Goal: Task Accomplishment & Management: Manage account settings

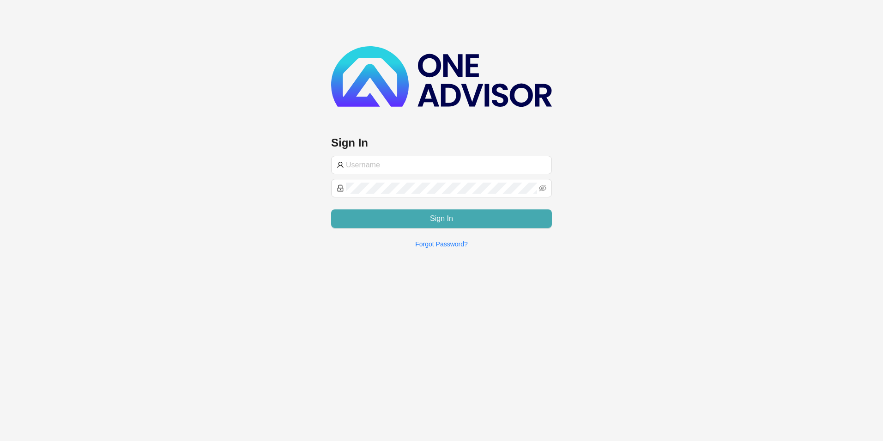
type input "[PERSON_NAME]@hvmws"
click at [422, 215] on button "Sign In" at bounding box center [441, 218] width 221 height 18
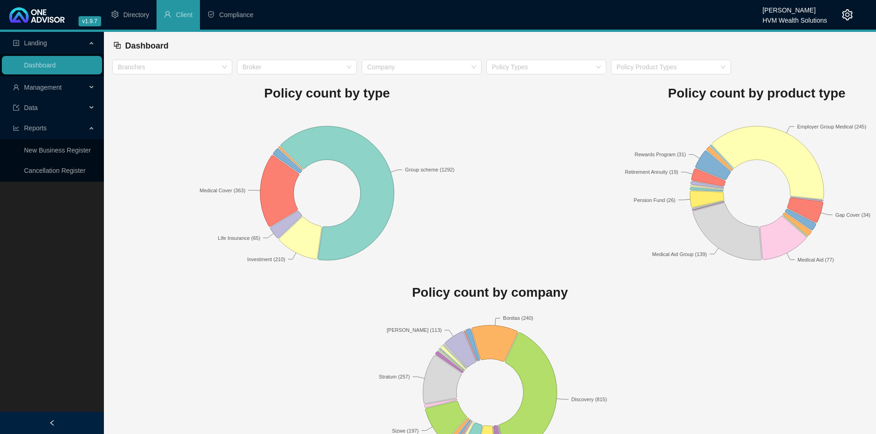
click at [60, 89] on span "Management" at bounding box center [43, 87] width 38 height 7
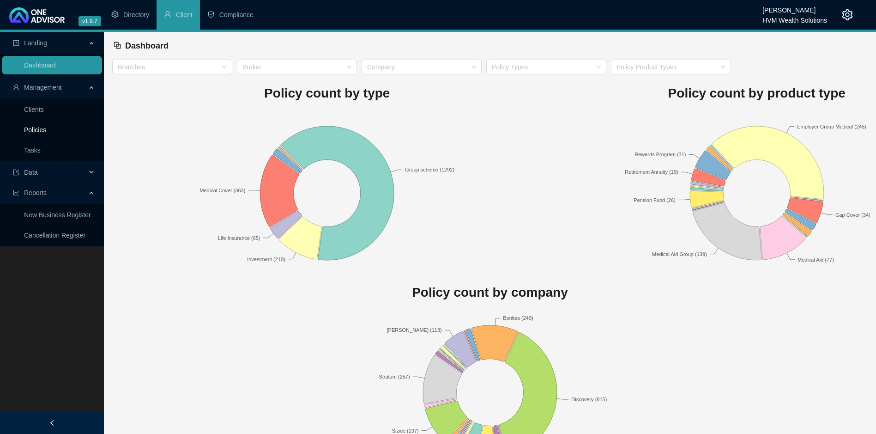
click at [46, 126] on link "Policies" at bounding box center [35, 129] width 22 height 7
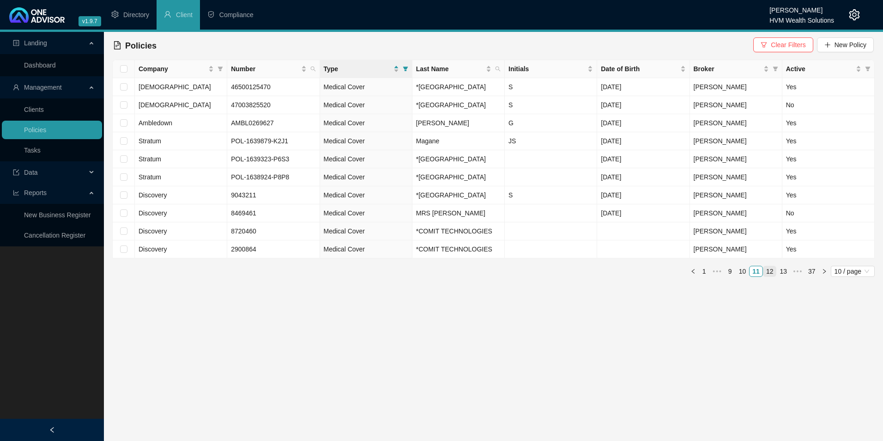
click at [769, 276] on link "12" at bounding box center [769, 271] width 13 height 10
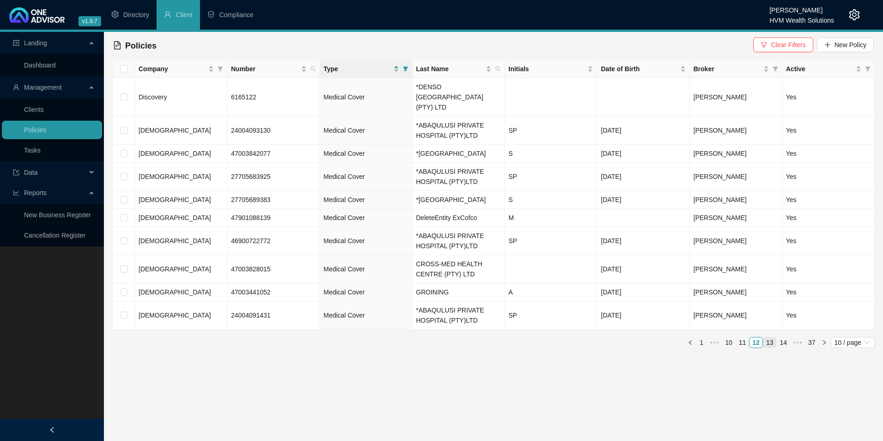
click at [770, 347] on link "13" at bounding box center [769, 342] width 13 height 10
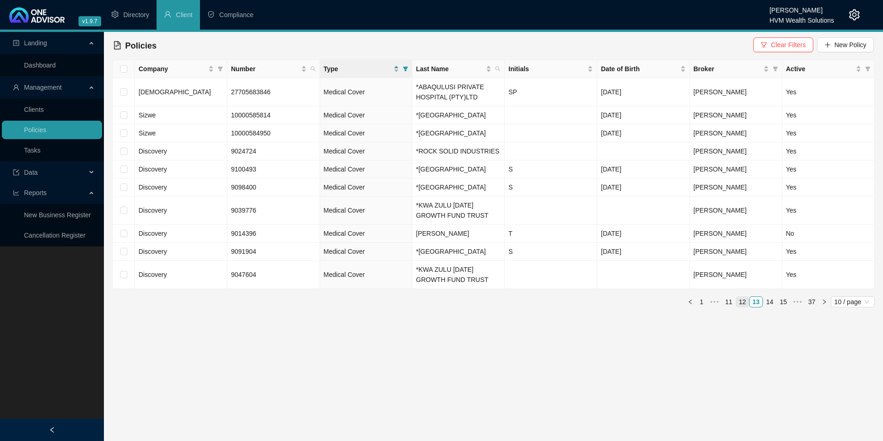
click at [744, 307] on link "12" at bounding box center [742, 301] width 13 height 10
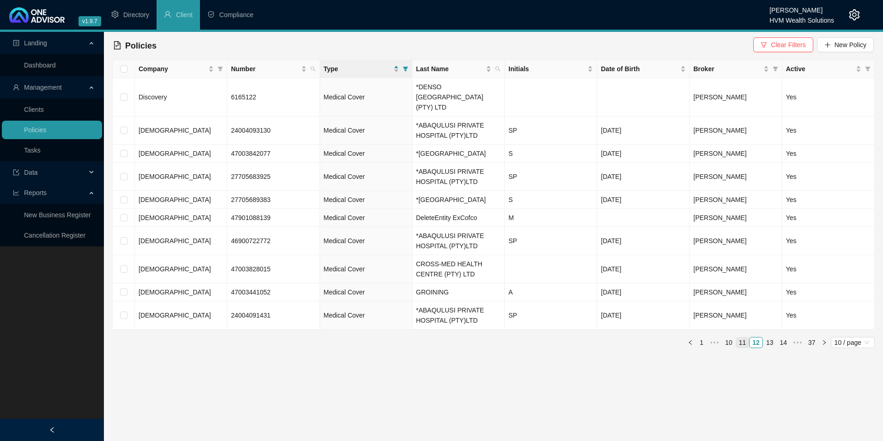
click at [743, 347] on link "11" at bounding box center [742, 342] width 13 height 10
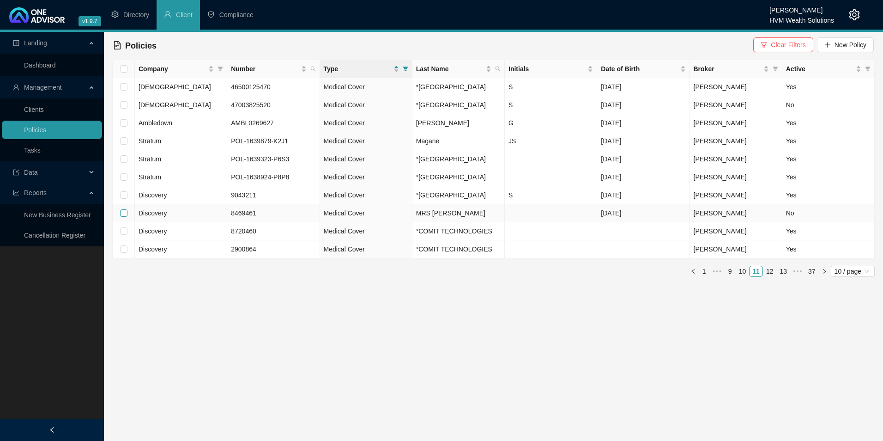
click at [126, 217] on input "checkbox" at bounding box center [123, 212] width 7 height 7
checkbox input "true"
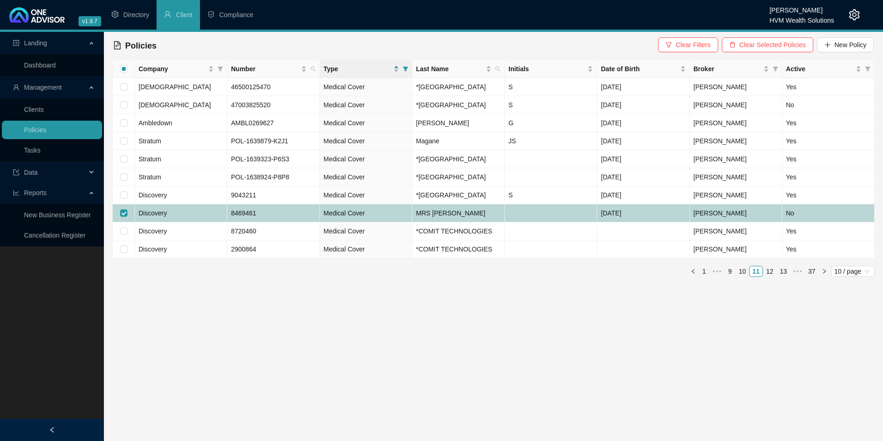
click at [197, 222] on td "Discovery" at bounding box center [181, 213] width 92 height 18
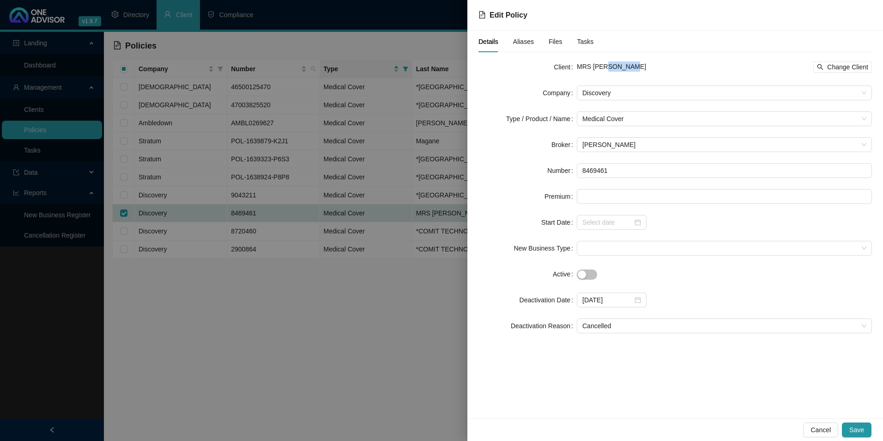
drag, startPoint x: 635, startPoint y: 66, endPoint x: 600, endPoint y: 65, distance: 35.1
click at [600, 65] on div "MRS PB NGUBANE Change Client" at bounding box center [724, 66] width 295 height 11
copy span "NGUBANE"
click at [824, 429] on span "Cancel" at bounding box center [820, 429] width 20 height 10
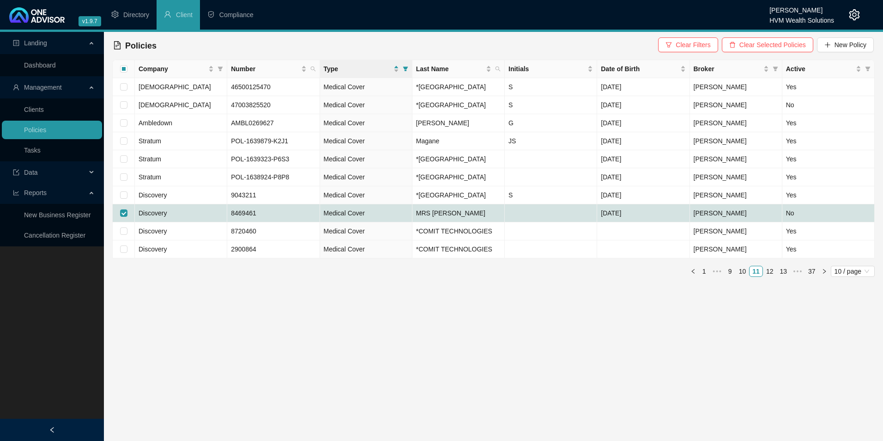
click at [768, 276] on link "12" at bounding box center [769, 271] width 13 height 10
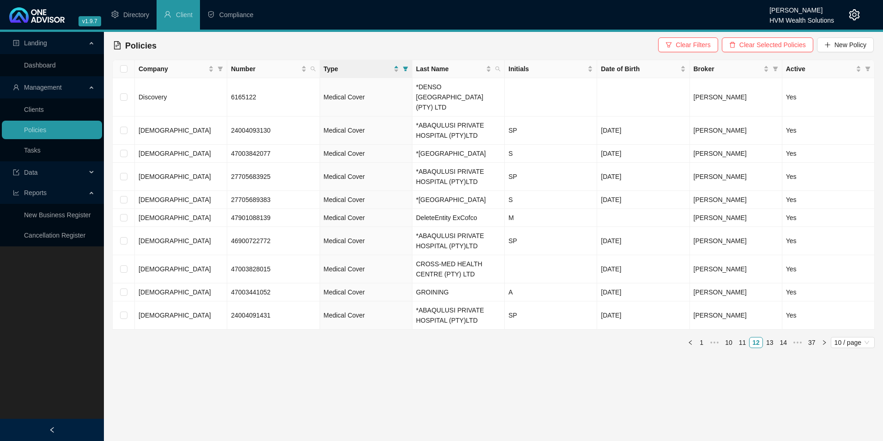
click at [728, 347] on link "10" at bounding box center [728, 342] width 13 height 10
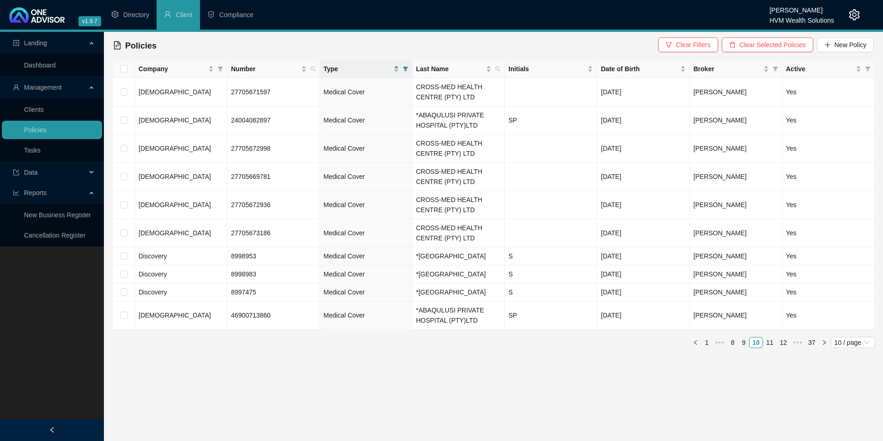
click at [743, 347] on link "9" at bounding box center [743, 342] width 10 height 10
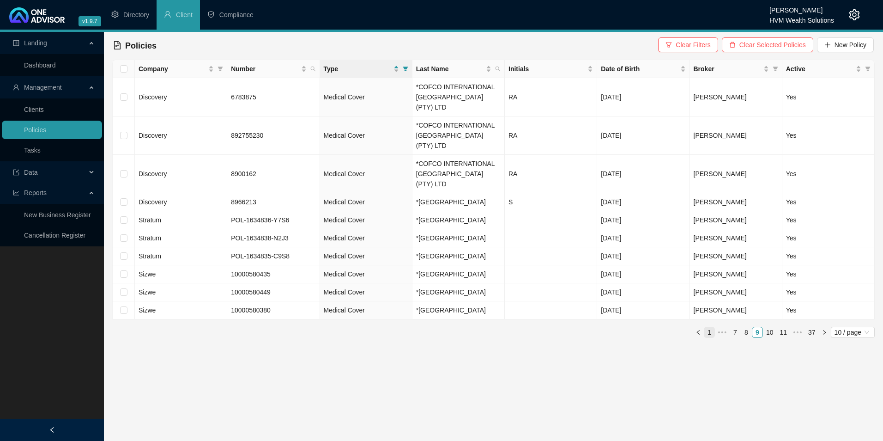
click at [706, 327] on link "1" at bounding box center [709, 332] width 10 height 10
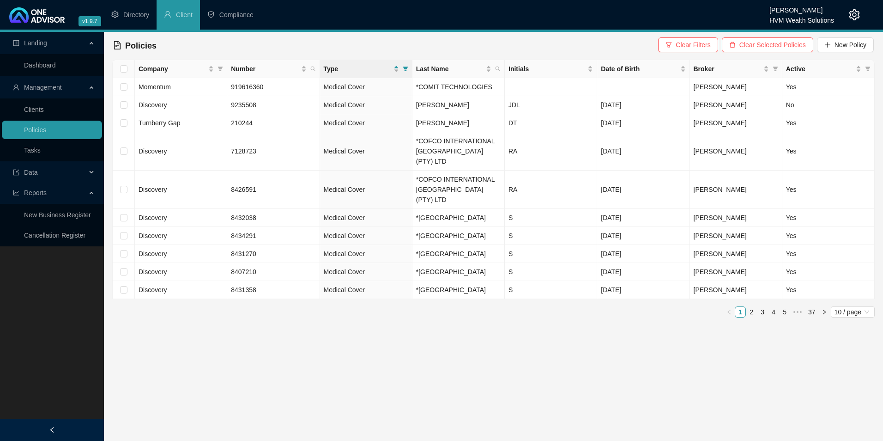
click at [749, 317] on link "2" at bounding box center [751, 312] width 10 height 10
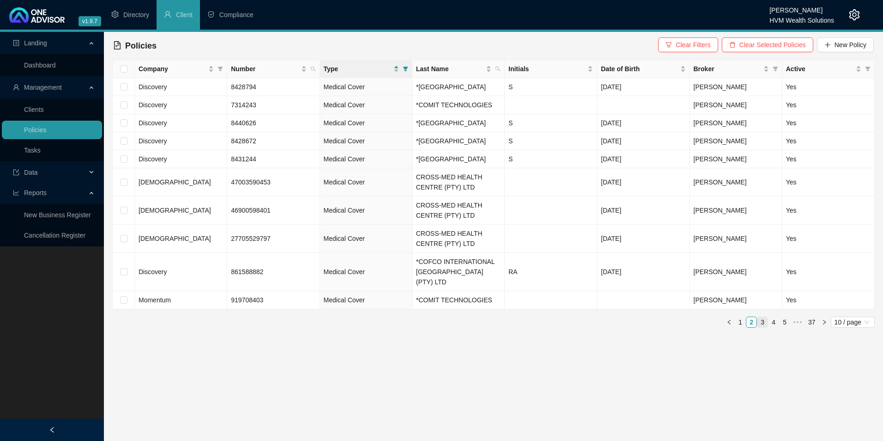
click at [760, 327] on link "3" at bounding box center [762, 322] width 10 height 10
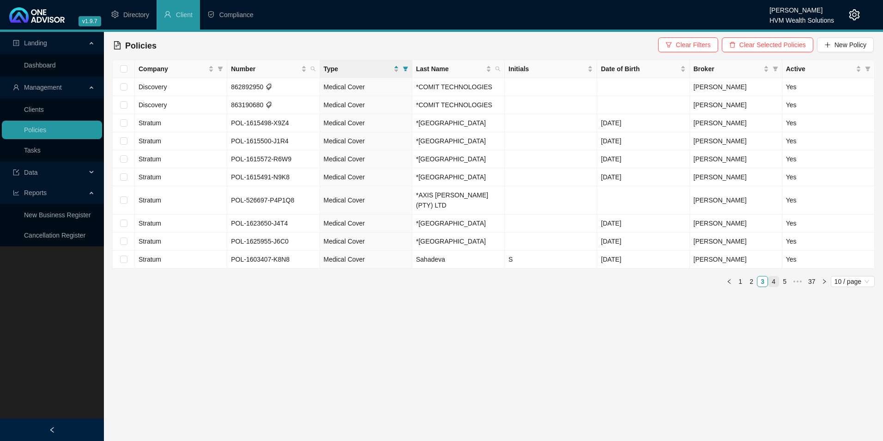
click at [773, 276] on link "4" at bounding box center [773, 281] width 10 height 10
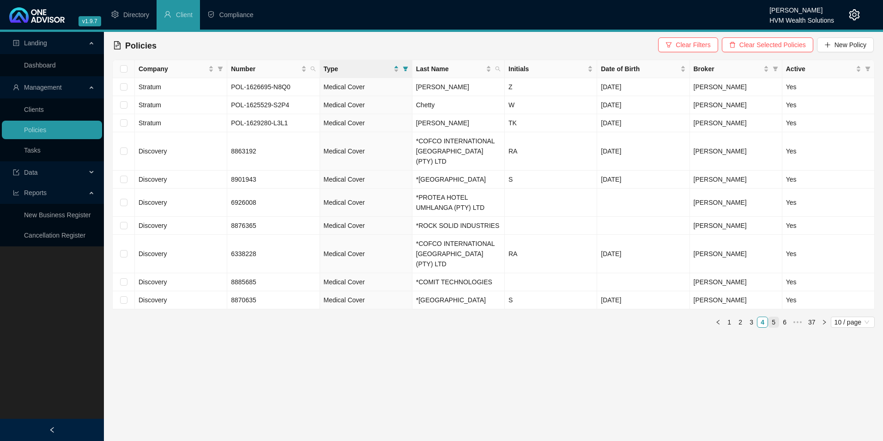
click at [772, 321] on link "5" at bounding box center [773, 322] width 10 height 10
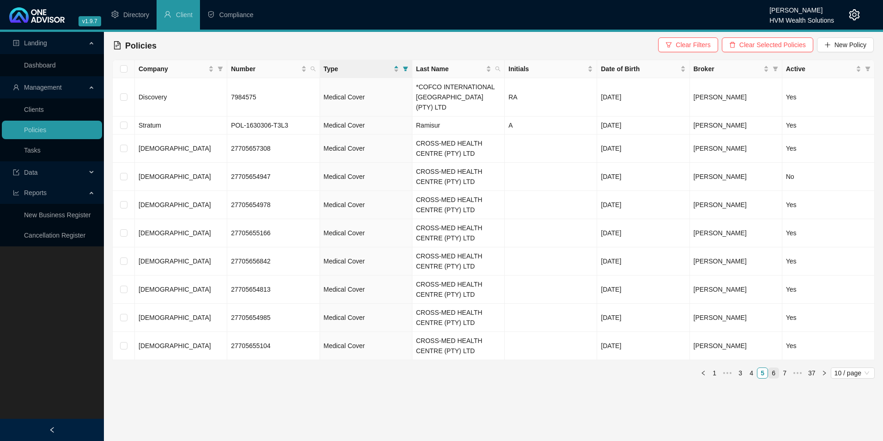
click at [772, 368] on link "6" at bounding box center [773, 373] width 10 height 10
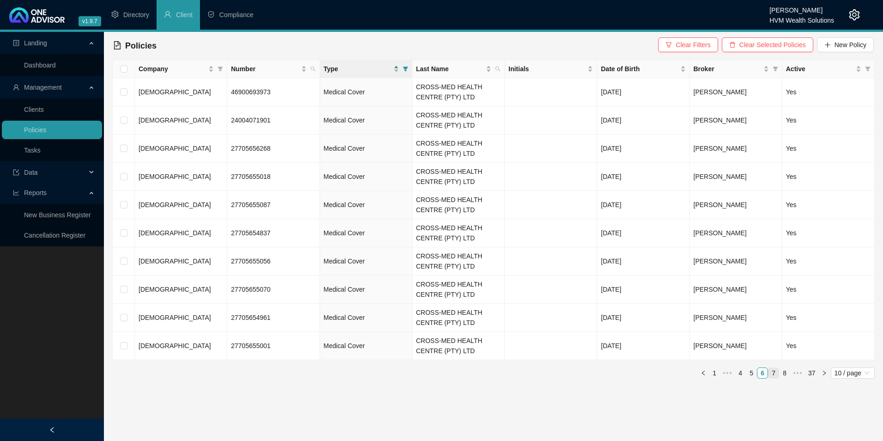
click at [774, 370] on link "7" at bounding box center [773, 373] width 10 height 10
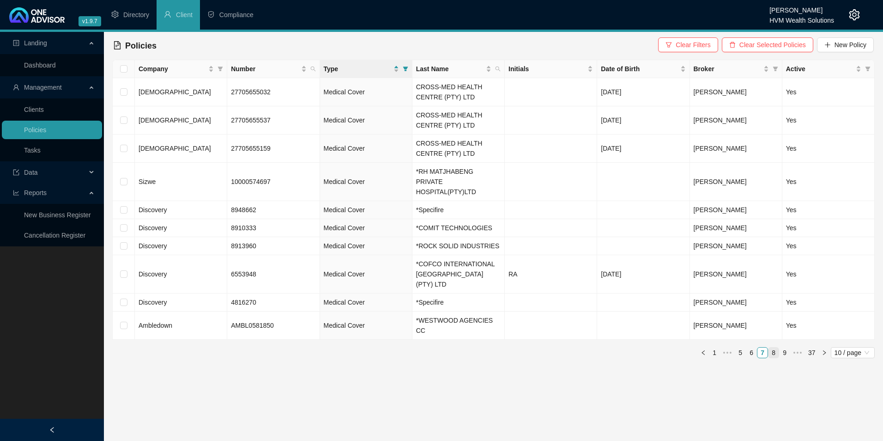
click at [776, 347] on link "8" at bounding box center [773, 352] width 10 height 10
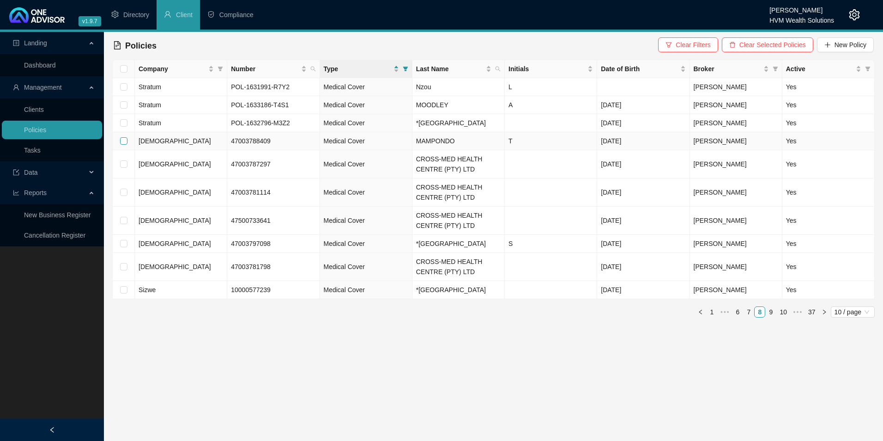
click at [126, 141] on input "checkbox" at bounding box center [123, 140] width 7 height 7
checkbox input "true"
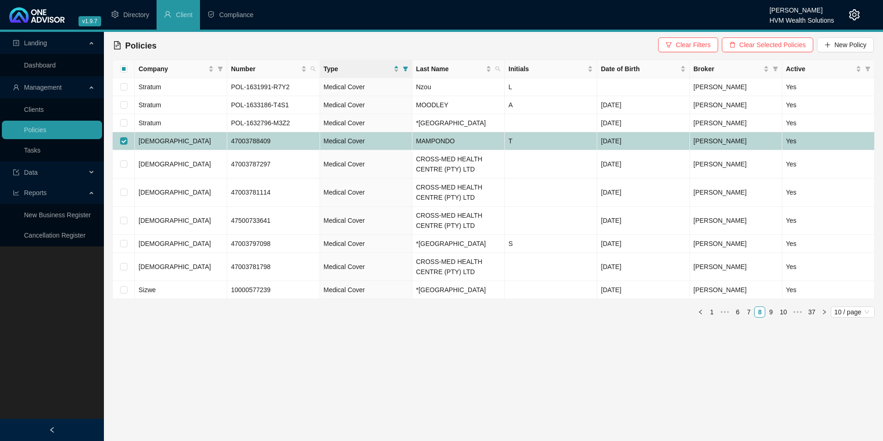
click at [182, 140] on td "[DEMOGRAPHIC_DATA]" at bounding box center [181, 141] width 92 height 18
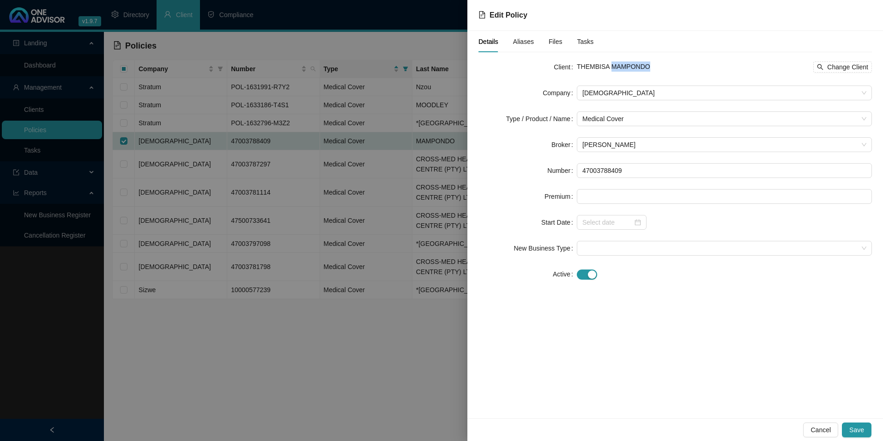
drag, startPoint x: 659, startPoint y: 66, endPoint x: 610, endPoint y: 66, distance: 49.4
click at [610, 66] on div "THEMBISA MAMPONDO Change Client" at bounding box center [724, 66] width 295 height 11
drag, startPoint x: 606, startPoint y: 62, endPoint x: 740, endPoint y: 46, distance: 134.4
click at [740, 46] on div "Details Aliases Files Tasks" at bounding box center [664, 41] width 373 height 21
drag, startPoint x: 646, startPoint y: 64, endPoint x: 611, endPoint y: 66, distance: 35.1
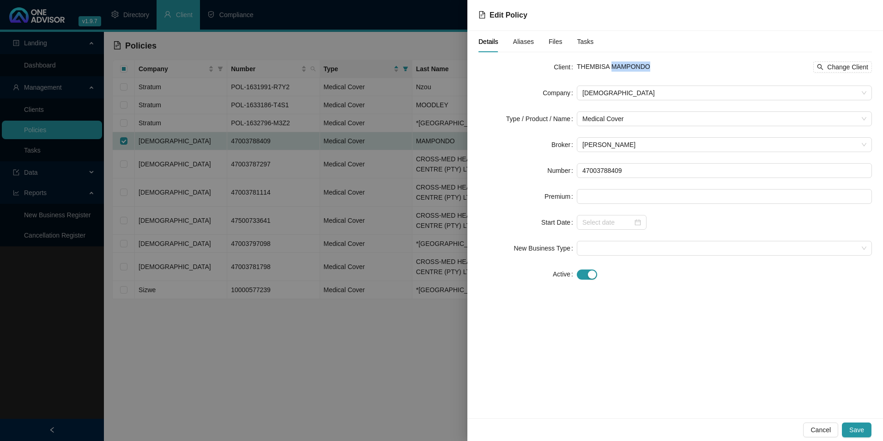
click at [611, 66] on span "THEMBISA MAMPONDO" at bounding box center [613, 66] width 73 height 7
copy span "MAMPONDO"
click at [855, 64] on span "Change Client" at bounding box center [847, 67] width 41 height 10
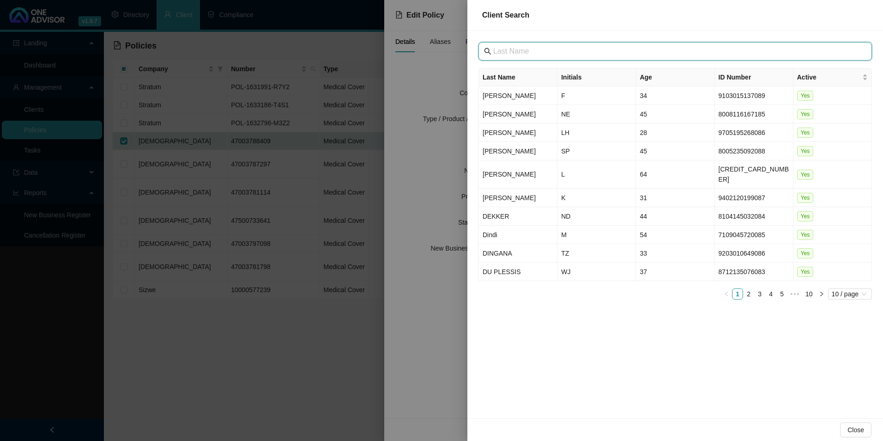
click at [516, 48] on input "text" at bounding box center [676, 51] width 366 height 11
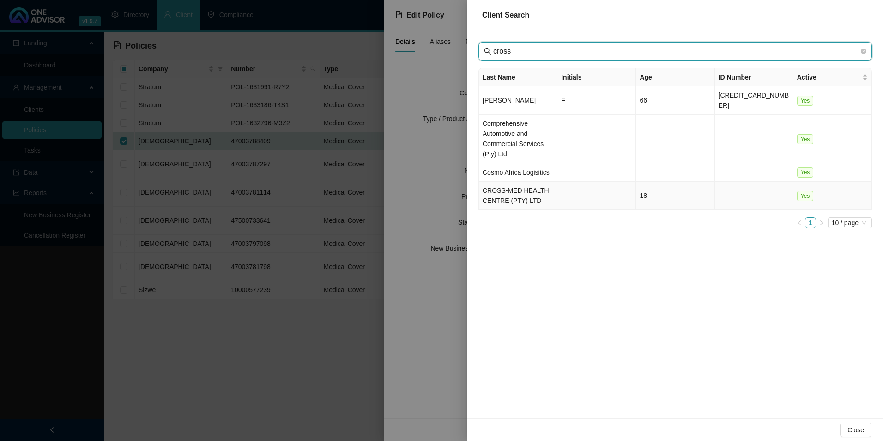
type input "cross"
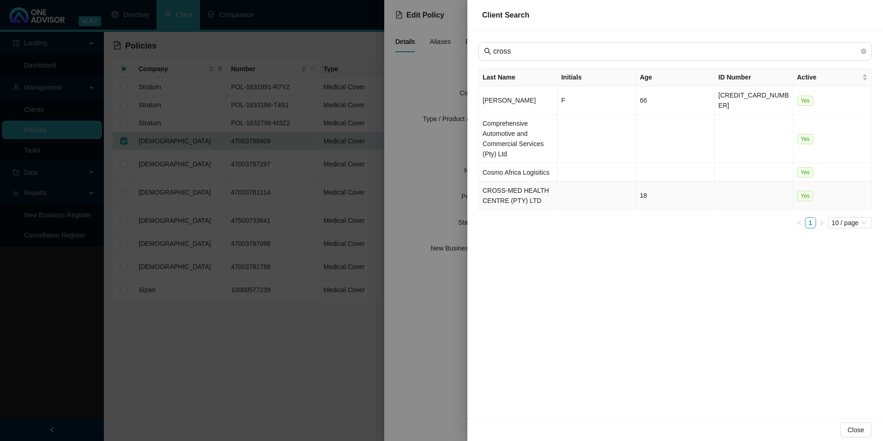
click at [512, 193] on td "CROSS-MED HEALTH CENTRE (PTY) LTD" at bounding box center [518, 195] width 79 height 28
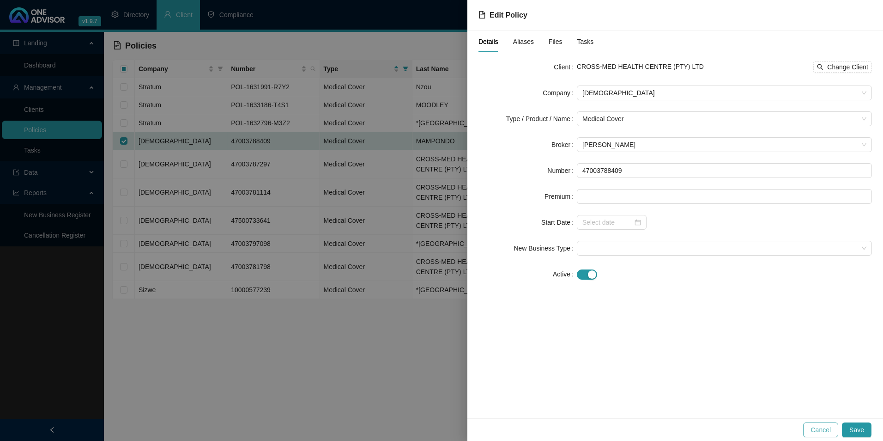
click at [830, 432] on span "Cancel" at bounding box center [820, 429] width 20 height 10
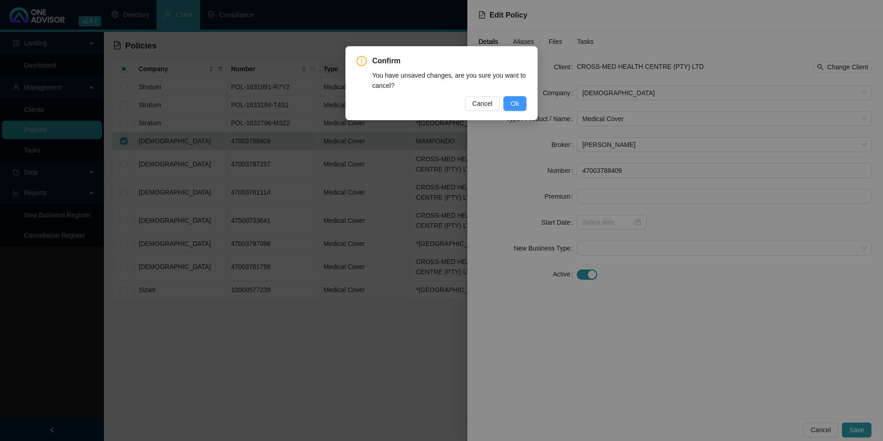
click at [520, 105] on button "Ok" at bounding box center [514, 103] width 23 height 15
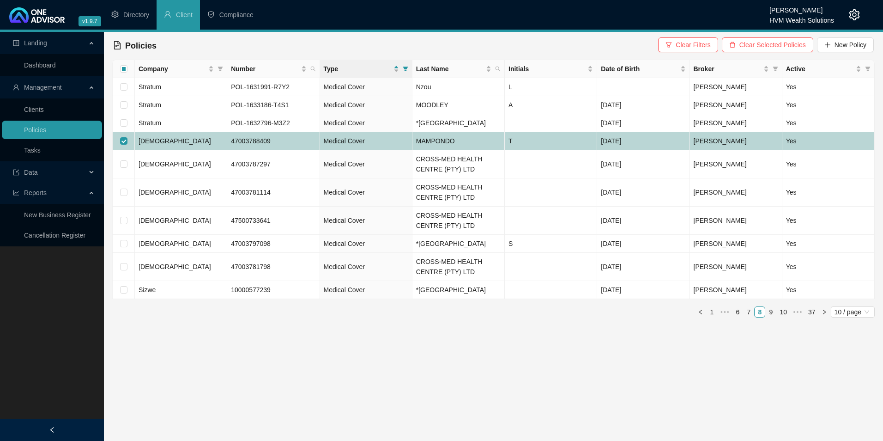
click at [462, 145] on td "MAMPONDO" at bounding box center [458, 141] width 92 height 18
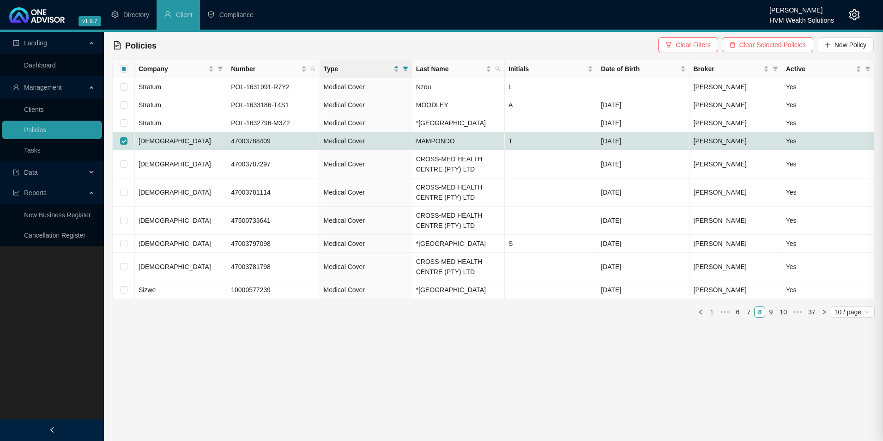
click at [462, 145] on div at bounding box center [441, 220] width 883 height 441
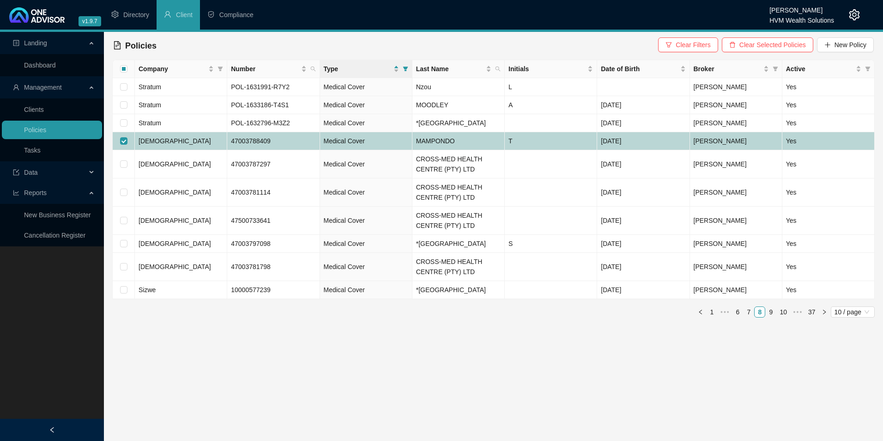
click at [193, 142] on td "[DEMOGRAPHIC_DATA]" at bounding box center [181, 141] width 92 height 18
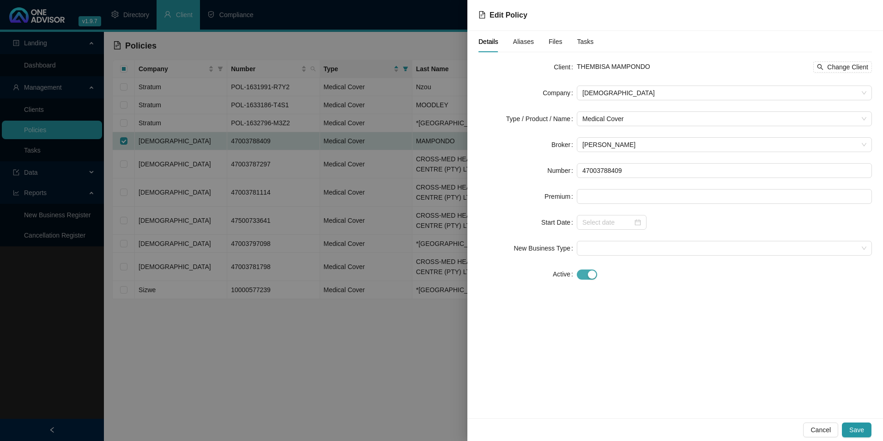
click at [595, 272] on div "button" at bounding box center [592, 274] width 8 height 8
click at [635, 301] on div at bounding box center [611, 300] width 59 height 10
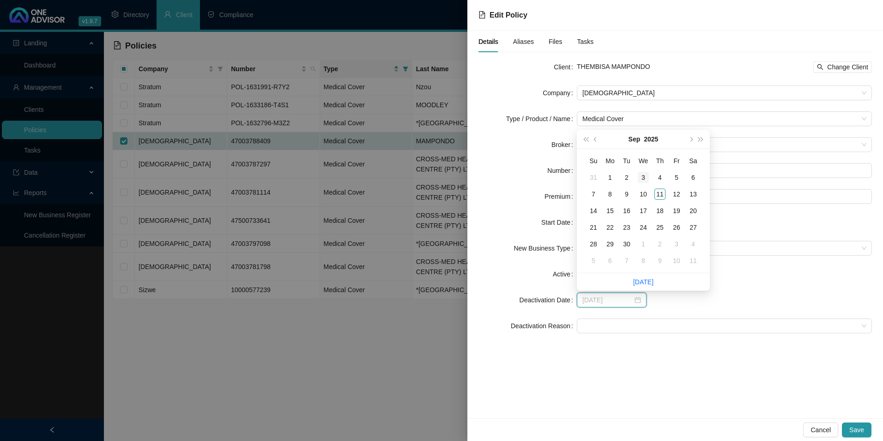
type input "[DATE]"
click at [586, 140] on span "super-prev-year" at bounding box center [585, 139] width 5 height 5
click at [700, 140] on span "super-next-year" at bounding box center [701, 139] width 5 height 5
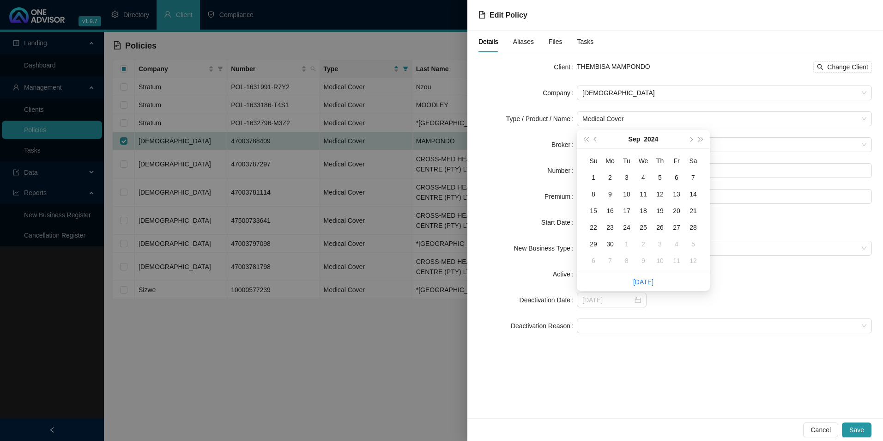
type input "[DATE]"
click at [595, 137] on button "prev-year" at bounding box center [596, 139] width 10 height 18
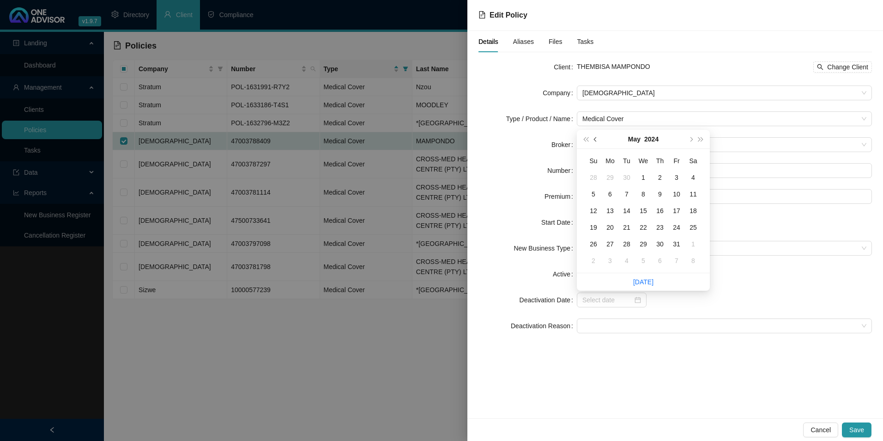
click at [595, 137] on button "prev-year" at bounding box center [596, 139] width 10 height 18
click at [691, 138] on span "next-year" at bounding box center [690, 139] width 5 height 5
type input "[DATE]"
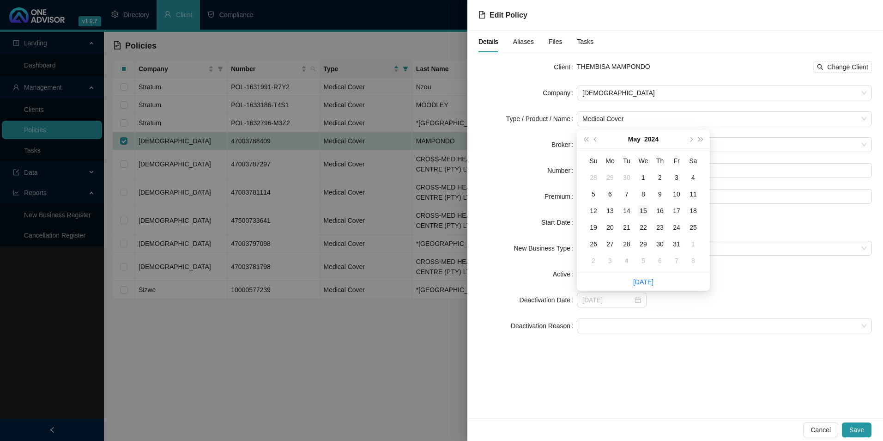
click at [646, 207] on div "15" at bounding box center [643, 210] width 11 height 11
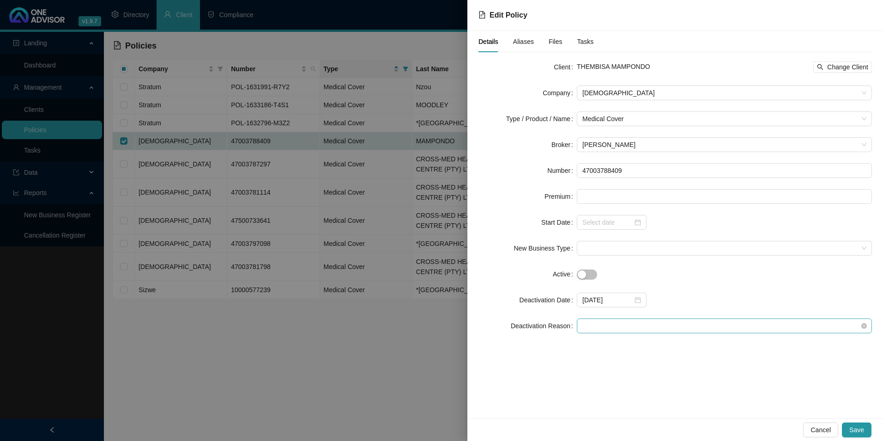
click at [620, 325] on span at bounding box center [724, 326] width 284 height 14
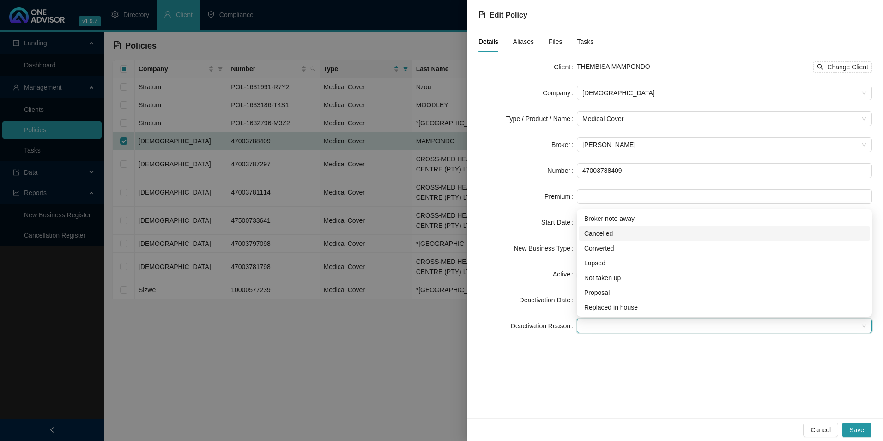
click at [608, 230] on div "Cancelled" at bounding box center [724, 233] width 280 height 10
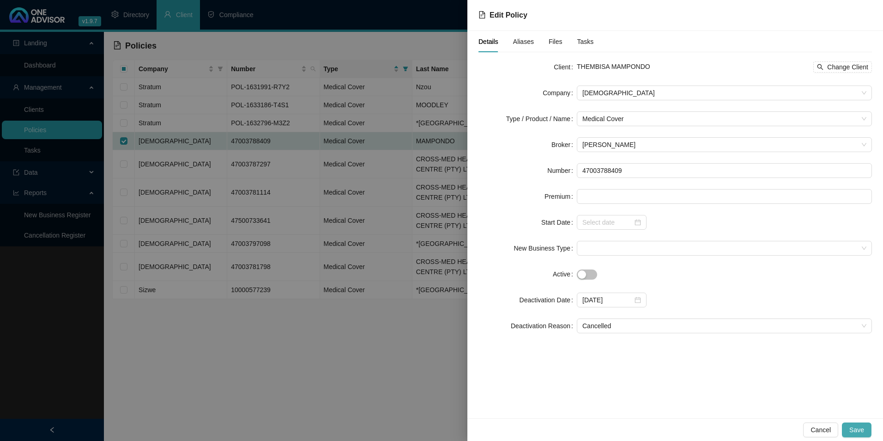
click at [856, 429] on span "Save" at bounding box center [856, 429] width 15 height 10
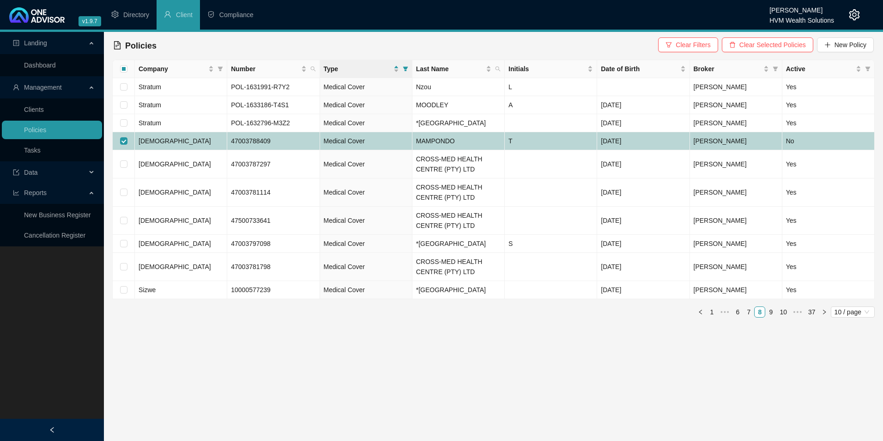
click at [175, 139] on td "[DEMOGRAPHIC_DATA]" at bounding box center [181, 141] width 92 height 18
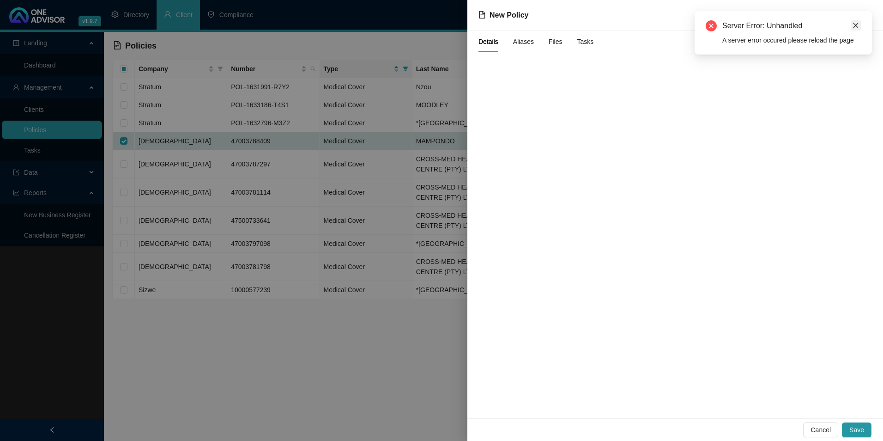
click at [855, 28] on icon "close" at bounding box center [855, 25] width 6 height 6
click at [825, 431] on span "Cancel" at bounding box center [820, 429] width 20 height 10
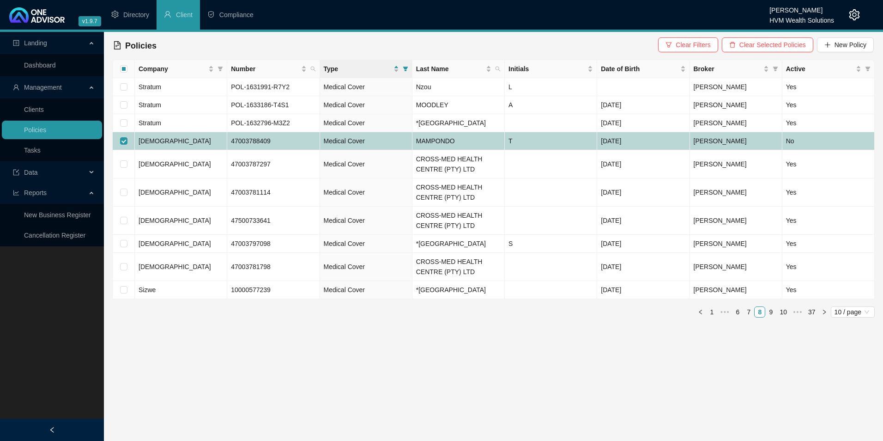
click at [171, 141] on td "[DEMOGRAPHIC_DATA]" at bounding box center [181, 141] width 92 height 18
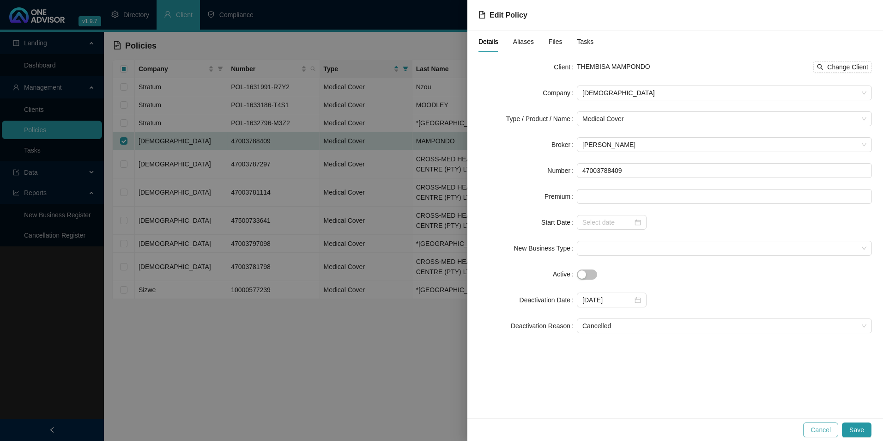
click at [808, 429] on button "Cancel" at bounding box center [820, 429] width 35 height 15
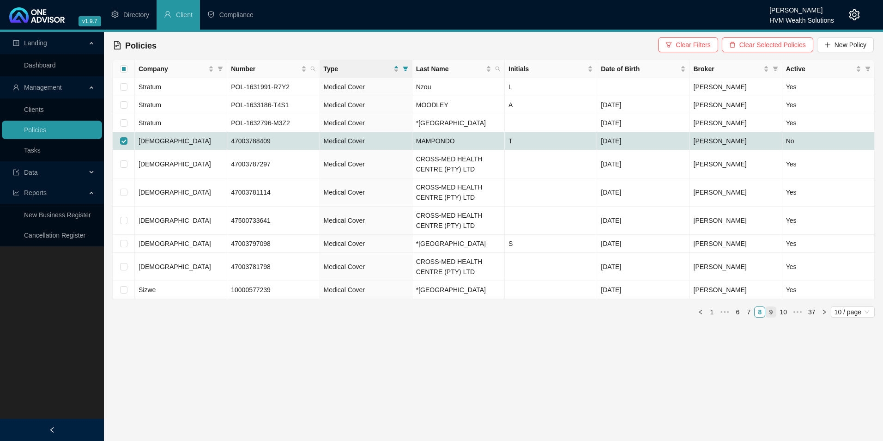
click at [776, 317] on link "9" at bounding box center [771, 312] width 10 height 10
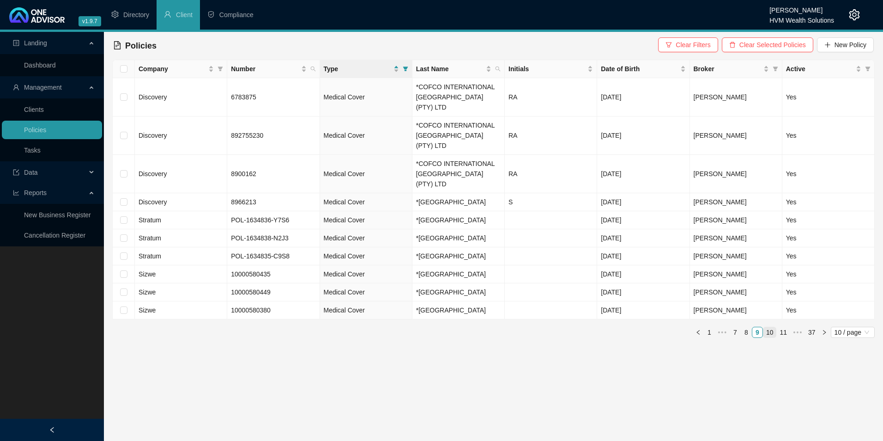
click at [771, 327] on link "10" at bounding box center [769, 332] width 13 height 10
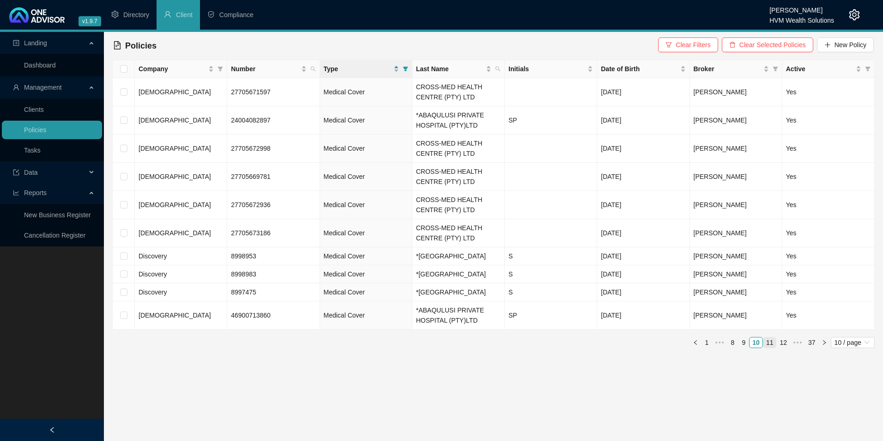
click at [771, 347] on link "11" at bounding box center [769, 342] width 13 height 10
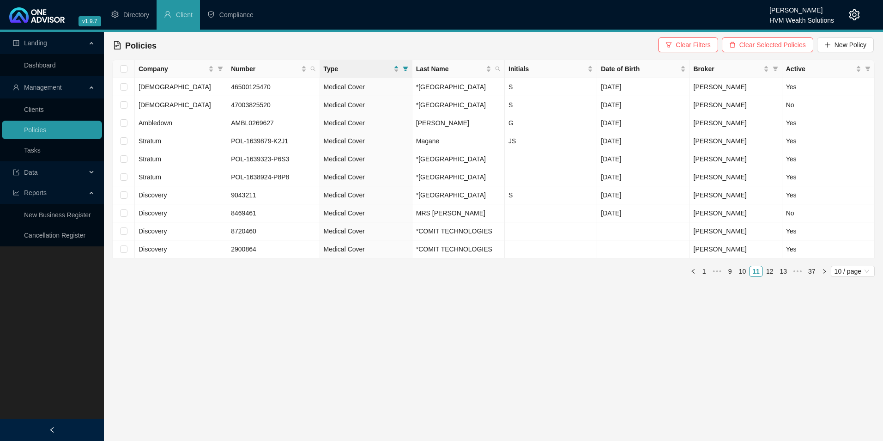
drag, startPoint x: 770, startPoint y: 301, endPoint x: 765, endPoint y: 307, distance: 8.2
click at [767, 276] on link "12" at bounding box center [769, 271] width 13 height 10
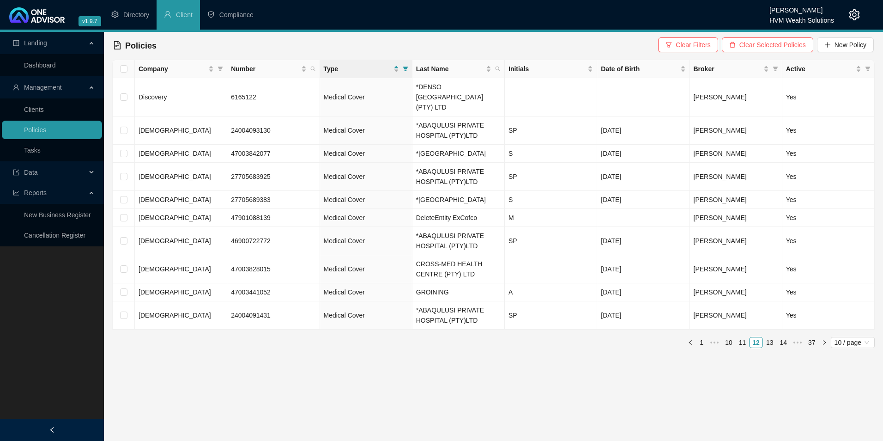
click at [773, 347] on link "13" at bounding box center [769, 342] width 13 height 10
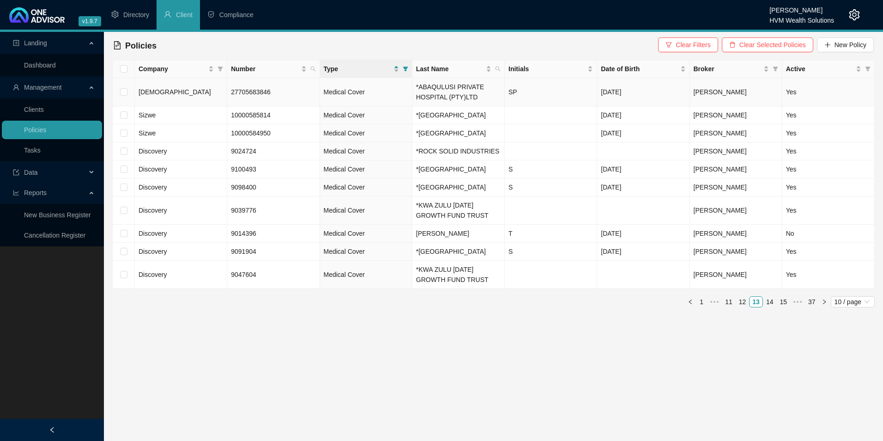
click at [127, 93] on td at bounding box center [124, 92] width 22 height 28
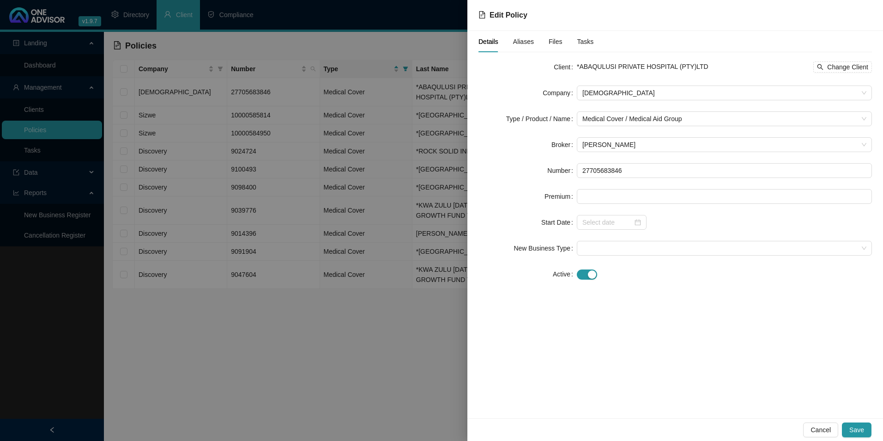
click at [125, 92] on div at bounding box center [441, 220] width 883 height 441
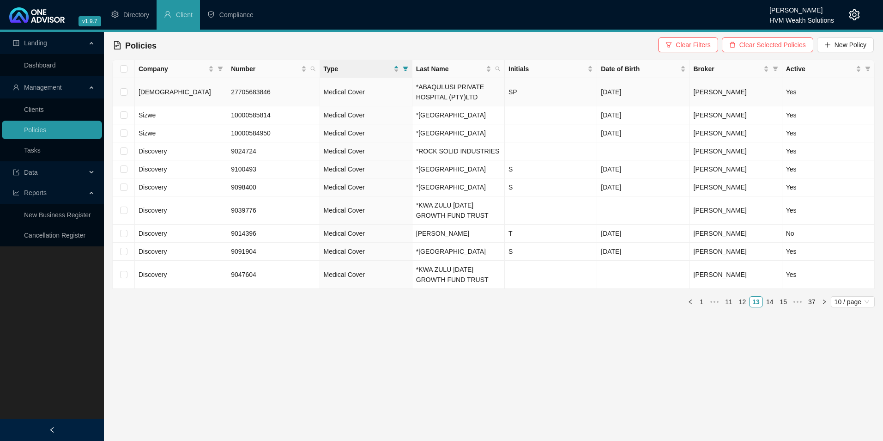
click at [125, 92] on input "checkbox" at bounding box center [123, 91] width 7 height 7
checkbox input "true"
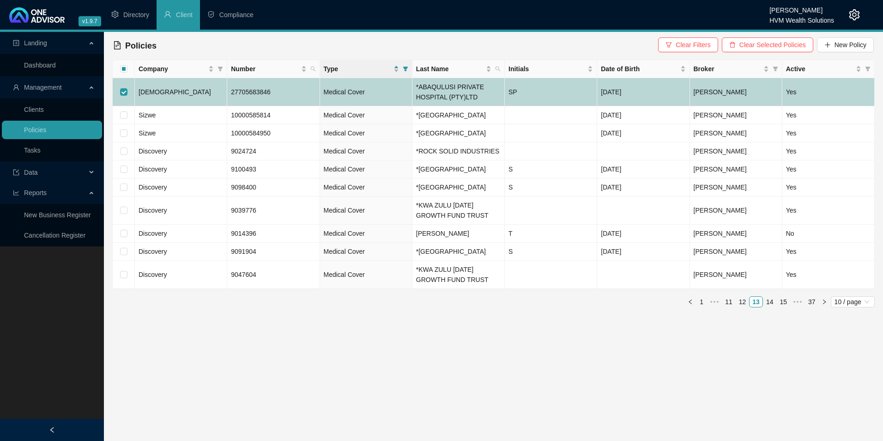
click at [180, 94] on td "[DEMOGRAPHIC_DATA]" at bounding box center [181, 92] width 92 height 28
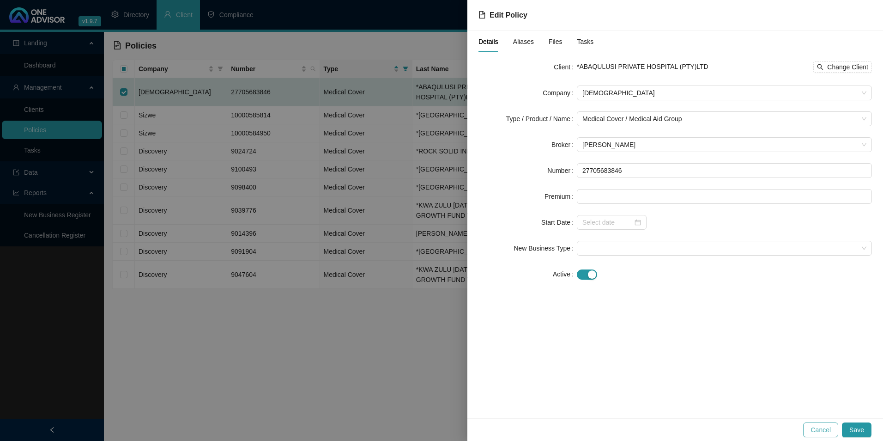
click at [823, 435] on button "Cancel" at bounding box center [820, 429] width 35 height 15
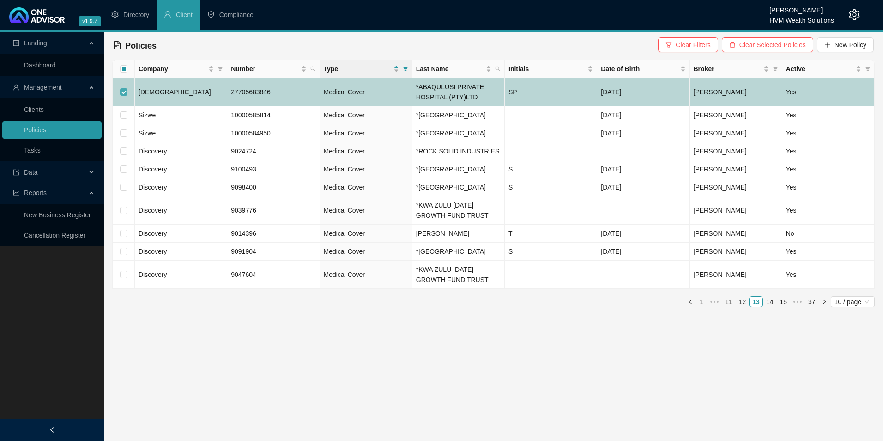
click at [125, 95] on input "checkbox" at bounding box center [123, 91] width 7 height 7
checkbox input "false"
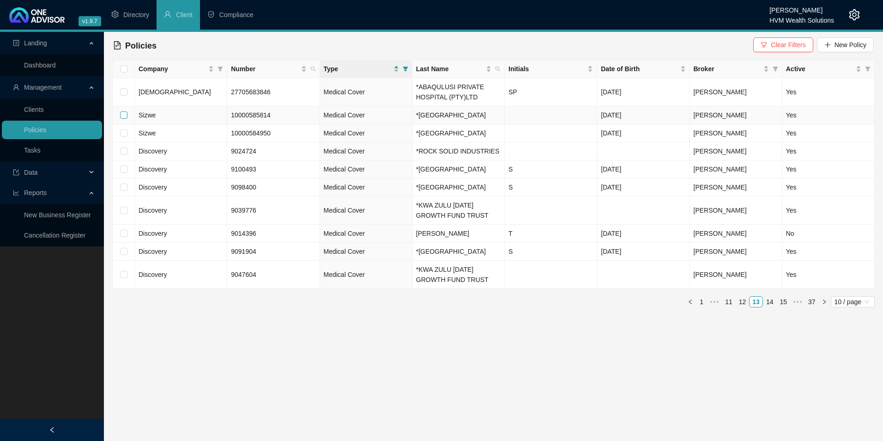
click at [123, 113] on input "checkbox" at bounding box center [123, 114] width 7 height 7
checkbox input "true"
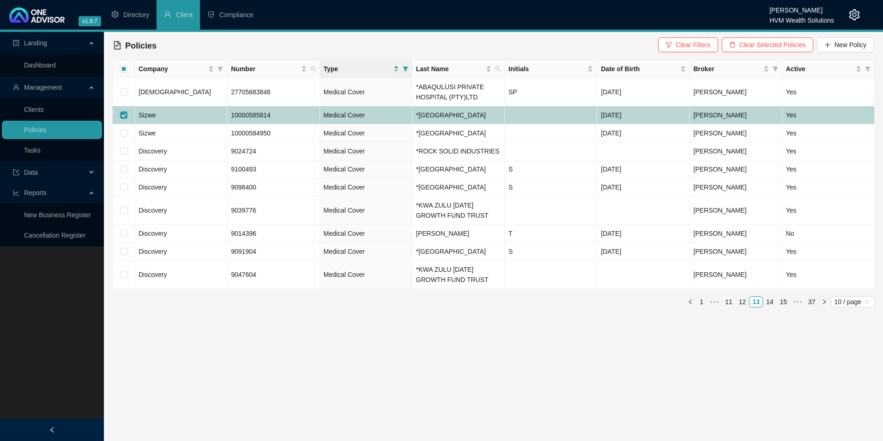
click at [161, 119] on td "Sizwe" at bounding box center [181, 115] width 92 height 18
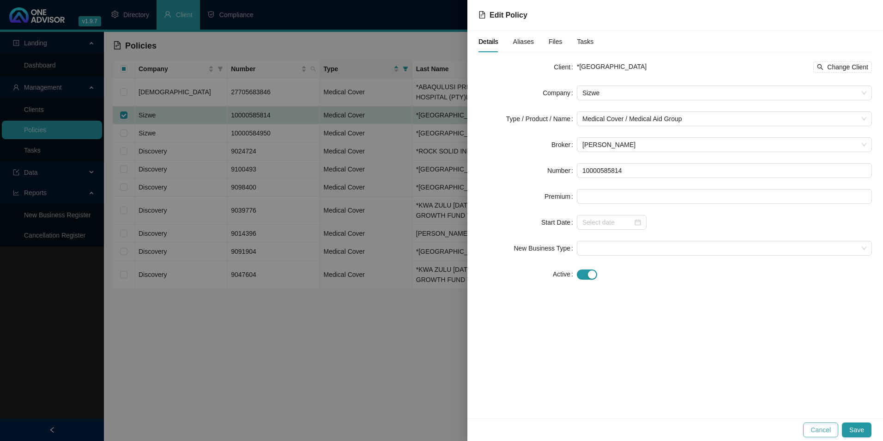
click at [827, 424] on button "Cancel" at bounding box center [820, 429] width 35 height 15
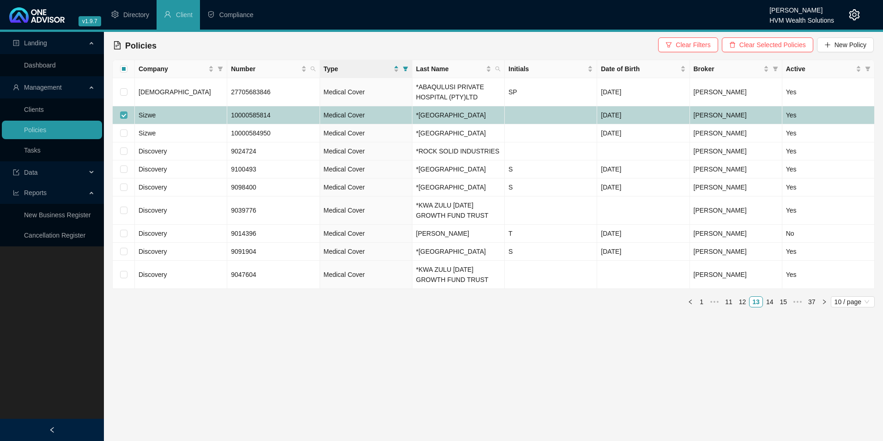
click at [124, 114] on input "checkbox" at bounding box center [123, 114] width 7 height 7
checkbox input "false"
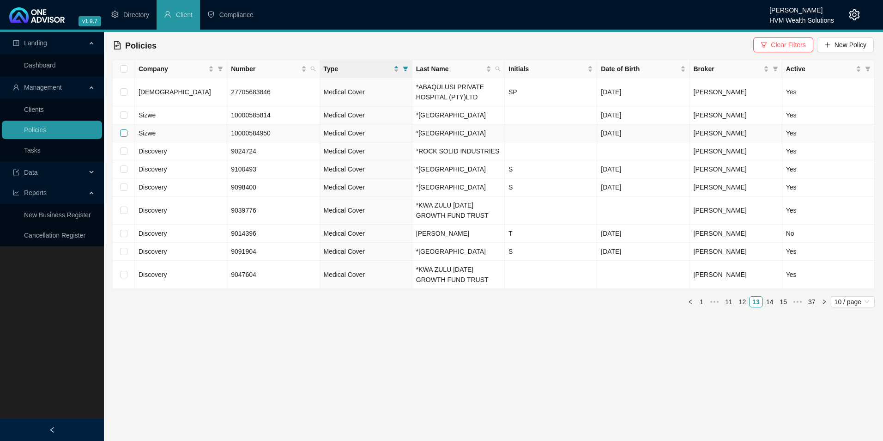
click at [125, 134] on input "checkbox" at bounding box center [123, 132] width 7 height 7
checkbox input "true"
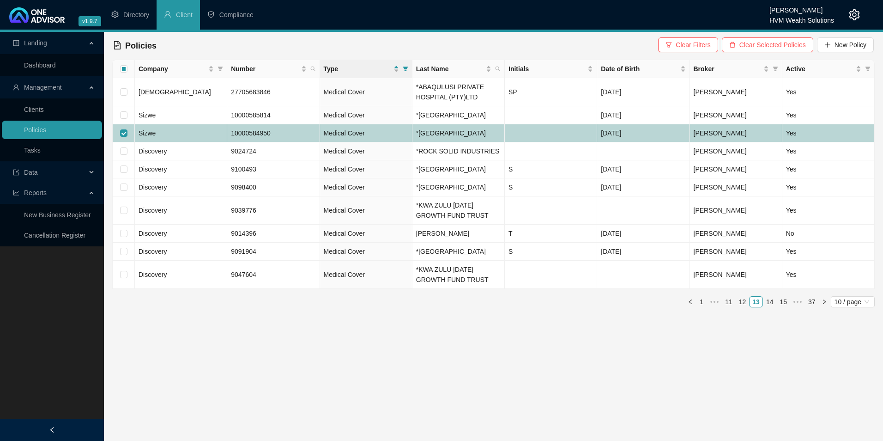
click at [187, 136] on td "Sizwe" at bounding box center [181, 133] width 92 height 18
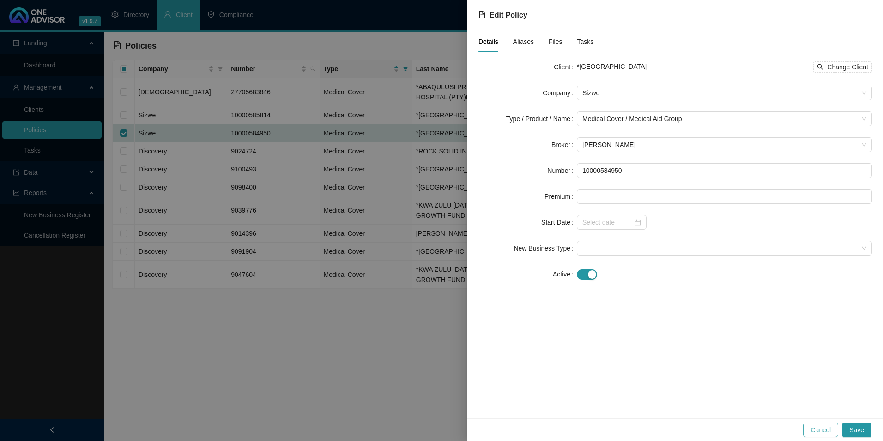
click at [822, 430] on span "Cancel" at bounding box center [820, 429] width 20 height 10
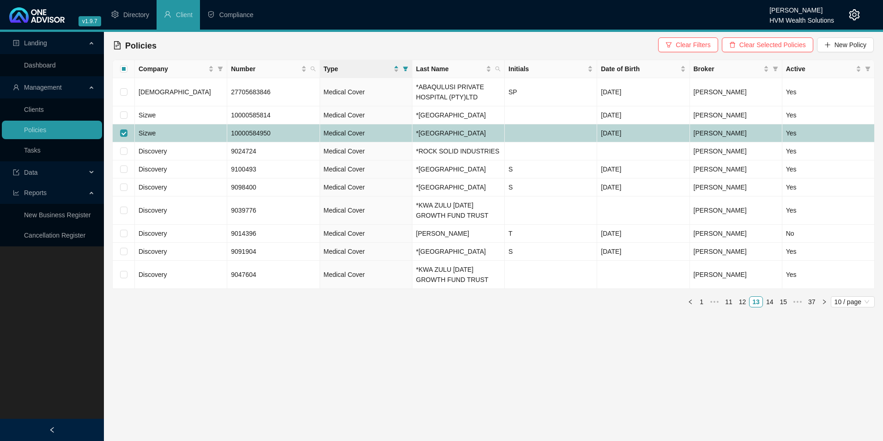
click at [185, 134] on td "Sizwe" at bounding box center [181, 133] width 92 height 18
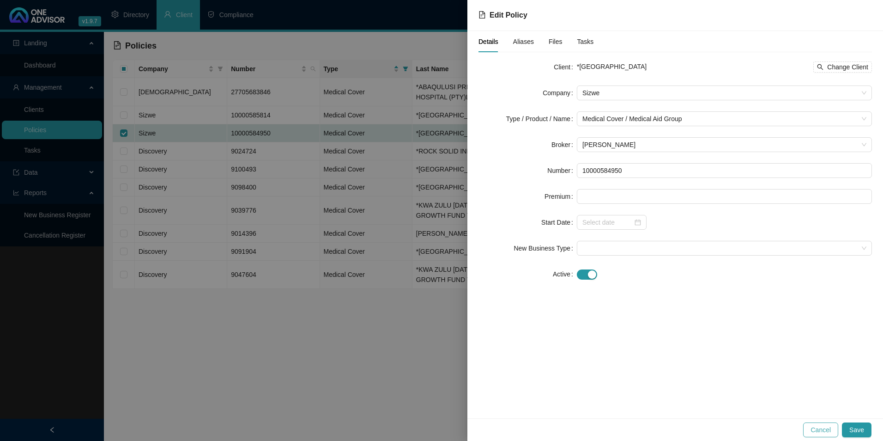
click at [835, 429] on button "Cancel" at bounding box center [820, 429] width 35 height 15
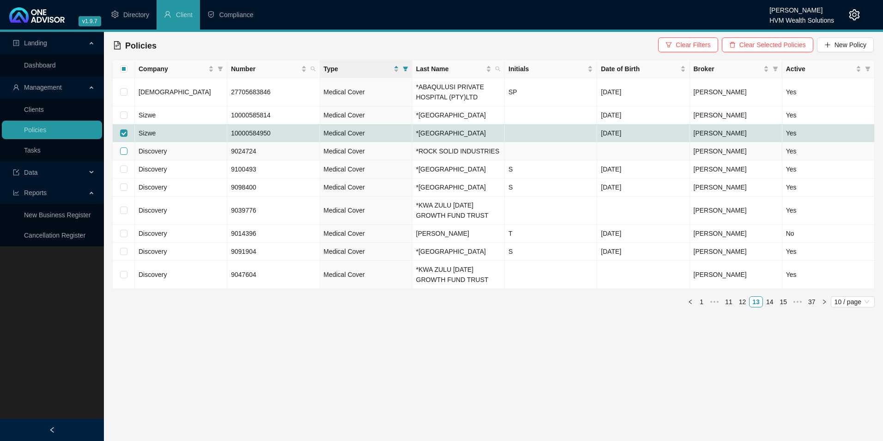
click at [124, 150] on input "checkbox" at bounding box center [123, 150] width 7 height 7
checkbox input "true"
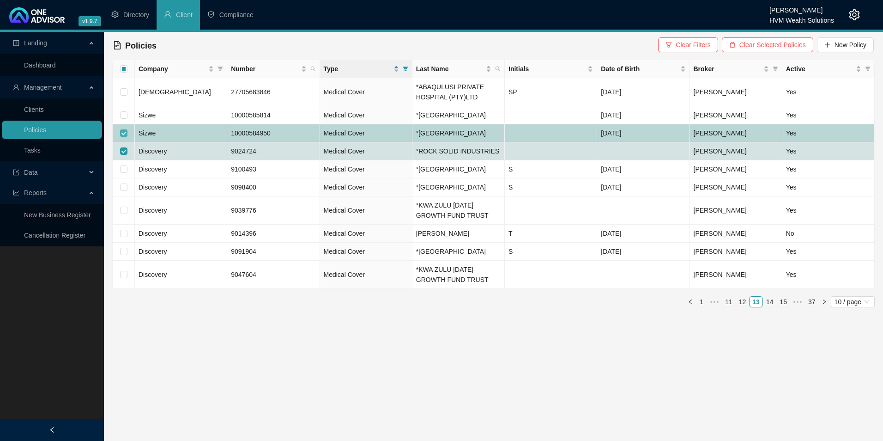
click at [124, 132] on input "checkbox" at bounding box center [123, 132] width 7 height 7
checkbox input "false"
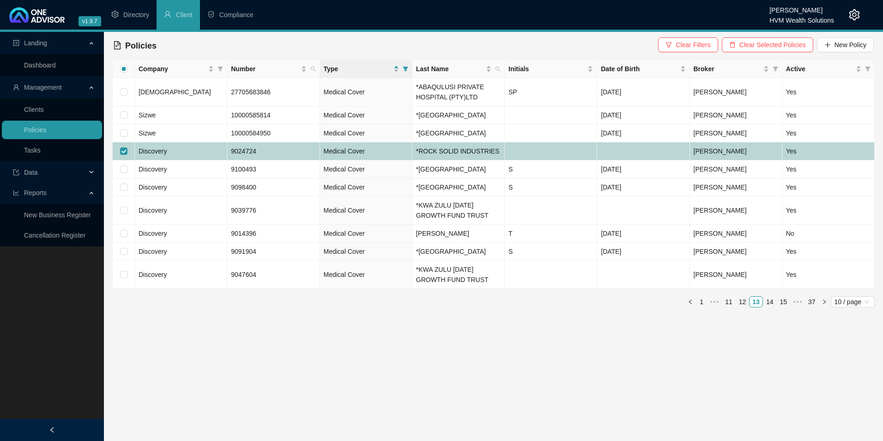
click at [173, 151] on td "Discovery" at bounding box center [181, 151] width 92 height 18
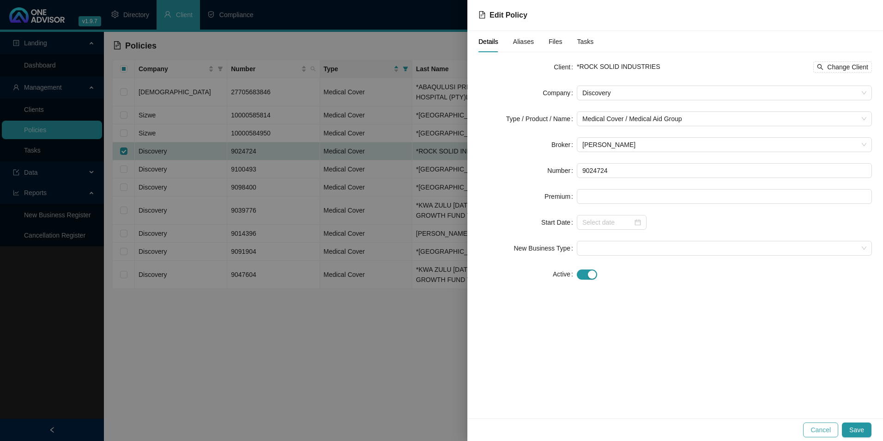
click at [827, 428] on span "Cancel" at bounding box center [820, 429] width 20 height 10
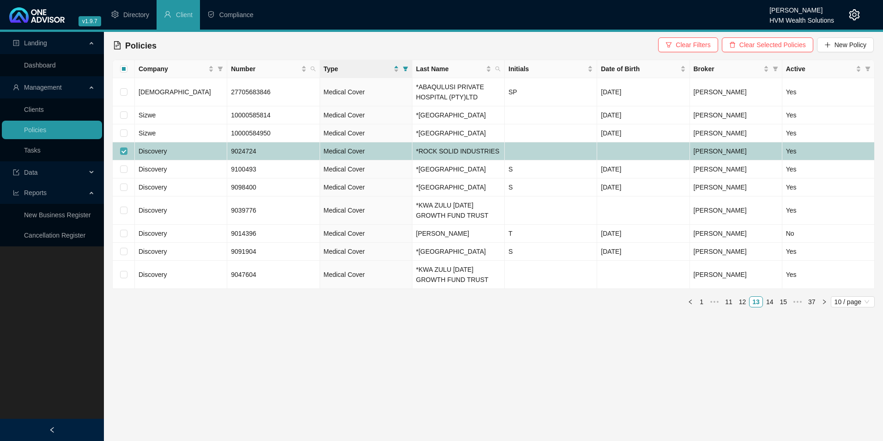
click at [122, 149] on input "checkbox" at bounding box center [123, 150] width 7 height 7
checkbox input "false"
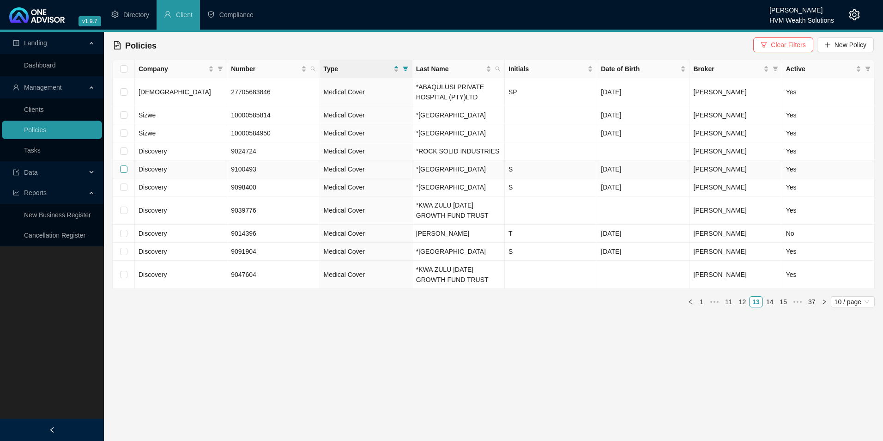
click at [121, 172] on input "checkbox" at bounding box center [123, 168] width 7 height 7
checkbox input "true"
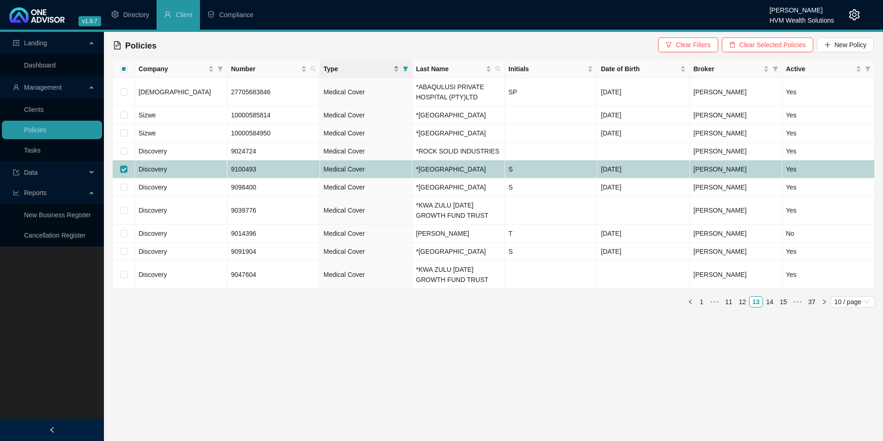
click at [471, 178] on td "*[GEOGRAPHIC_DATA]" at bounding box center [458, 169] width 92 height 18
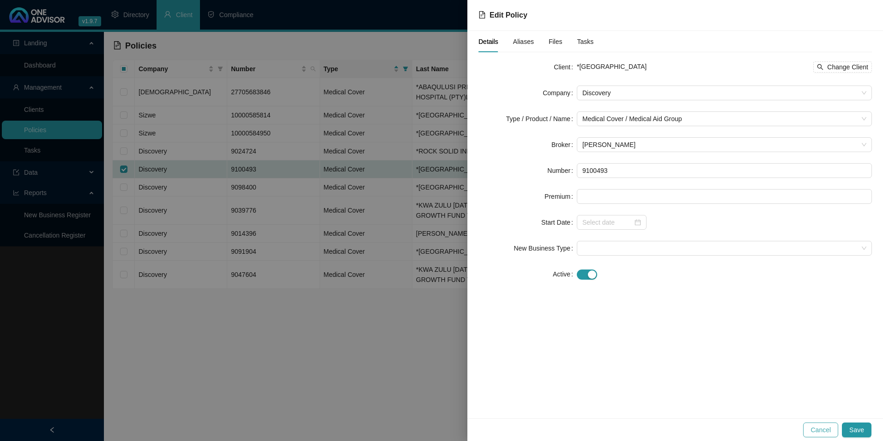
click at [831, 429] on span "Cancel" at bounding box center [820, 429] width 20 height 10
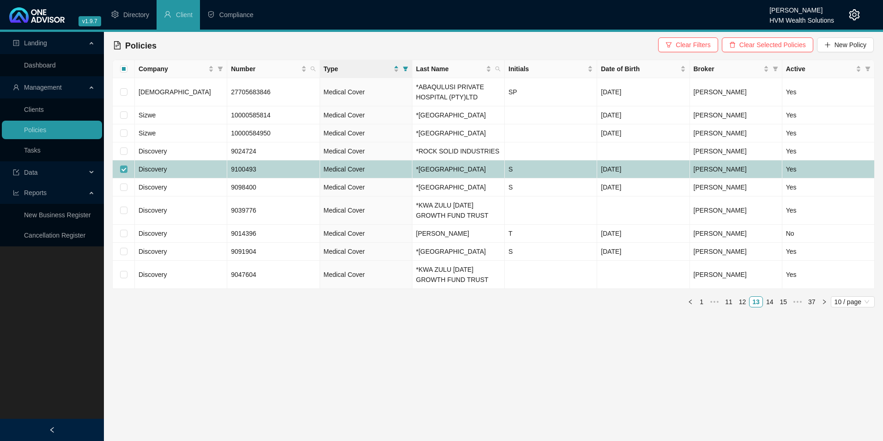
click at [121, 173] on input "checkbox" at bounding box center [123, 168] width 7 height 7
checkbox input "false"
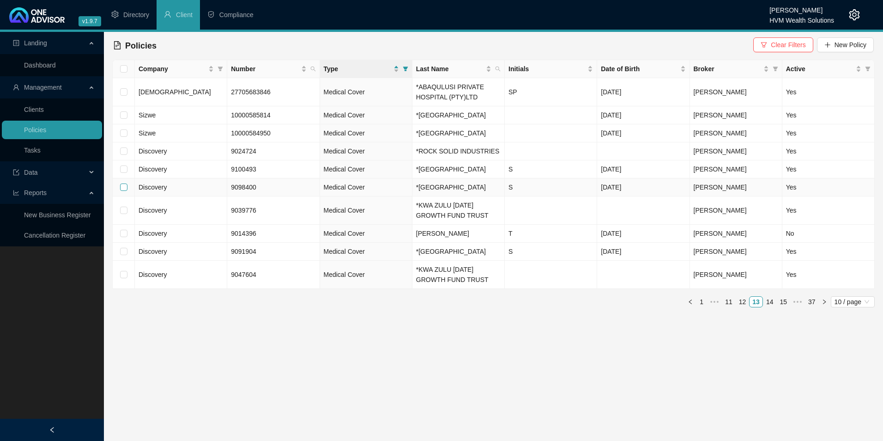
click at [124, 191] on input "checkbox" at bounding box center [123, 186] width 7 height 7
checkbox input "true"
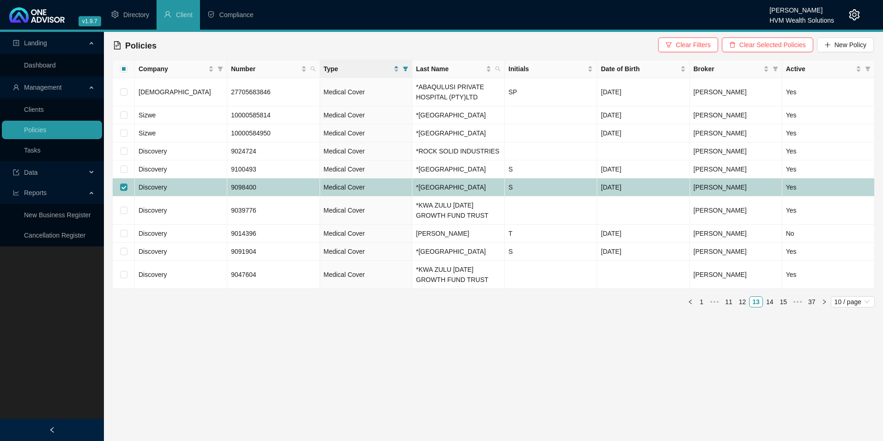
click at [200, 196] on td "Discovery" at bounding box center [181, 187] width 92 height 18
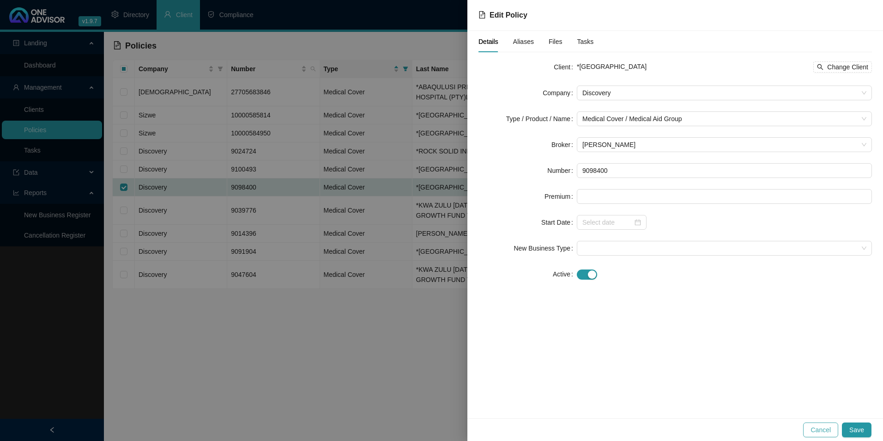
click at [824, 430] on span "Cancel" at bounding box center [820, 429] width 20 height 10
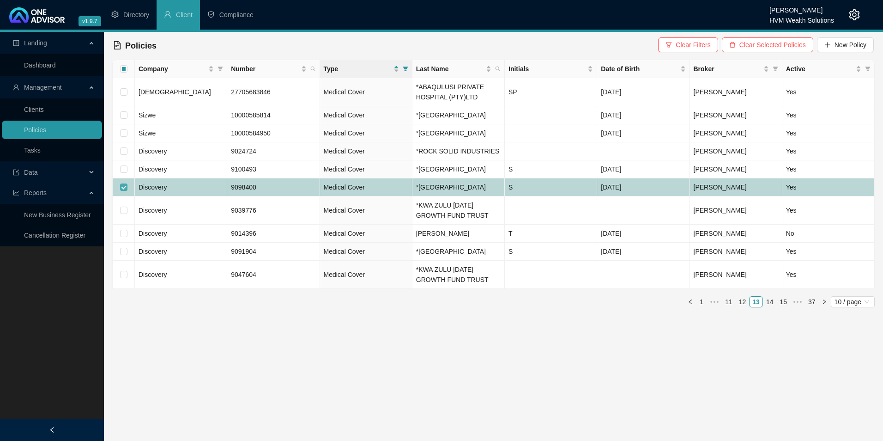
click at [125, 191] on input "checkbox" at bounding box center [123, 186] width 7 height 7
checkbox input "false"
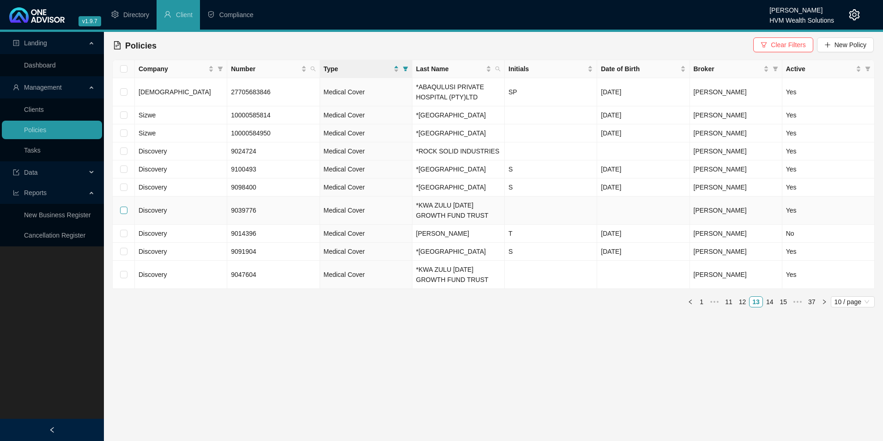
click at [122, 214] on input "checkbox" at bounding box center [123, 209] width 7 height 7
checkbox input "true"
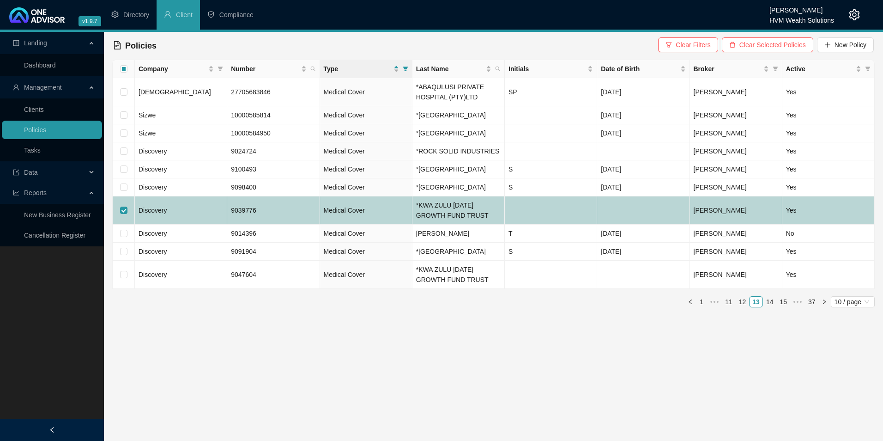
click at [191, 224] on td "Discovery" at bounding box center [181, 210] width 92 height 28
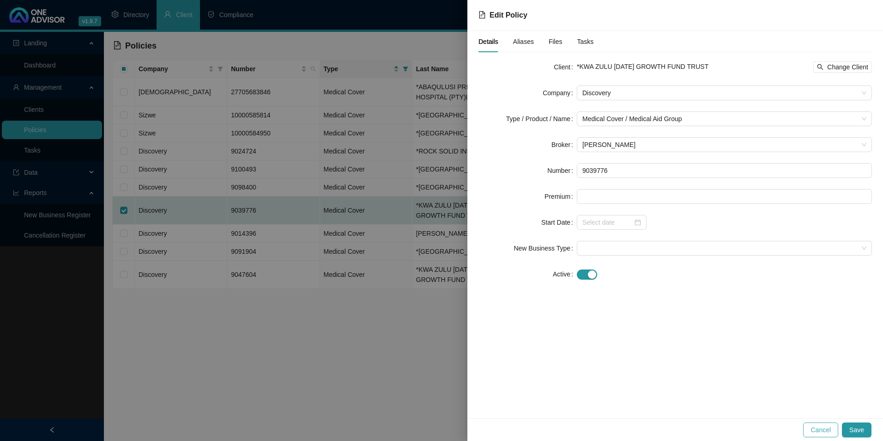
click at [814, 429] on span "Cancel" at bounding box center [820, 429] width 20 height 10
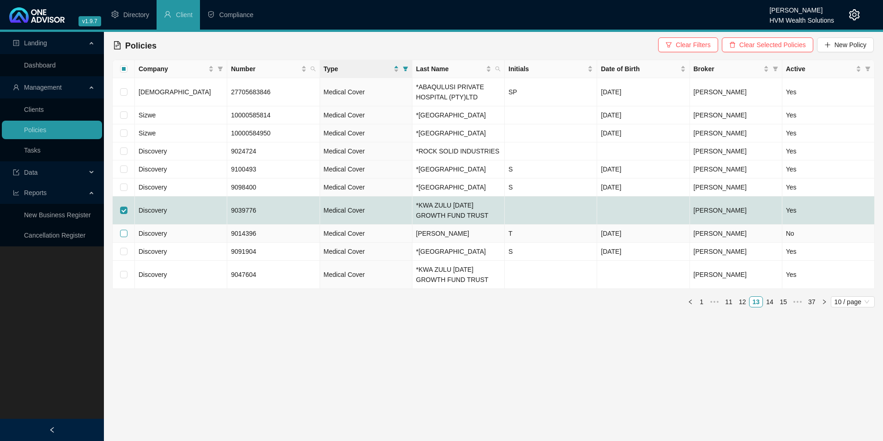
click at [123, 237] on input "checkbox" at bounding box center [123, 233] width 7 height 7
checkbox input "true"
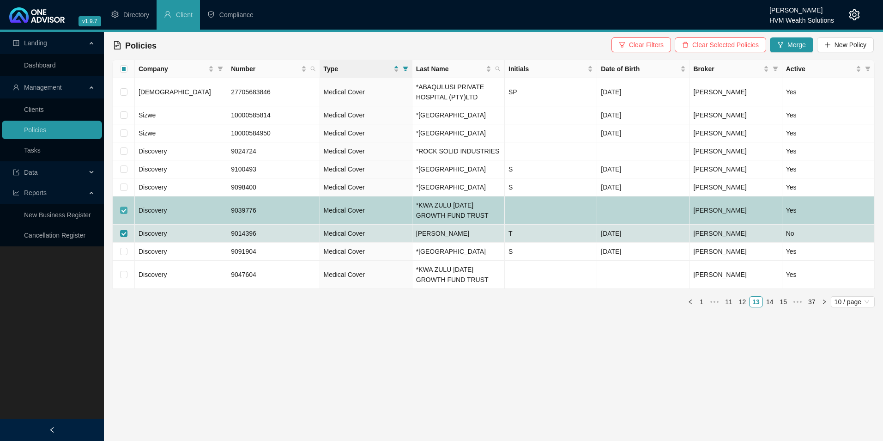
click at [125, 214] on input "checkbox" at bounding box center [123, 209] width 7 height 7
checkbox input "false"
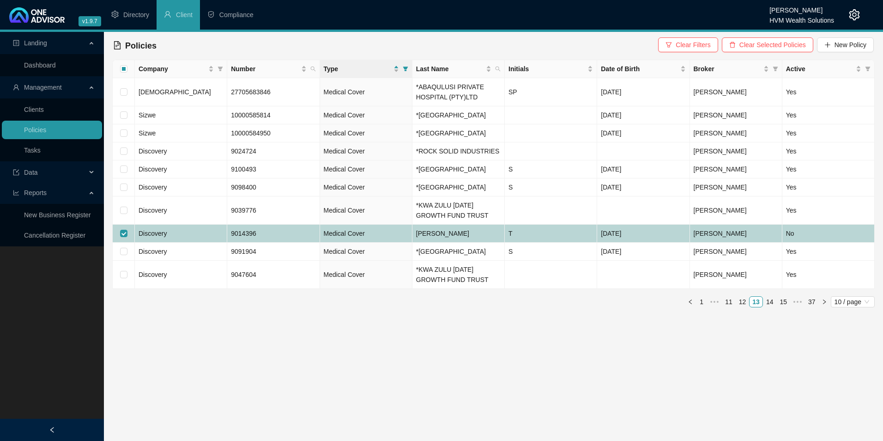
click at [391, 242] on td "Medical Cover" at bounding box center [366, 233] width 92 height 18
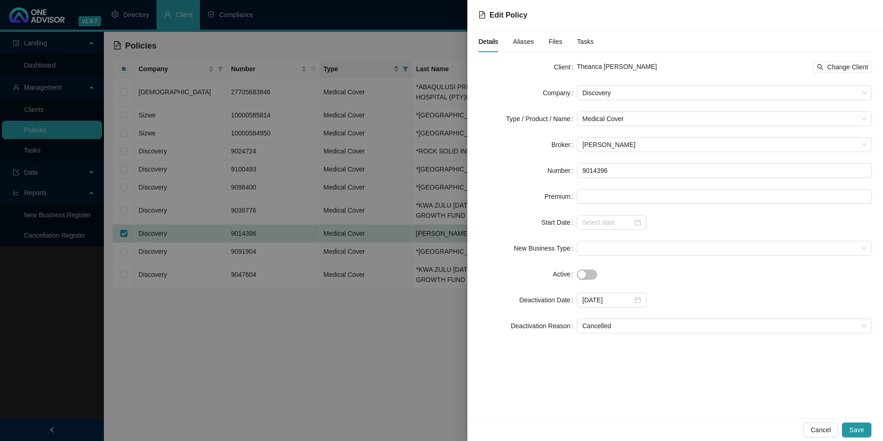
drag, startPoint x: 681, startPoint y: 63, endPoint x: 629, endPoint y: 65, distance: 51.3
click at [629, 65] on div "Theanca [PERSON_NAME] Change Client" at bounding box center [724, 66] width 295 height 11
copy span "JAGER"
click at [828, 431] on span "Cancel" at bounding box center [820, 429] width 20 height 10
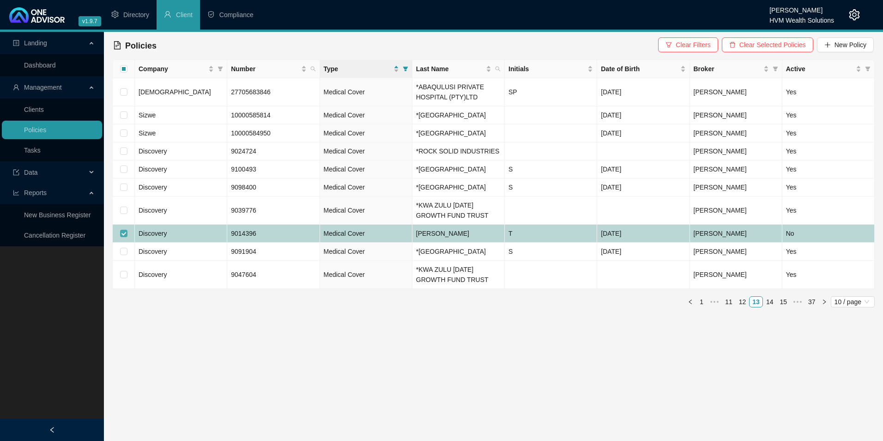
click at [125, 237] on input "checkbox" at bounding box center [123, 233] width 7 height 7
checkbox input "false"
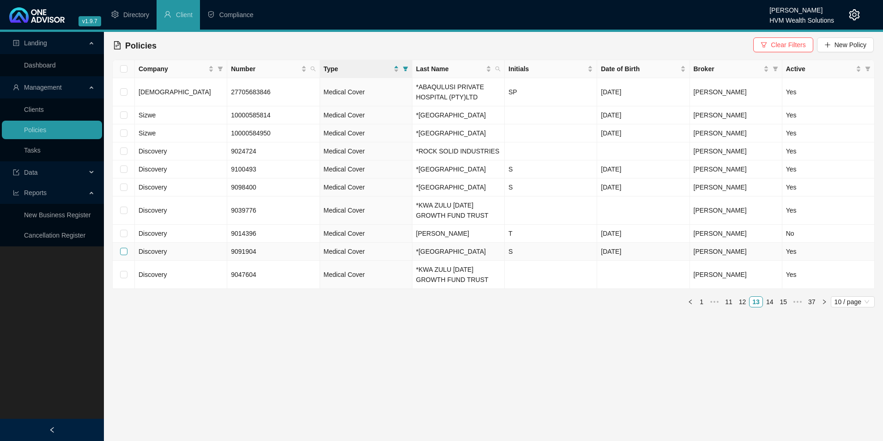
click at [124, 255] on input "checkbox" at bounding box center [123, 251] width 7 height 7
checkbox input "true"
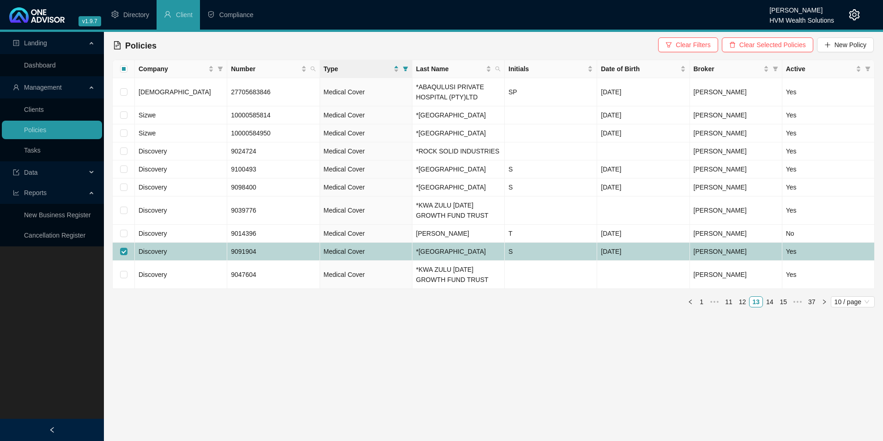
click at [193, 260] on td "Discovery" at bounding box center [181, 251] width 92 height 18
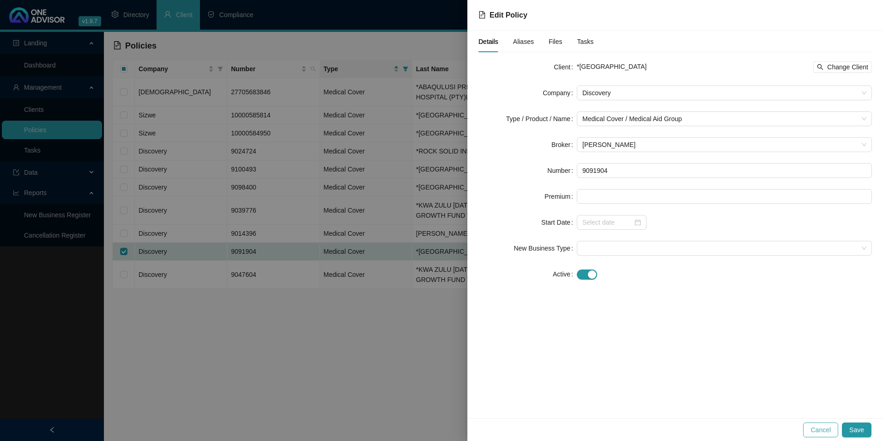
click at [814, 432] on span "Cancel" at bounding box center [820, 429] width 20 height 10
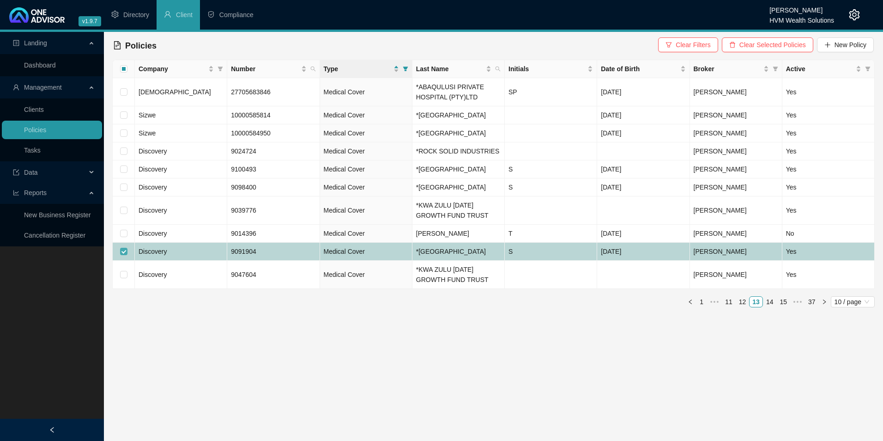
click at [125, 255] on input "checkbox" at bounding box center [123, 251] width 7 height 7
checkbox input "false"
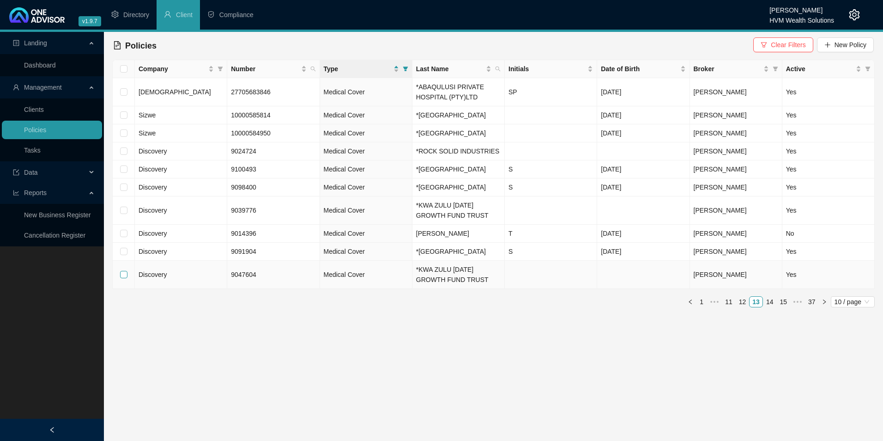
click at [122, 278] on input "checkbox" at bounding box center [123, 274] width 7 height 7
checkbox input "true"
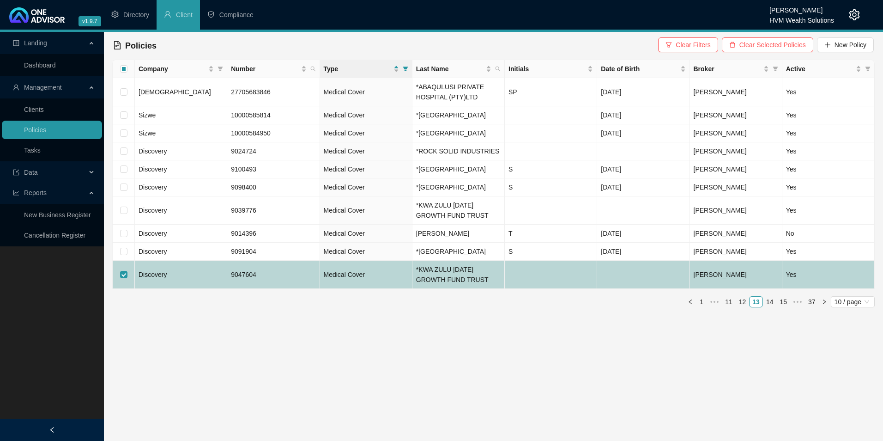
click at [193, 289] on td "Discovery" at bounding box center [181, 274] width 92 height 28
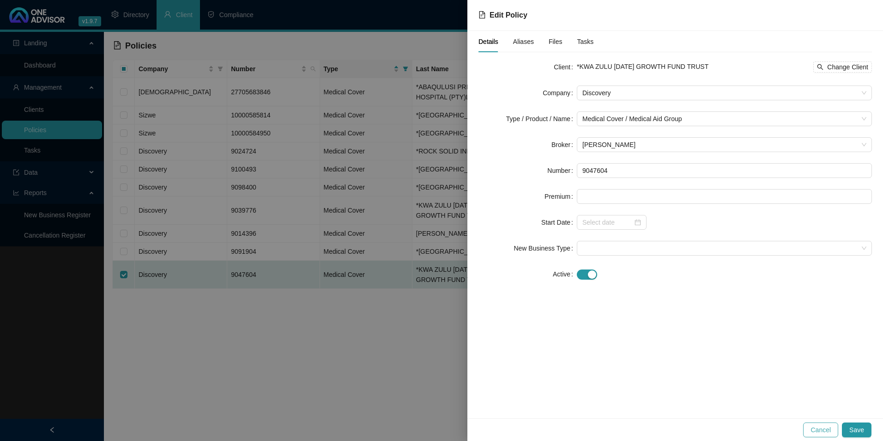
click at [818, 429] on span "Cancel" at bounding box center [820, 429] width 20 height 10
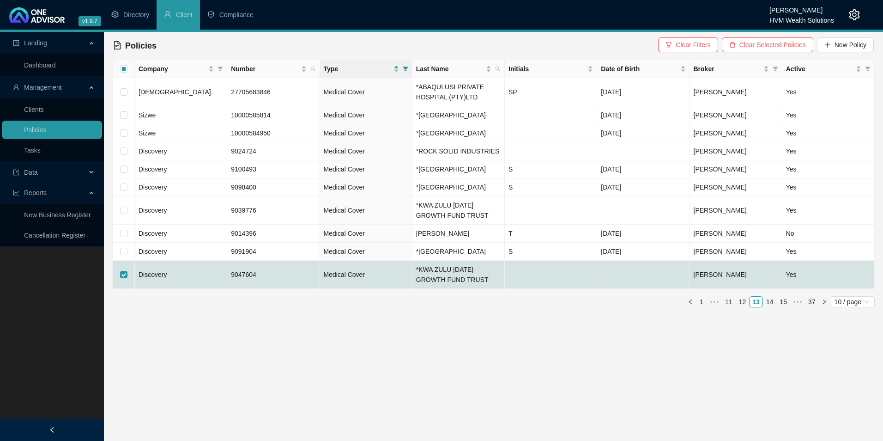
click at [770, 307] on link "14" at bounding box center [769, 301] width 13 height 10
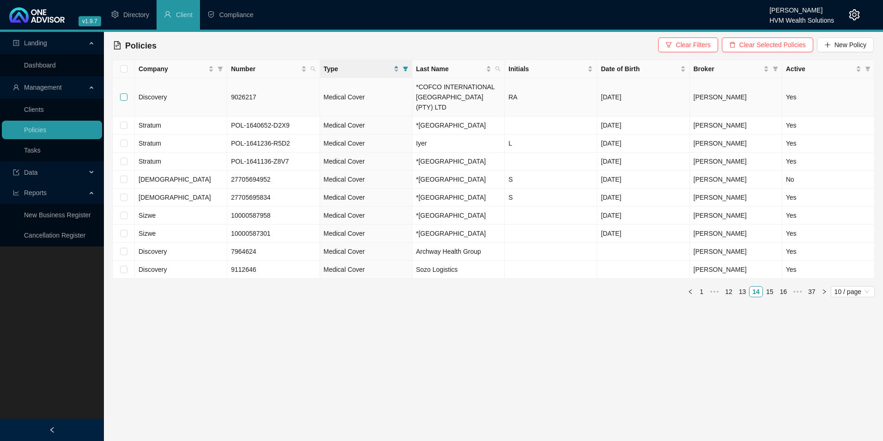
click at [124, 93] on input "checkbox" at bounding box center [123, 96] width 7 height 7
checkbox input "true"
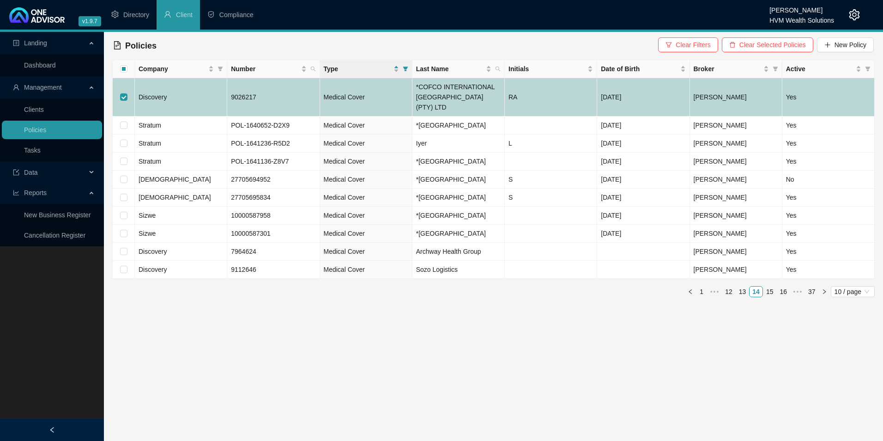
click at [178, 94] on td "Discovery" at bounding box center [181, 97] width 92 height 38
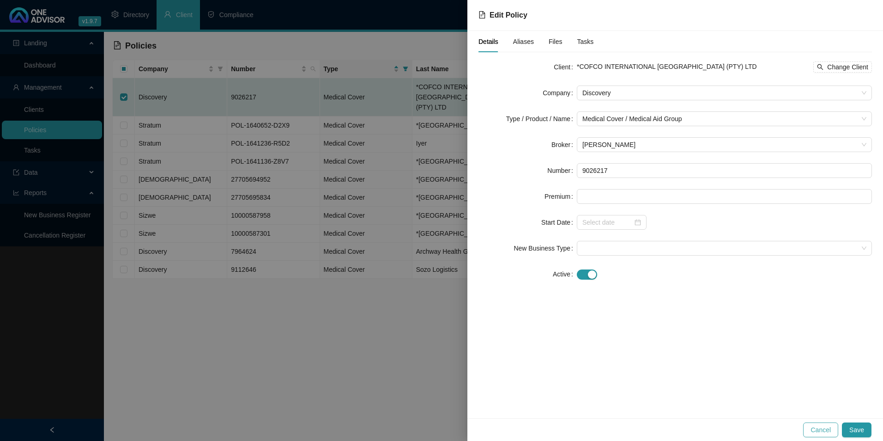
click at [819, 429] on span "Cancel" at bounding box center [820, 429] width 20 height 10
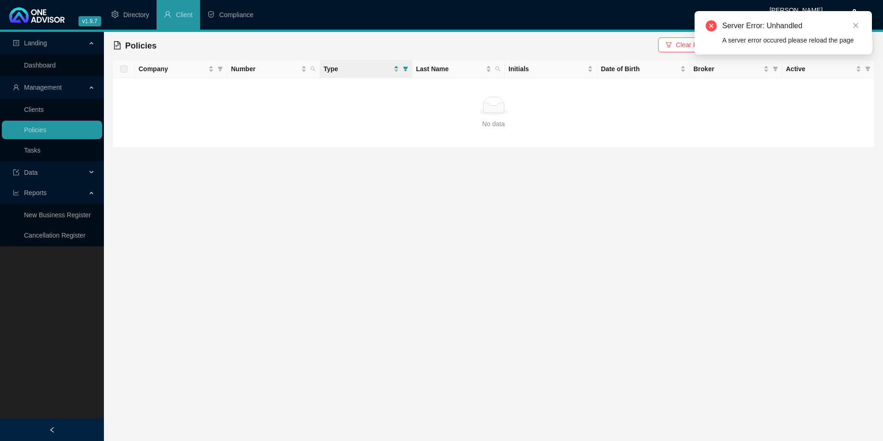
drag, startPoint x: 853, startPoint y: 22, endPoint x: 845, endPoint y: 30, distance: 11.1
click at [854, 22] on icon "close" at bounding box center [855, 25] width 6 height 6
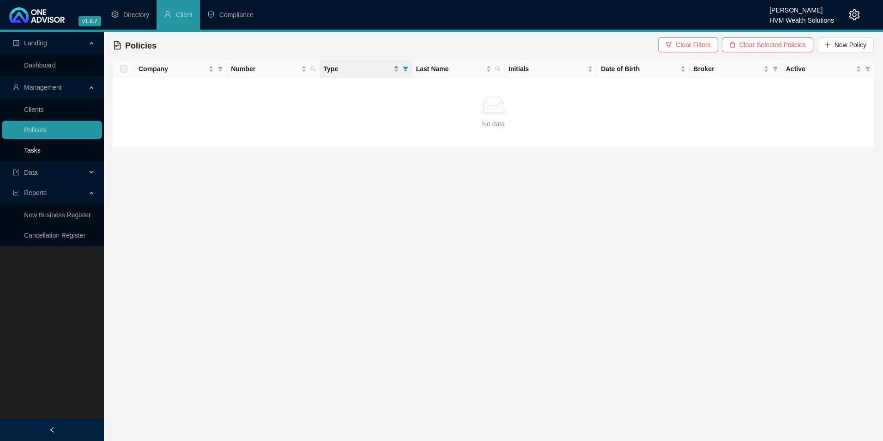
click at [41, 152] on link "Tasks" at bounding box center [32, 149] width 17 height 7
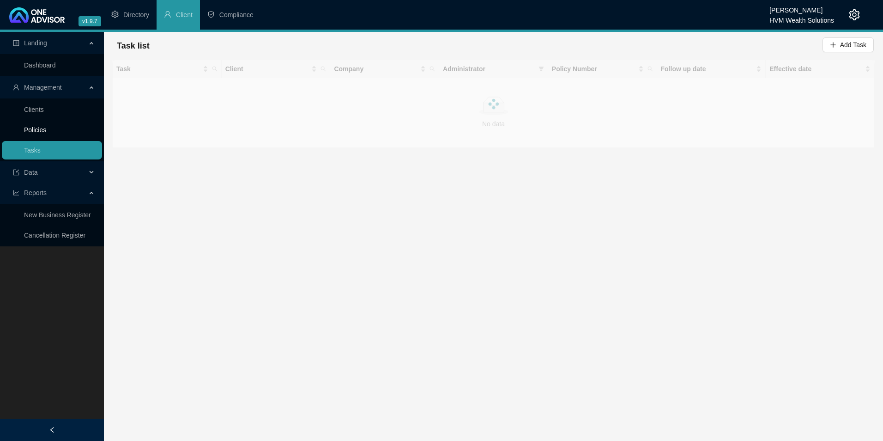
click at [46, 129] on link "Policies" at bounding box center [35, 129] width 22 height 7
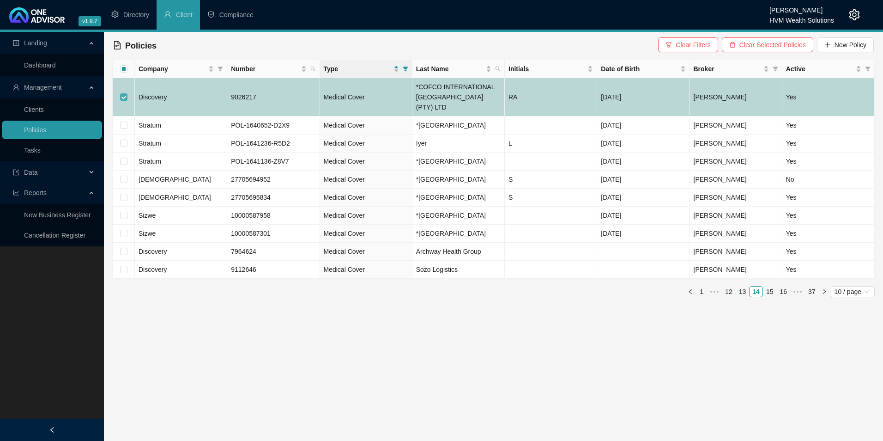
click at [123, 93] on input "checkbox" at bounding box center [123, 96] width 7 height 7
checkbox input "false"
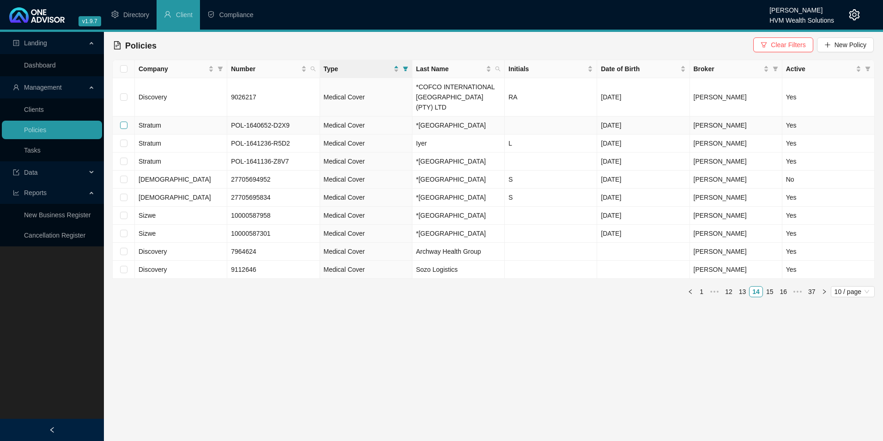
click at [124, 121] on input "checkbox" at bounding box center [123, 124] width 7 height 7
checkbox input "true"
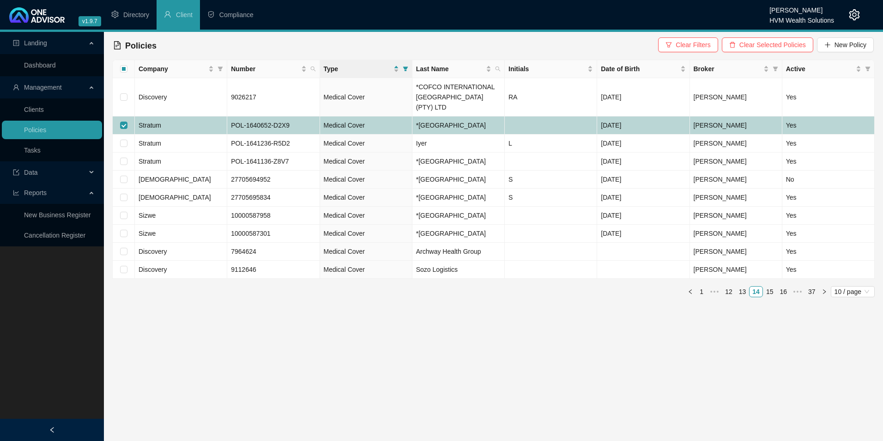
click at [196, 119] on td "Stratum" at bounding box center [181, 125] width 92 height 18
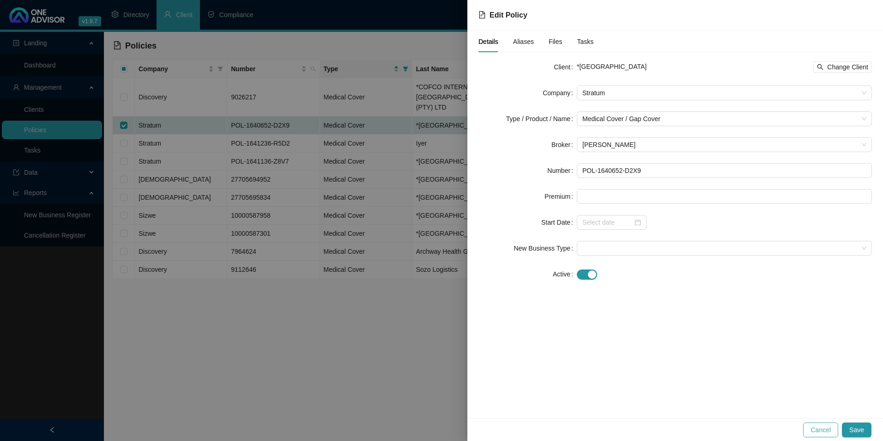
click at [816, 429] on span "Cancel" at bounding box center [820, 429] width 20 height 10
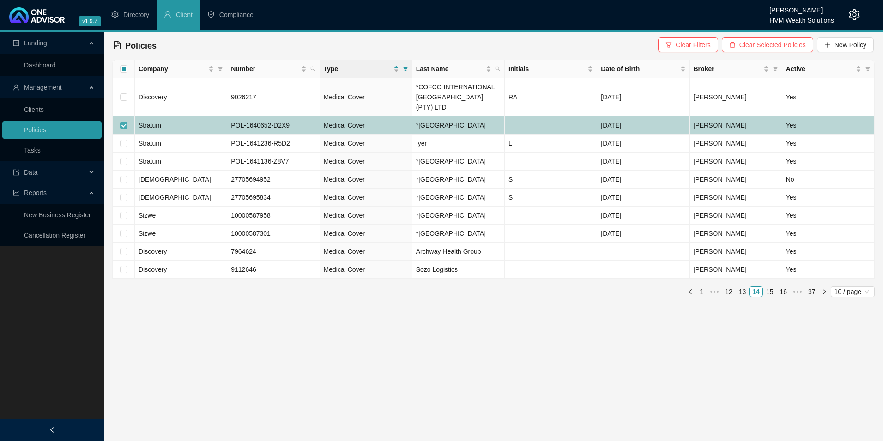
click at [123, 121] on input "checkbox" at bounding box center [123, 124] width 7 height 7
checkbox input "false"
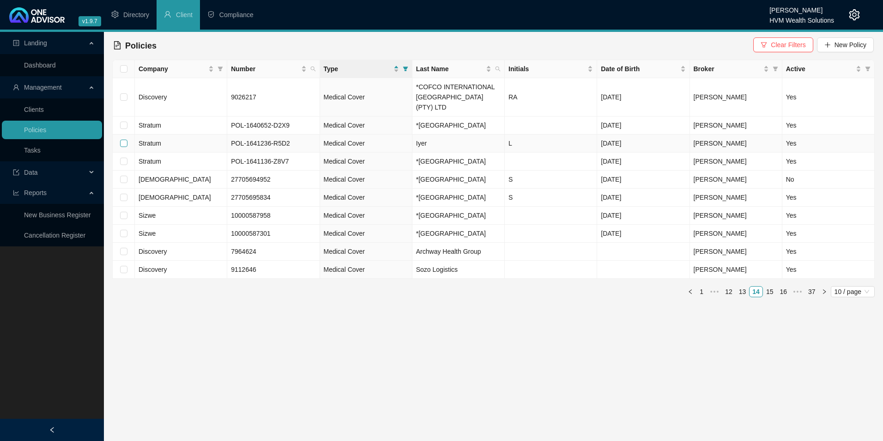
click at [127, 139] on input "checkbox" at bounding box center [123, 142] width 7 height 7
checkbox input "true"
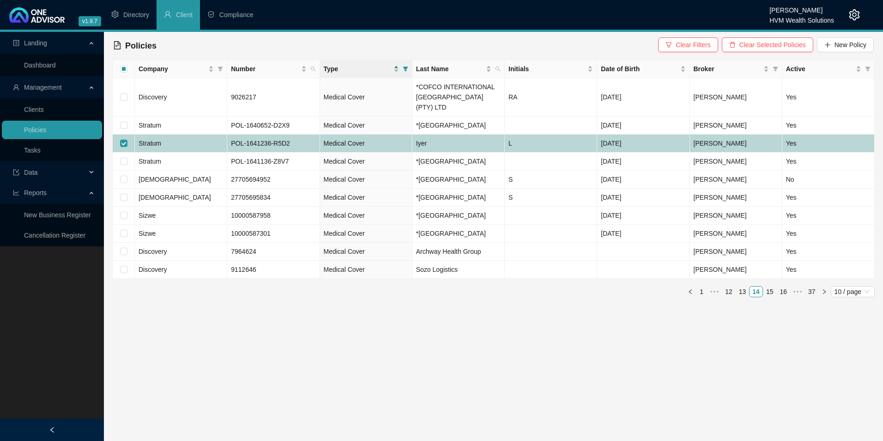
click at [175, 137] on td "Stratum" at bounding box center [181, 143] width 92 height 18
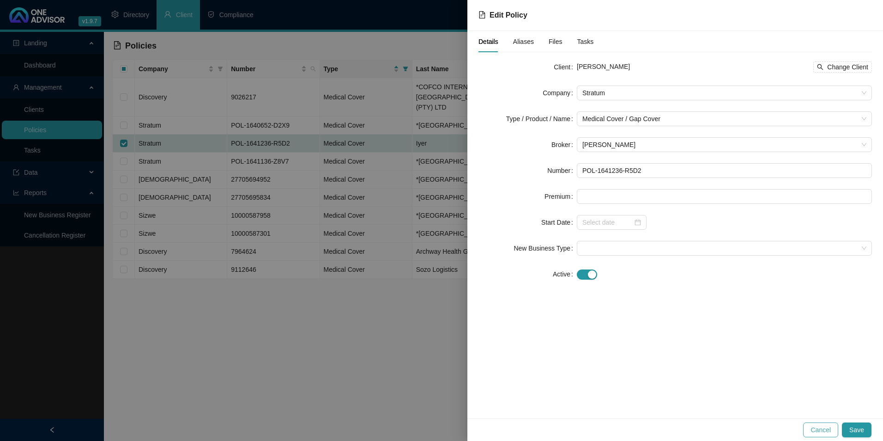
click at [828, 429] on span "Cancel" at bounding box center [820, 429] width 20 height 10
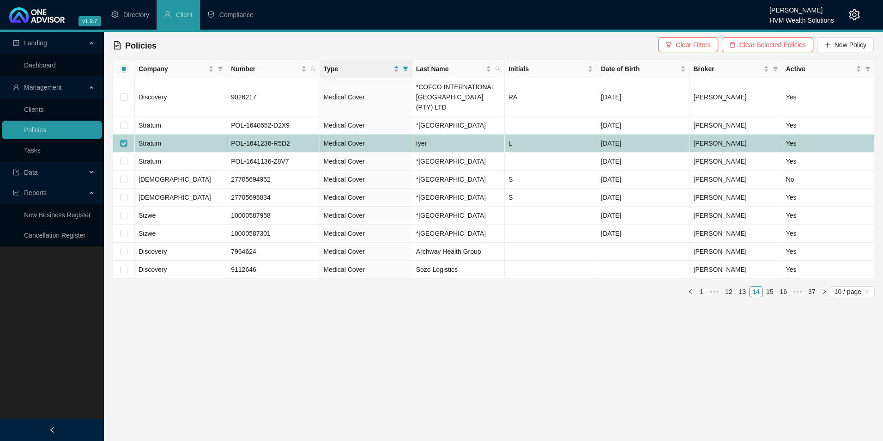
click at [127, 139] on input "checkbox" at bounding box center [123, 142] width 7 height 7
checkbox input "false"
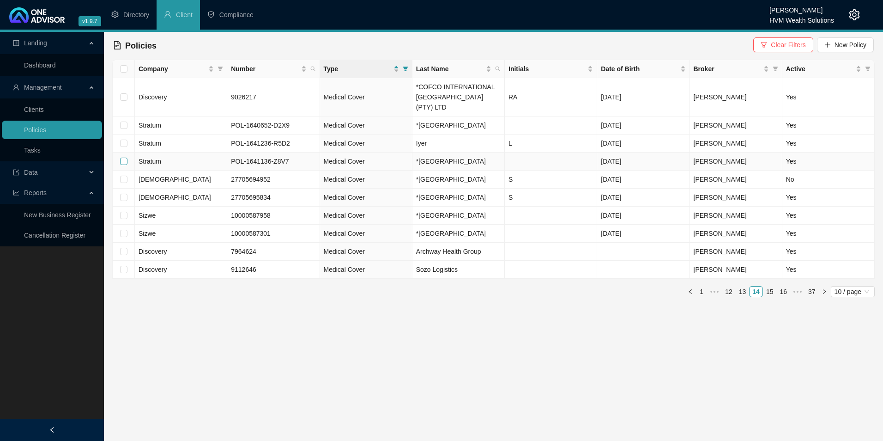
click at [125, 157] on input "checkbox" at bounding box center [123, 160] width 7 height 7
checkbox input "true"
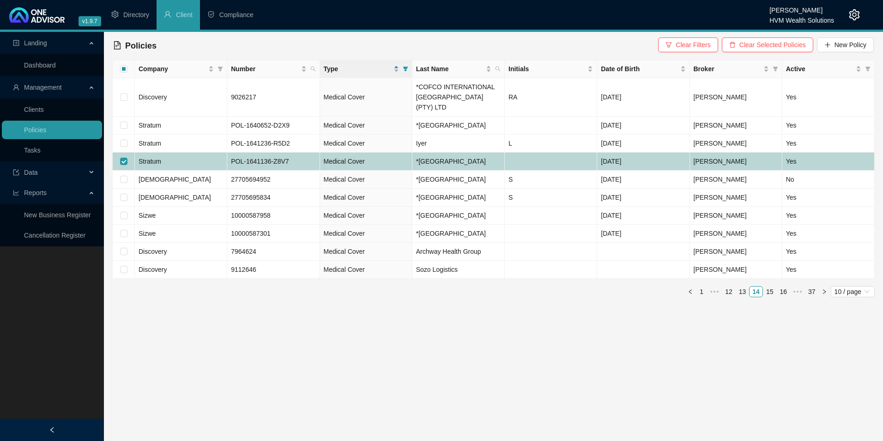
click at [207, 152] on td "Stratum" at bounding box center [181, 161] width 92 height 18
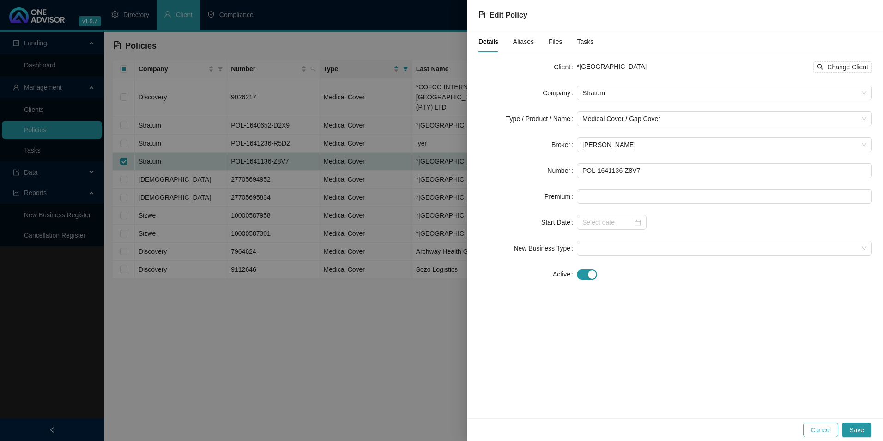
click at [826, 426] on span "Cancel" at bounding box center [820, 429] width 20 height 10
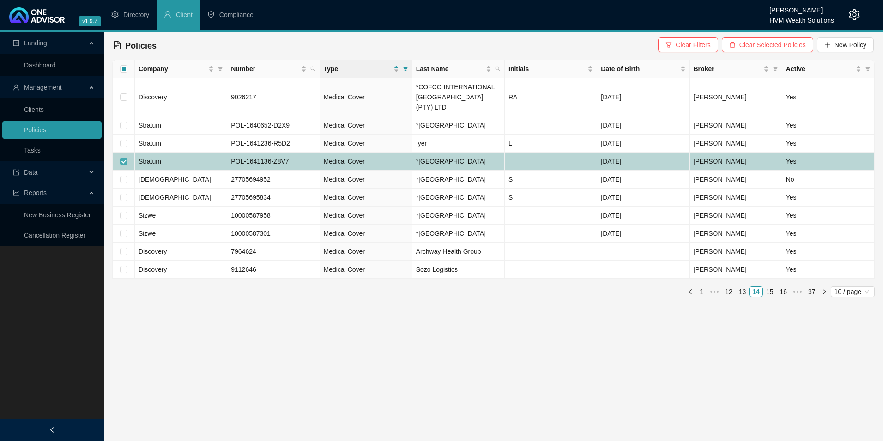
click at [122, 157] on input "checkbox" at bounding box center [123, 160] width 7 height 7
checkbox input "false"
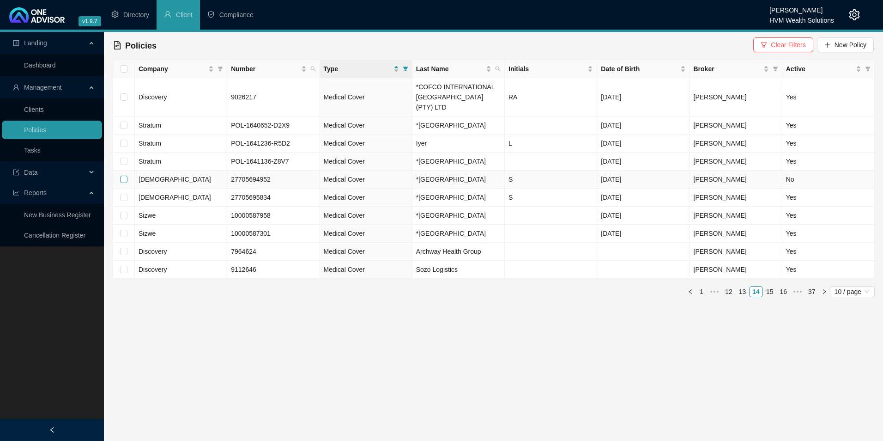
click at [125, 175] on input "checkbox" at bounding box center [123, 178] width 7 height 7
checkbox input "true"
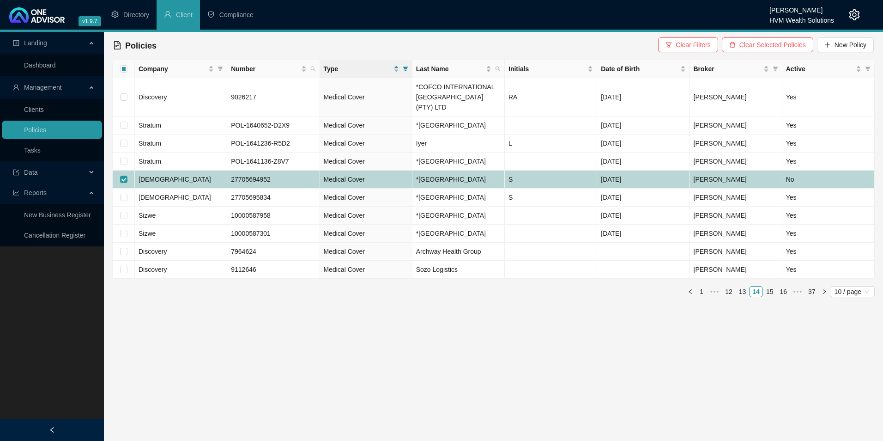
click at [199, 181] on td "[DEMOGRAPHIC_DATA]" at bounding box center [181, 179] width 92 height 18
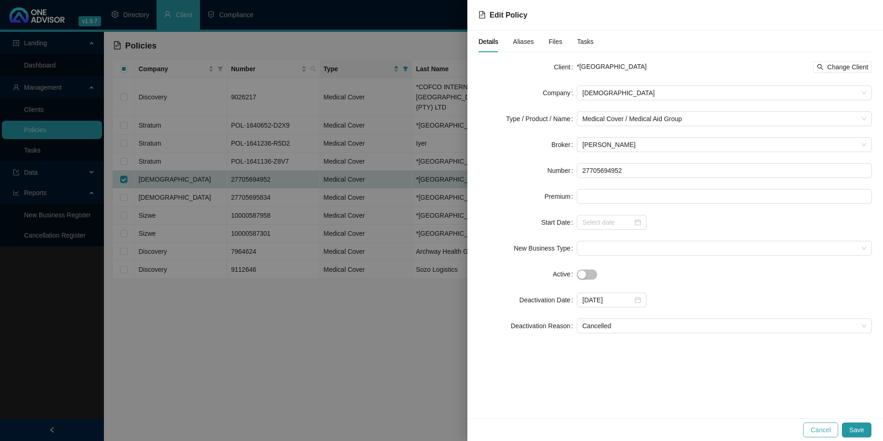
click at [814, 429] on span "Cancel" at bounding box center [820, 429] width 20 height 10
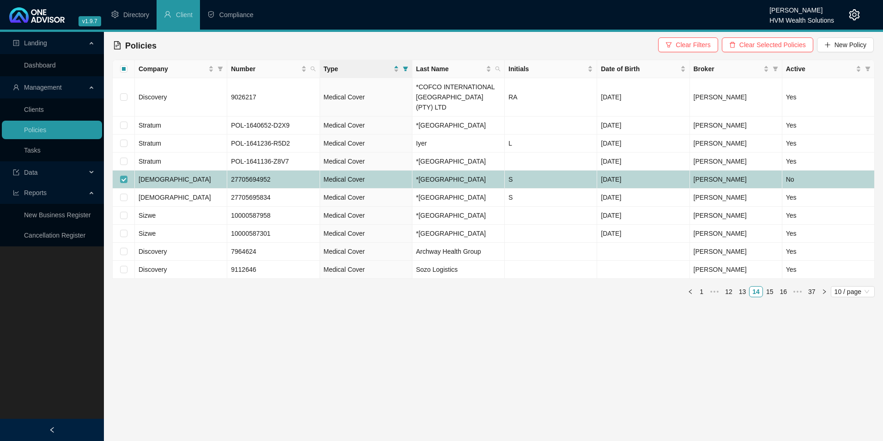
click at [124, 175] on input "checkbox" at bounding box center [123, 178] width 7 height 7
checkbox input "false"
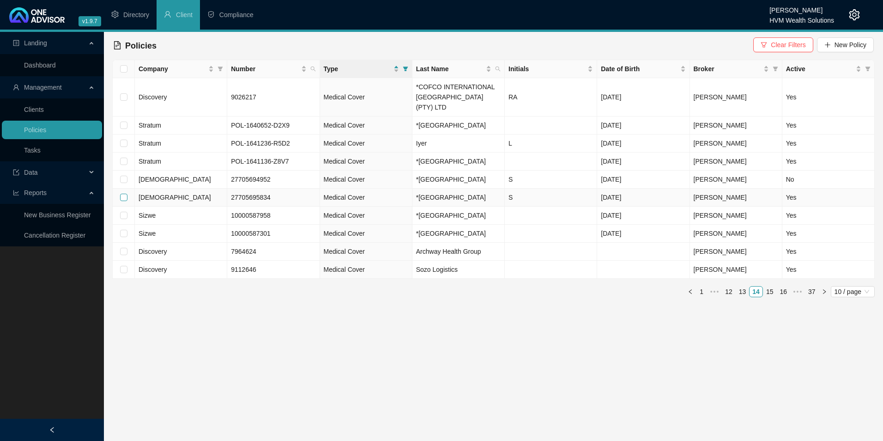
click at [122, 201] on input "checkbox" at bounding box center [123, 196] width 7 height 7
checkbox input "true"
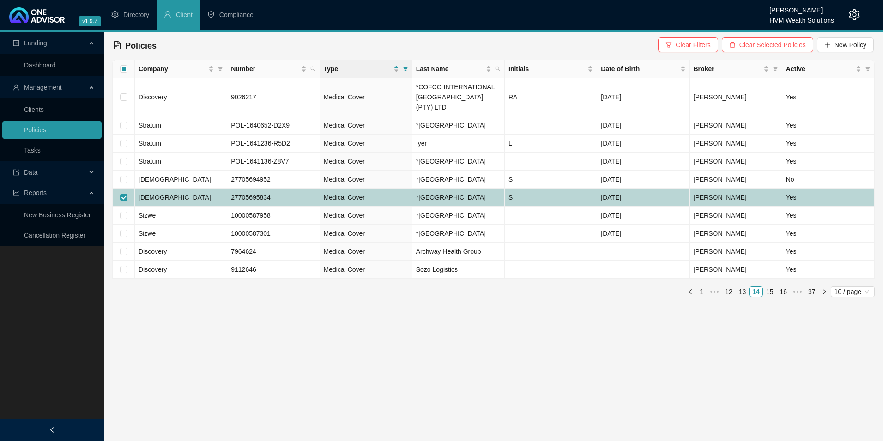
click at [190, 196] on td "[DEMOGRAPHIC_DATA]" at bounding box center [181, 197] width 92 height 18
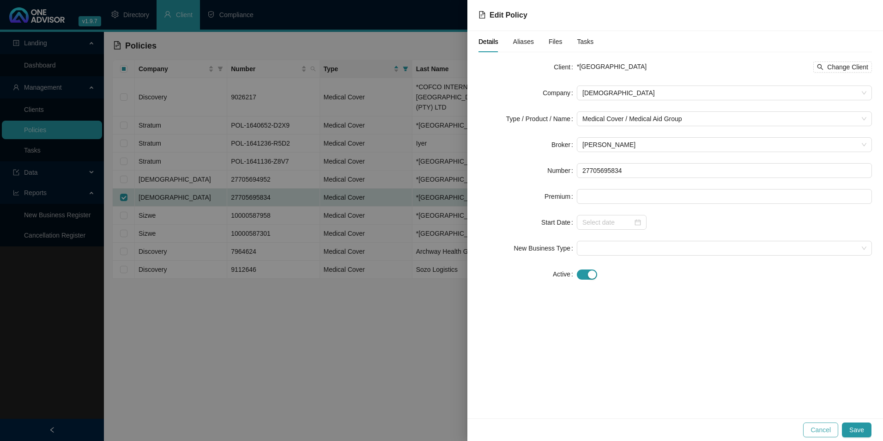
click at [827, 429] on span "Cancel" at bounding box center [820, 429] width 20 height 10
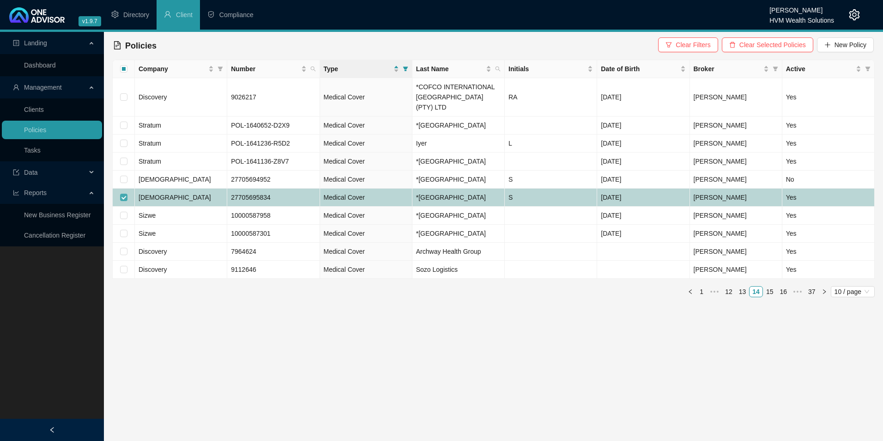
click at [122, 201] on input "checkbox" at bounding box center [123, 196] width 7 height 7
checkbox input "false"
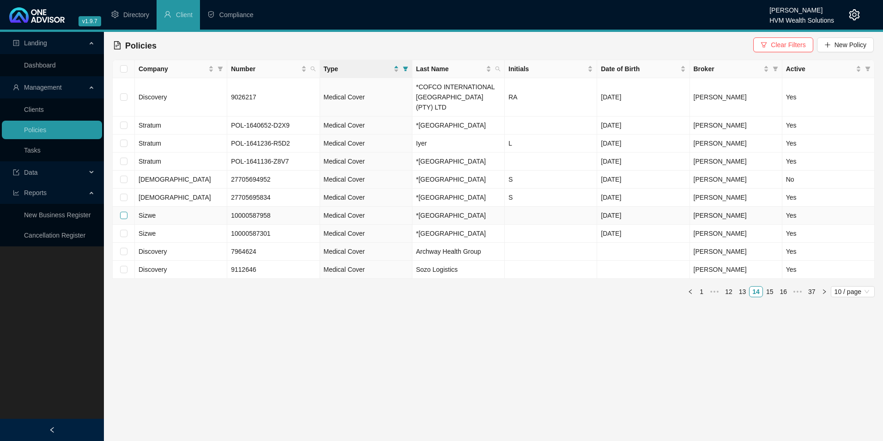
click at [123, 219] on input "checkbox" at bounding box center [123, 215] width 7 height 7
checkbox input "true"
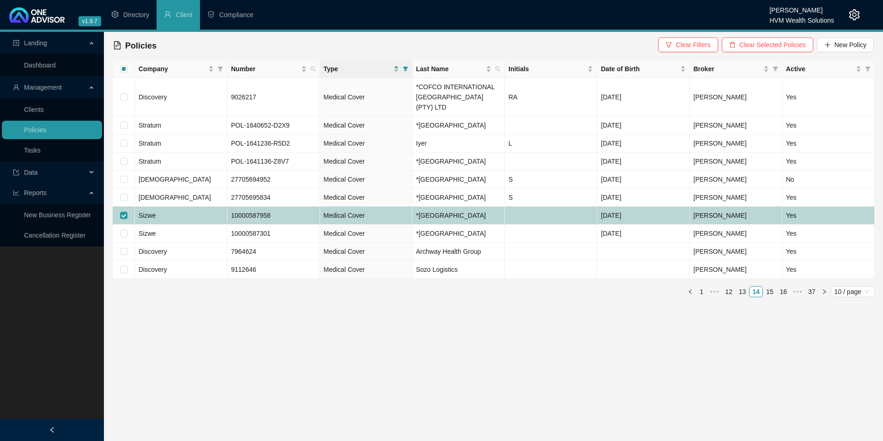
click at [205, 224] on td "Sizwe" at bounding box center [181, 215] width 92 height 18
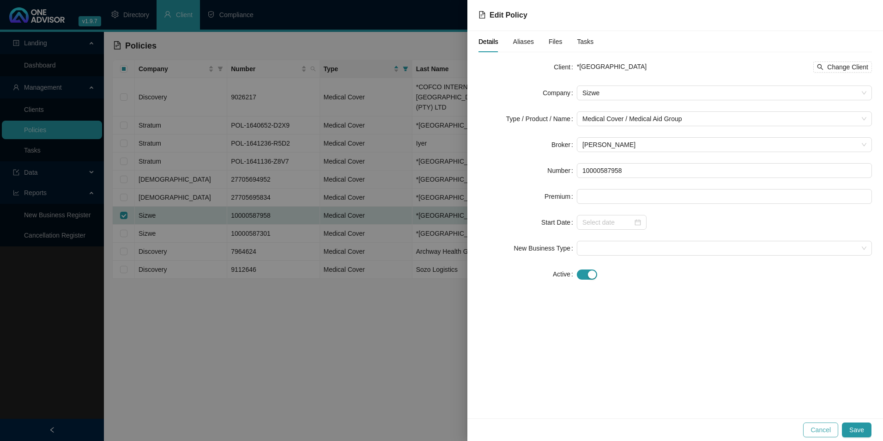
click at [830, 432] on span "Cancel" at bounding box center [820, 429] width 20 height 10
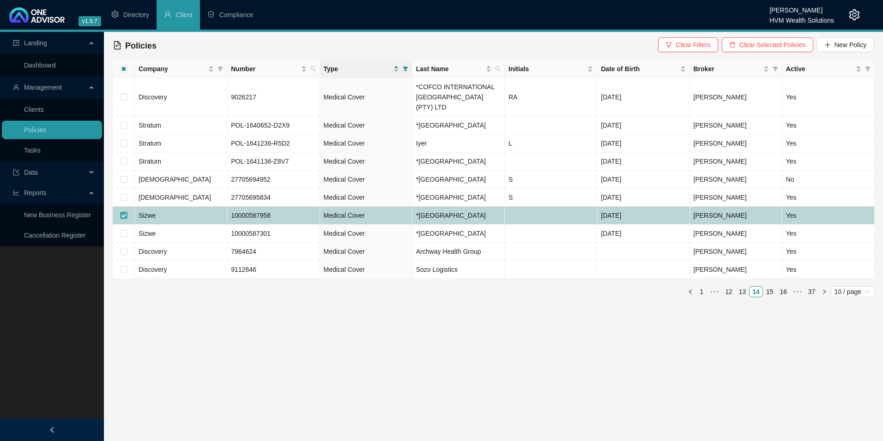
click at [125, 220] on label at bounding box center [123, 215] width 7 height 10
click at [125, 219] on input "checkbox" at bounding box center [123, 215] width 7 height 7
checkbox input "false"
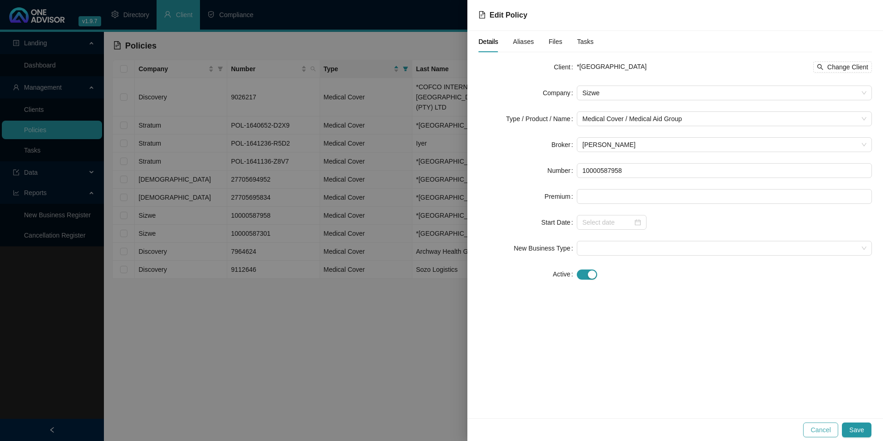
click at [831, 430] on span "Cancel" at bounding box center [820, 429] width 20 height 10
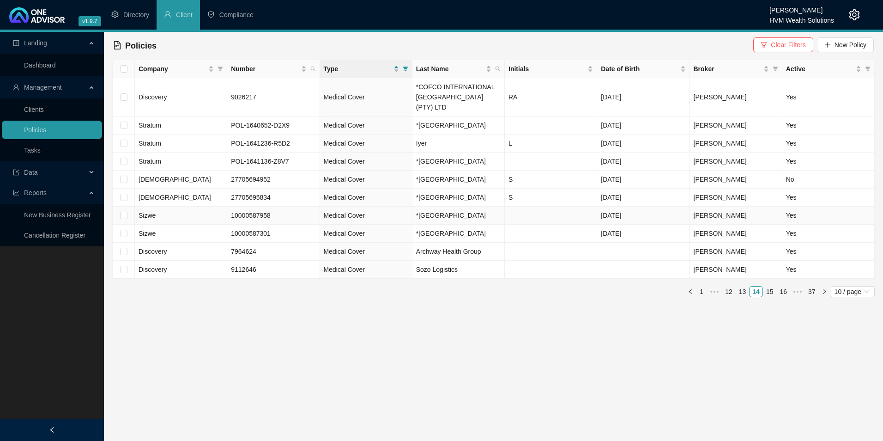
click at [123, 220] on td at bounding box center [124, 215] width 22 height 18
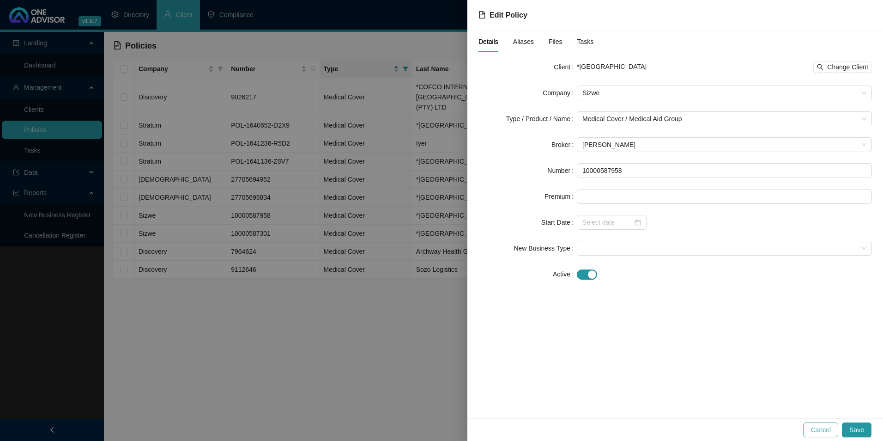
click at [826, 435] on button "Cancel" at bounding box center [820, 429] width 35 height 15
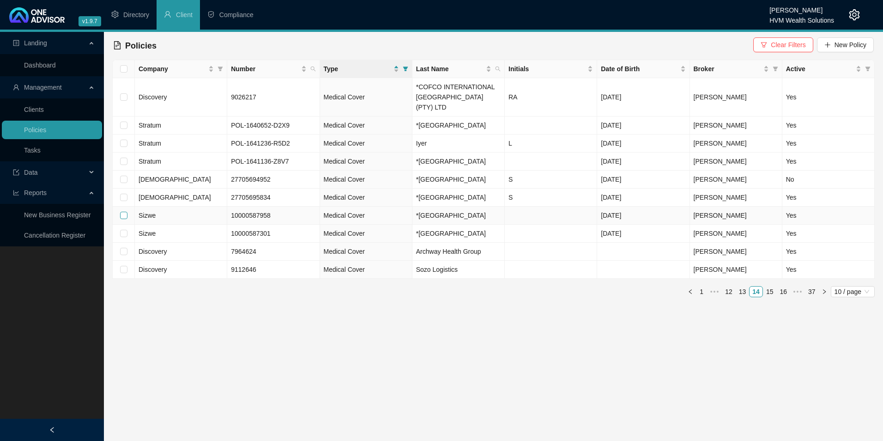
click at [125, 219] on input "checkbox" at bounding box center [123, 215] width 7 height 7
checkbox input "true"
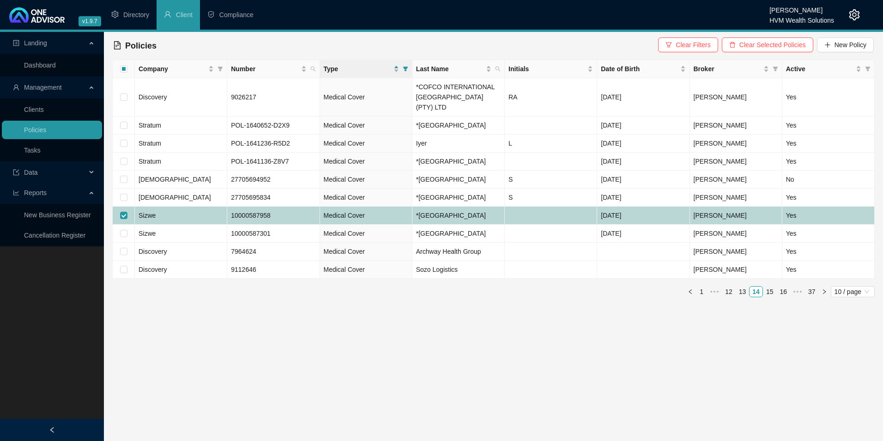
click at [146, 219] on span "Sizwe" at bounding box center [147, 215] width 17 height 7
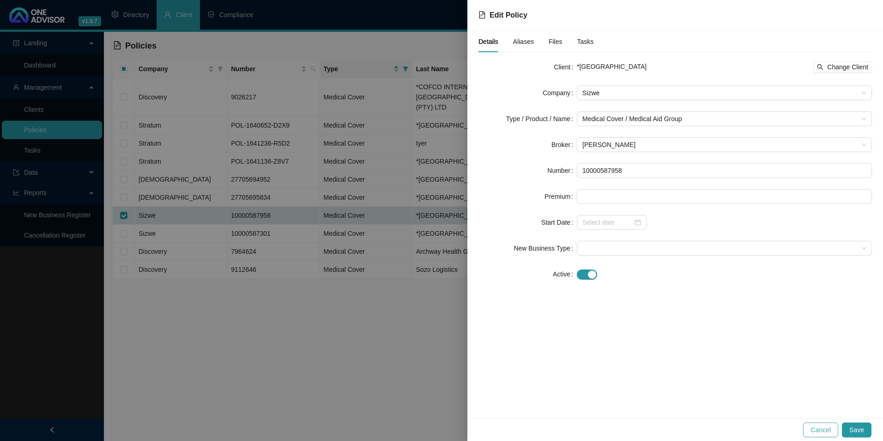
click at [821, 427] on span "Cancel" at bounding box center [820, 429] width 20 height 10
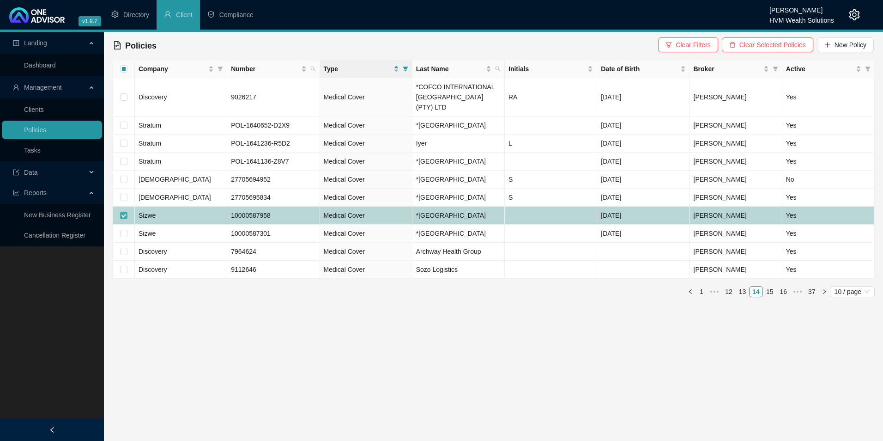
click at [126, 219] on input "checkbox" at bounding box center [123, 215] width 7 height 7
checkbox input "false"
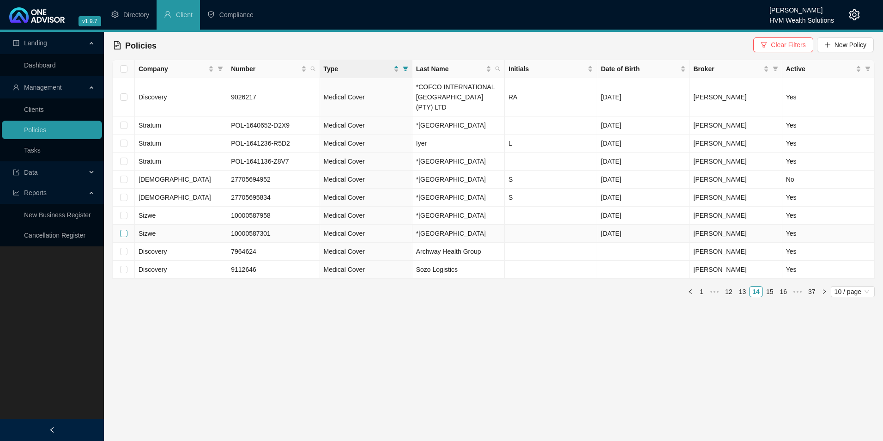
click at [122, 237] on input "checkbox" at bounding box center [123, 233] width 7 height 7
checkbox input "true"
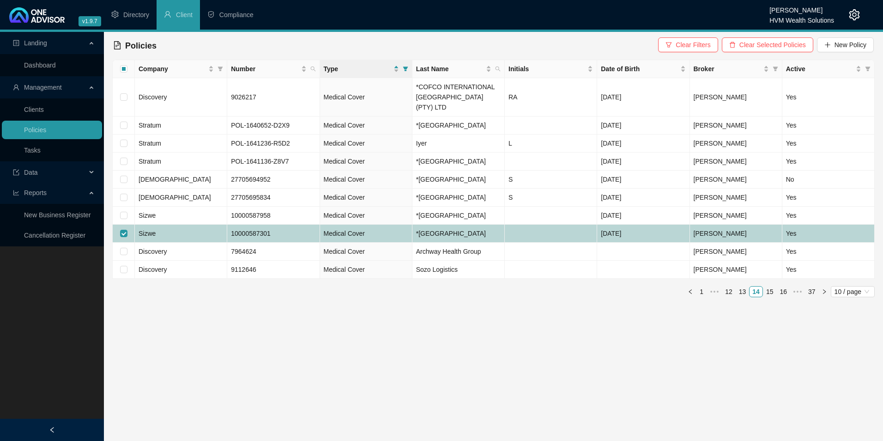
click at [167, 242] on td "Sizwe" at bounding box center [181, 233] width 92 height 18
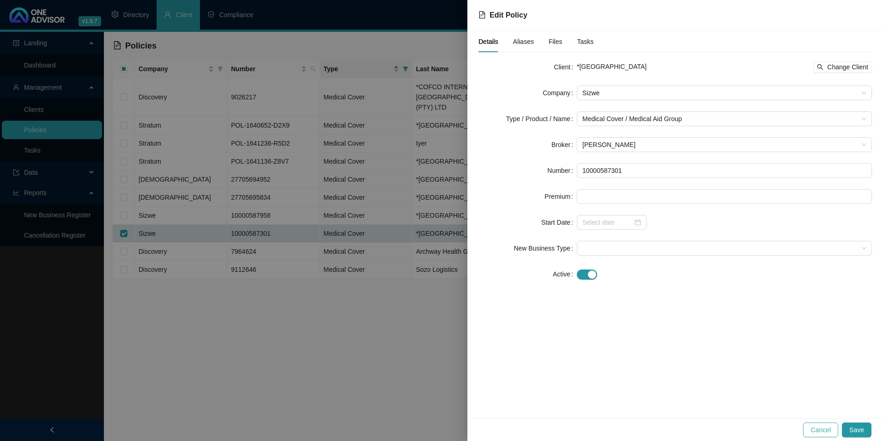
click at [823, 427] on span "Cancel" at bounding box center [820, 429] width 20 height 10
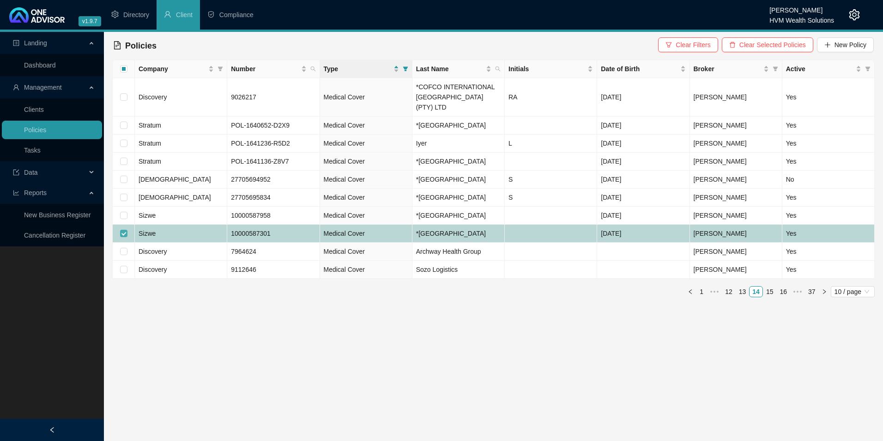
click at [125, 237] on input "checkbox" at bounding box center [123, 233] width 7 height 7
checkbox input "false"
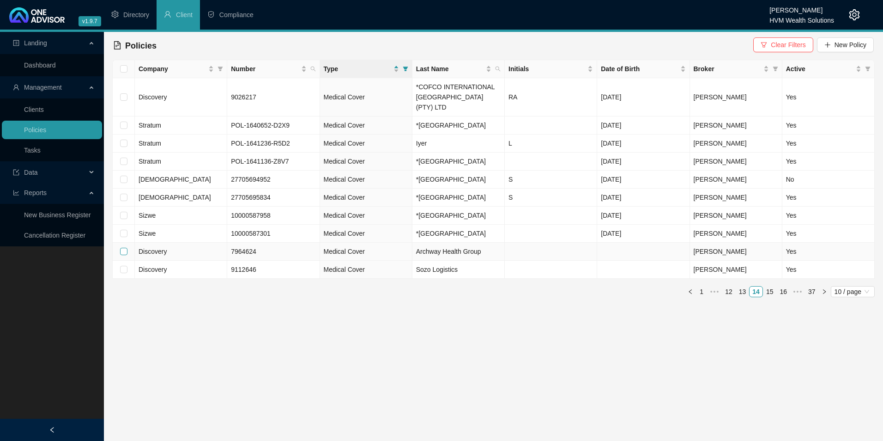
click at [122, 255] on input "checkbox" at bounding box center [123, 251] width 7 height 7
checkbox input "true"
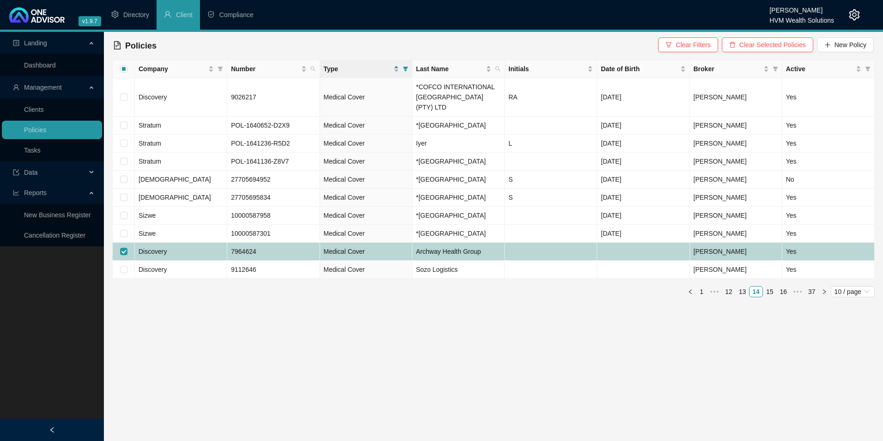
click at [200, 260] on td "Discovery" at bounding box center [181, 251] width 92 height 18
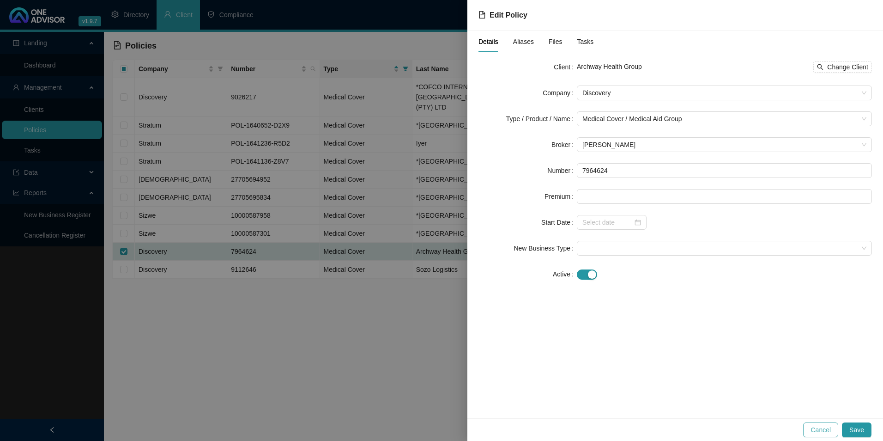
click at [828, 432] on span "Cancel" at bounding box center [820, 429] width 20 height 10
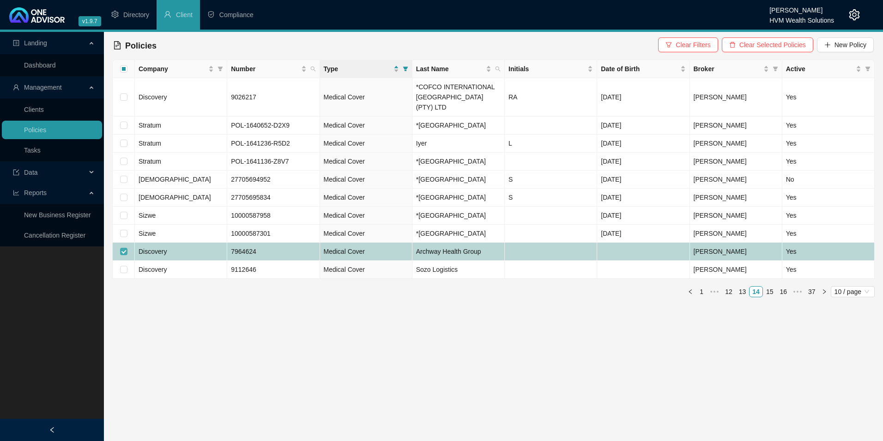
click at [124, 255] on input "checkbox" at bounding box center [123, 251] width 7 height 7
checkbox input "false"
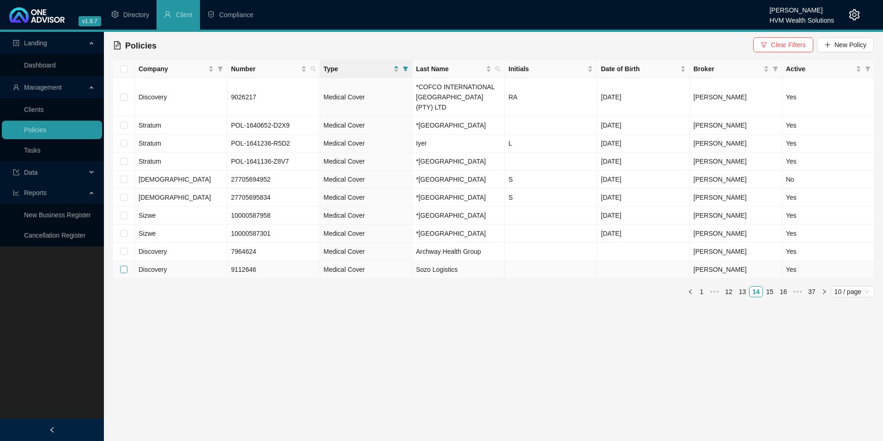
click at [124, 273] on input "checkbox" at bounding box center [123, 269] width 7 height 7
checkbox input "true"
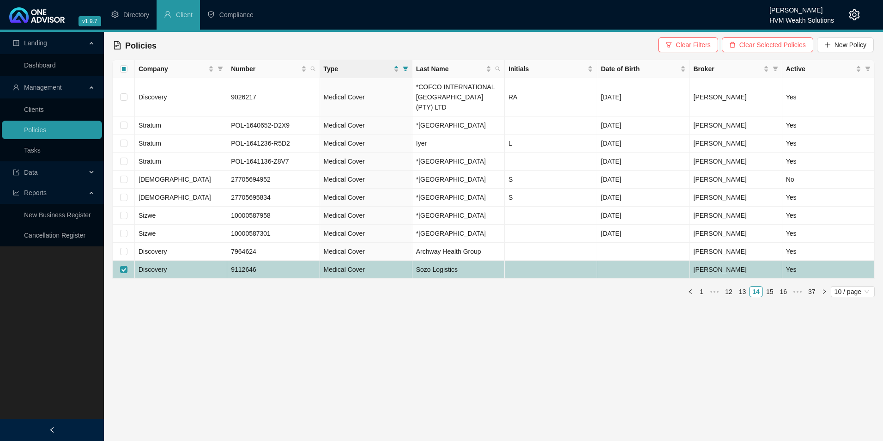
click at [186, 278] on td "Discovery" at bounding box center [181, 269] width 92 height 18
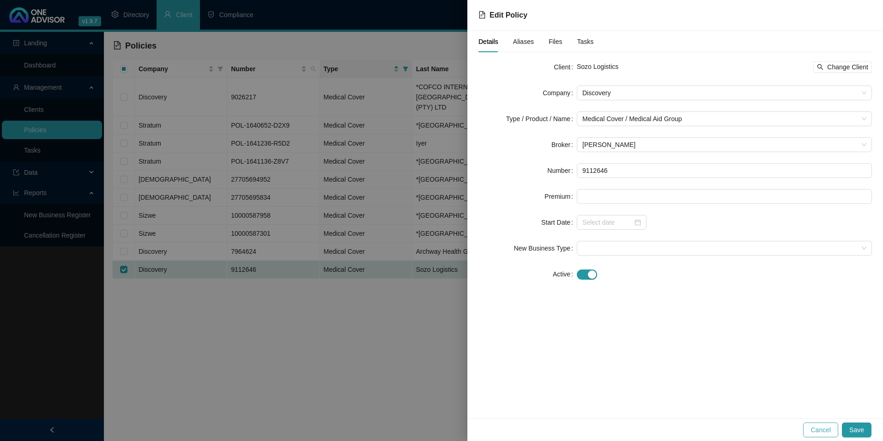
click at [822, 430] on span "Cancel" at bounding box center [820, 429] width 20 height 10
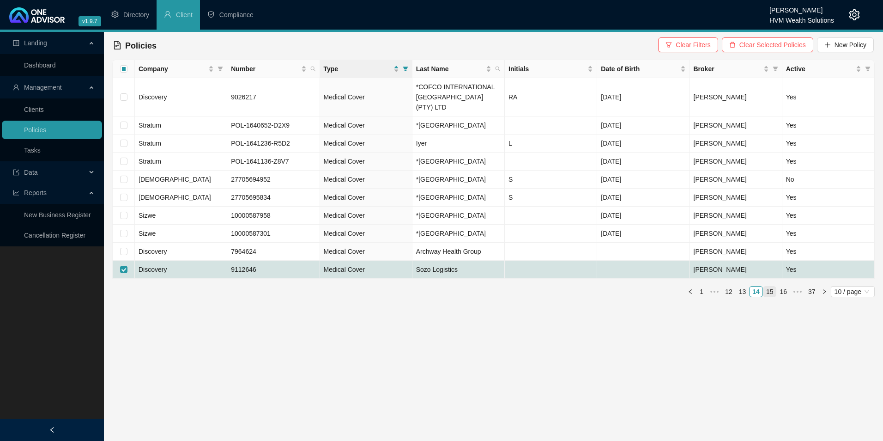
click at [775, 296] on link "15" at bounding box center [769, 291] width 13 height 10
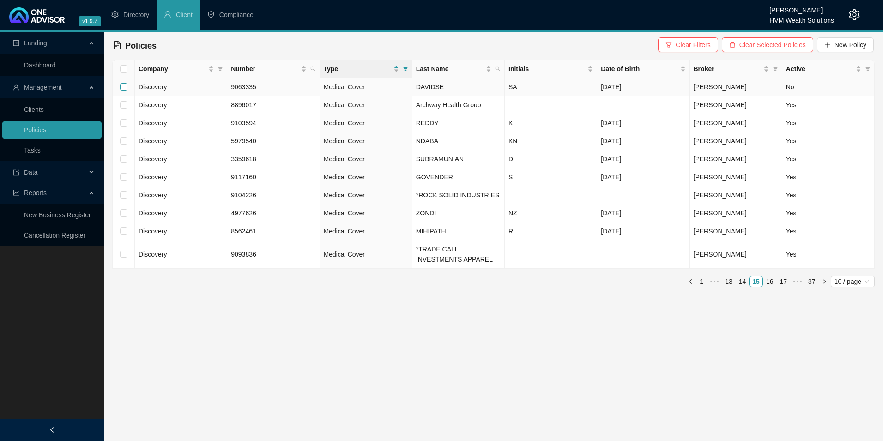
click at [122, 88] on input "checkbox" at bounding box center [123, 86] width 7 height 7
checkbox input "true"
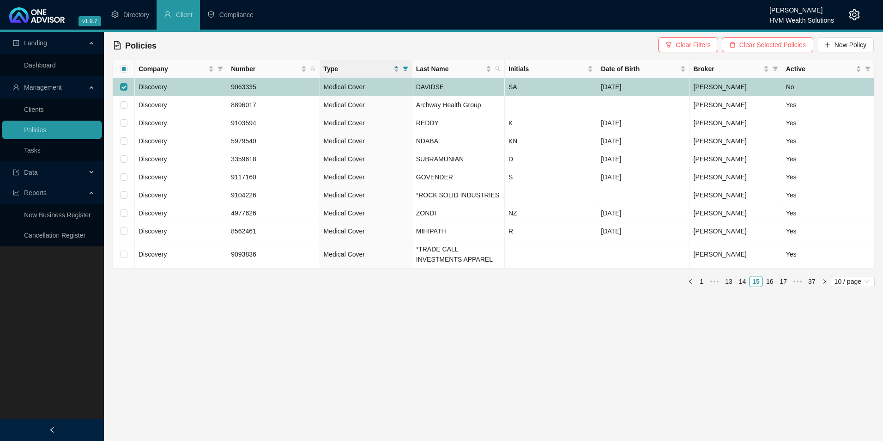
click at [175, 88] on td "Discovery" at bounding box center [181, 87] width 92 height 18
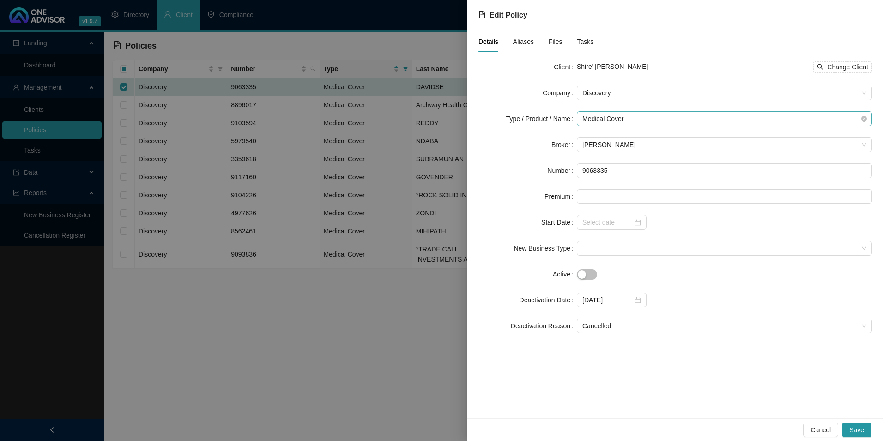
click at [650, 123] on span "Medical Cover" at bounding box center [724, 119] width 284 height 14
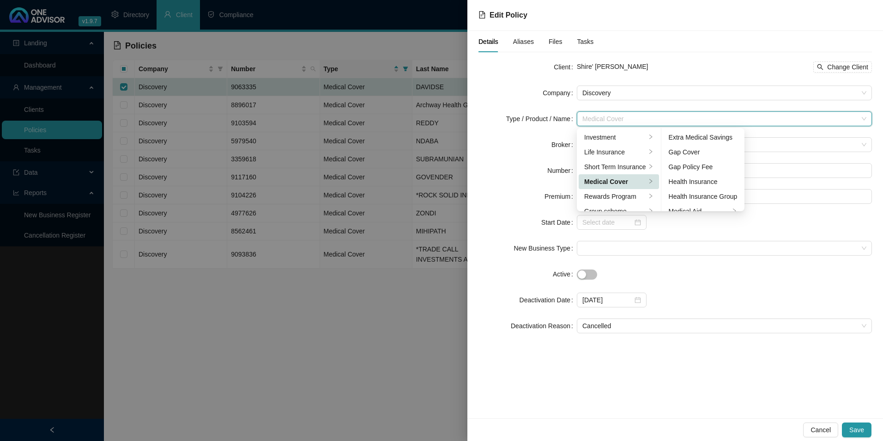
click at [665, 64] on div "Shire' [PERSON_NAME] Change Client" at bounding box center [724, 66] width 295 height 11
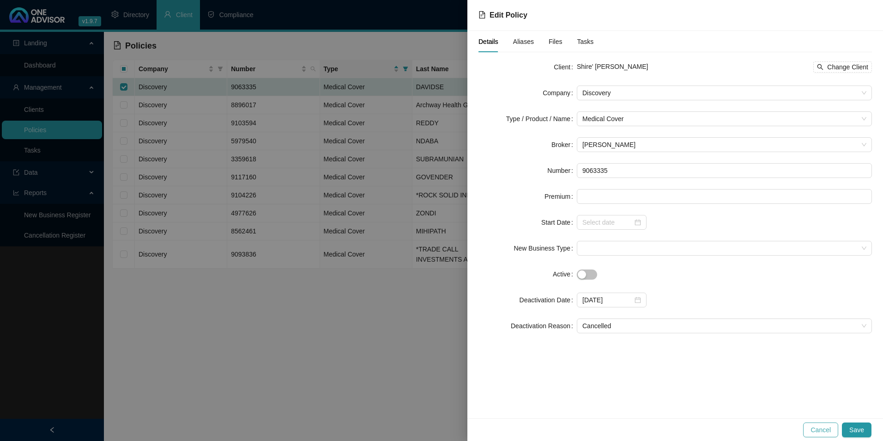
click at [819, 432] on span "Cancel" at bounding box center [820, 429] width 20 height 10
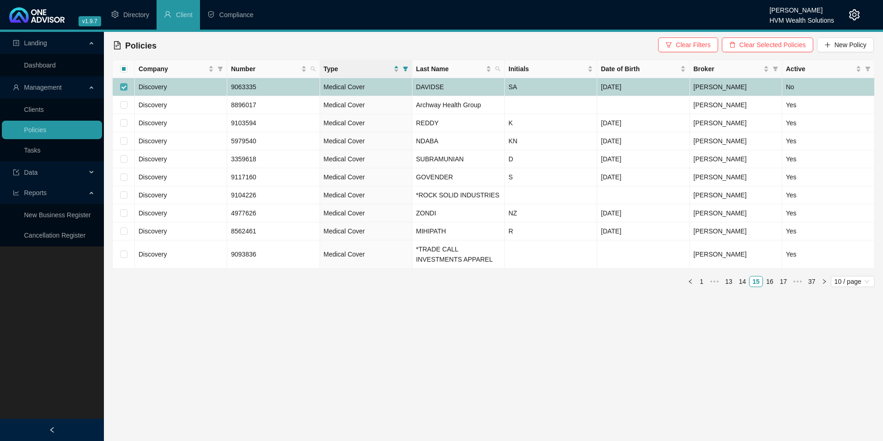
click at [122, 86] on input "checkbox" at bounding box center [123, 86] width 7 height 7
checkbox input "false"
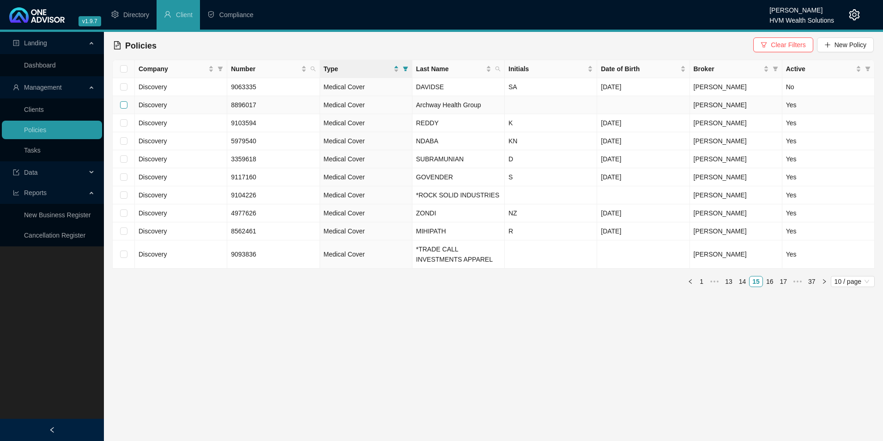
click at [124, 105] on input "checkbox" at bounding box center [123, 104] width 7 height 7
checkbox input "true"
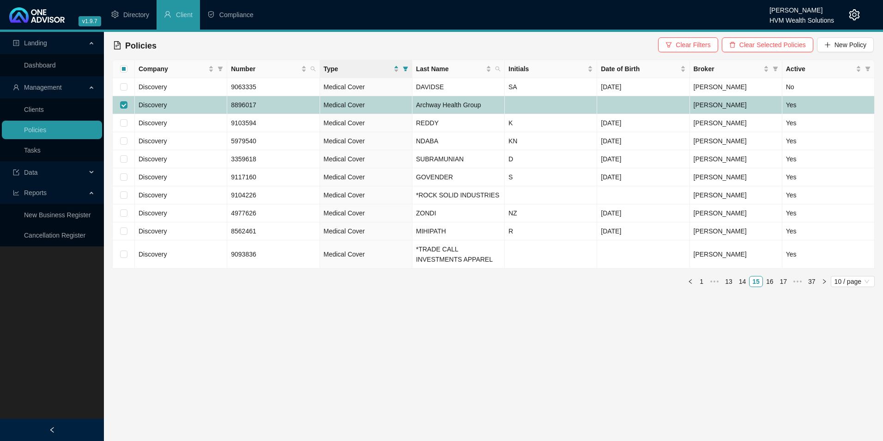
click at [179, 104] on td "Discovery" at bounding box center [181, 105] width 92 height 18
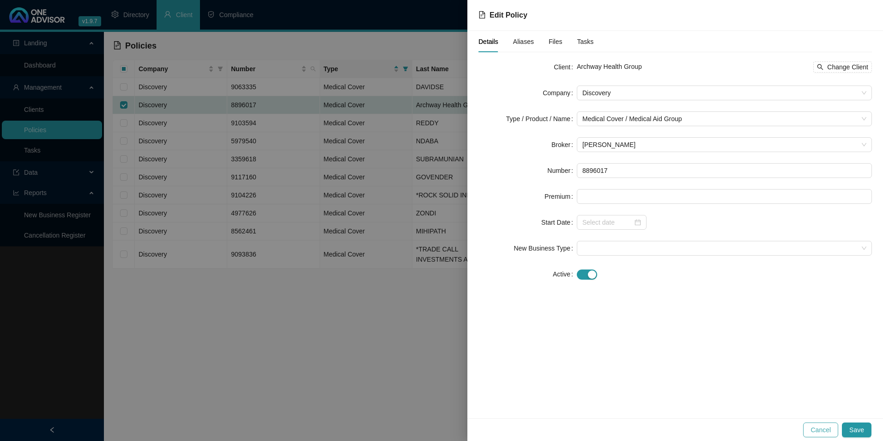
click at [817, 430] on span "Cancel" at bounding box center [820, 429] width 20 height 10
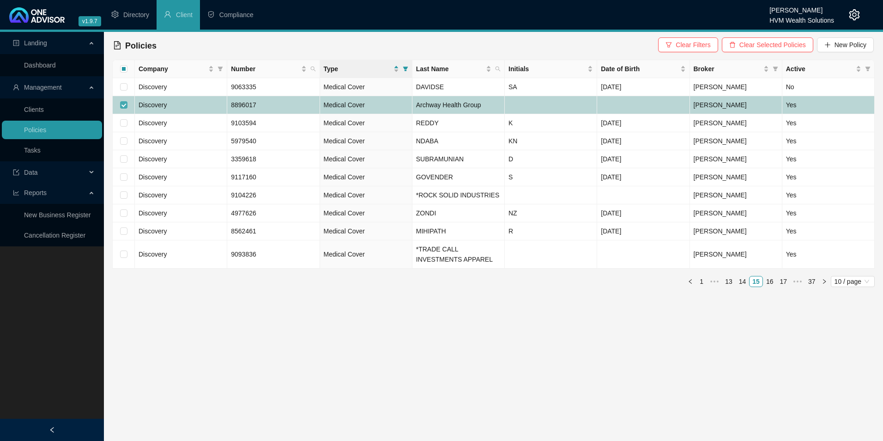
click at [121, 104] on input "checkbox" at bounding box center [123, 104] width 7 height 7
checkbox input "false"
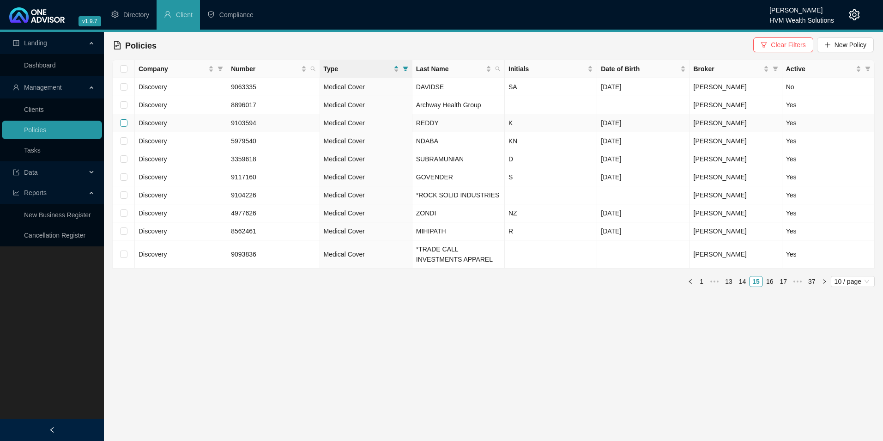
click at [121, 122] on input "checkbox" at bounding box center [123, 122] width 7 height 7
checkbox input "true"
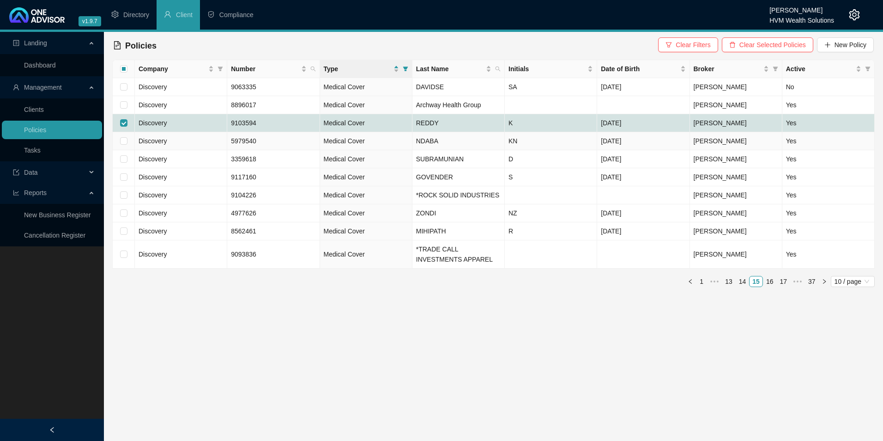
click at [196, 127] on td "Discovery" at bounding box center [181, 123] width 92 height 18
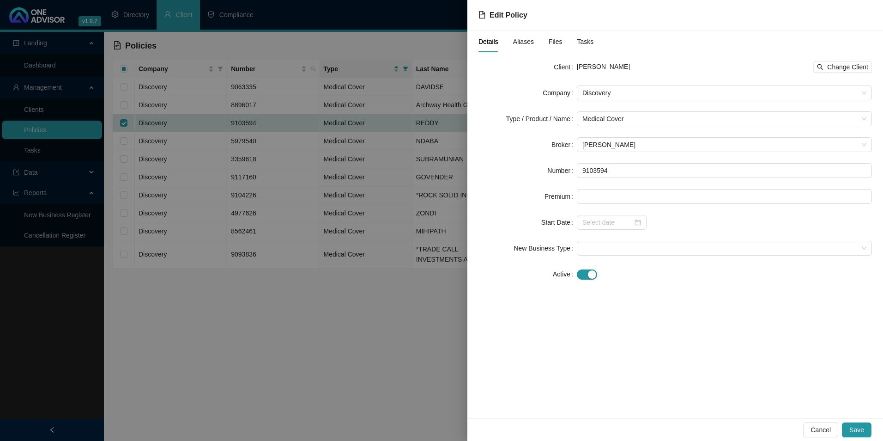
drag, startPoint x: 629, startPoint y: 65, endPoint x: 598, endPoint y: 63, distance: 31.0
click at [598, 63] on div "[PERSON_NAME] Change Client" at bounding box center [724, 66] width 295 height 11
copy span "REDDY"
click at [596, 66] on span "[PERSON_NAME]" at bounding box center [603, 66] width 53 height 7
drag, startPoint x: 598, startPoint y: 67, endPoint x: 576, endPoint y: 68, distance: 21.7
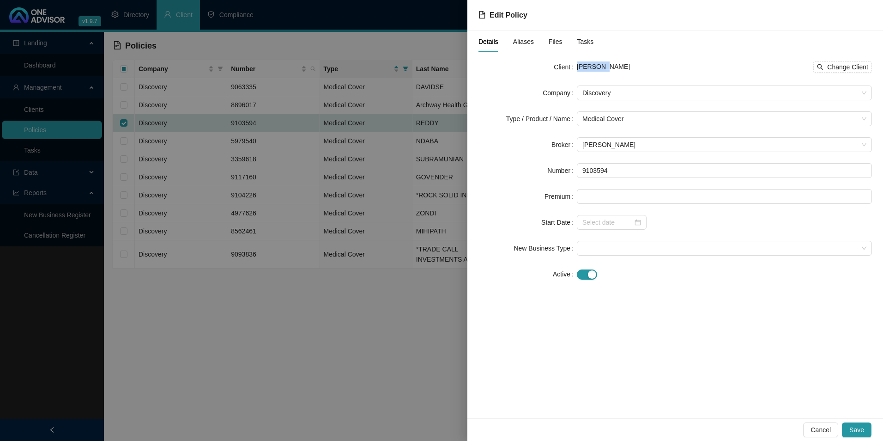
click at [576, 68] on div "Client [PERSON_NAME] Change Client" at bounding box center [674, 67] width 393 height 15
copy div "[DEMOGRAPHIC_DATA]"
click at [851, 61] on button "Change Client" at bounding box center [842, 66] width 59 height 11
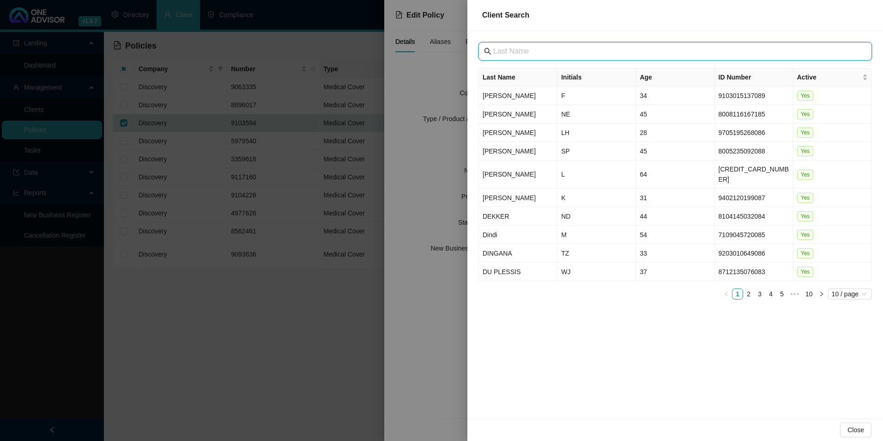
paste input "Rock Solid Industries RSI"
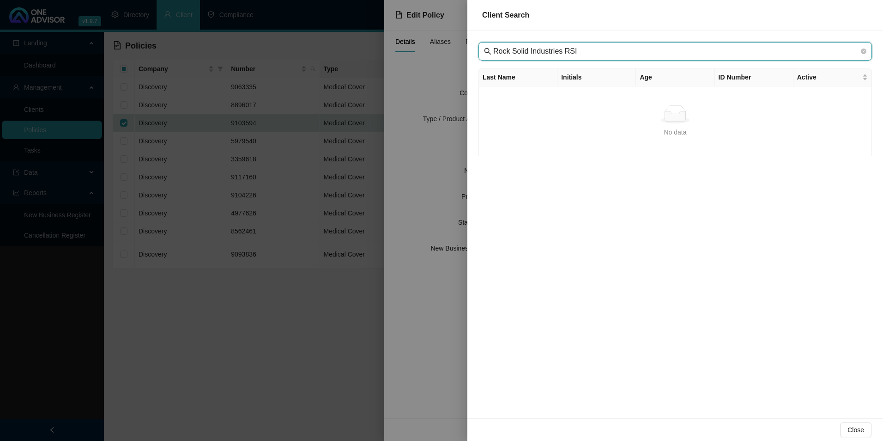
click at [508, 49] on input "Rock Solid Industries RSI" at bounding box center [676, 51] width 366 height 11
click at [620, 57] on span "Rock Solid Industries RSI" at bounding box center [674, 51] width 393 height 18
click at [629, 50] on input "Rock Solid Industries RSI" at bounding box center [676, 51] width 366 height 11
type input "Rock Solid Industries"
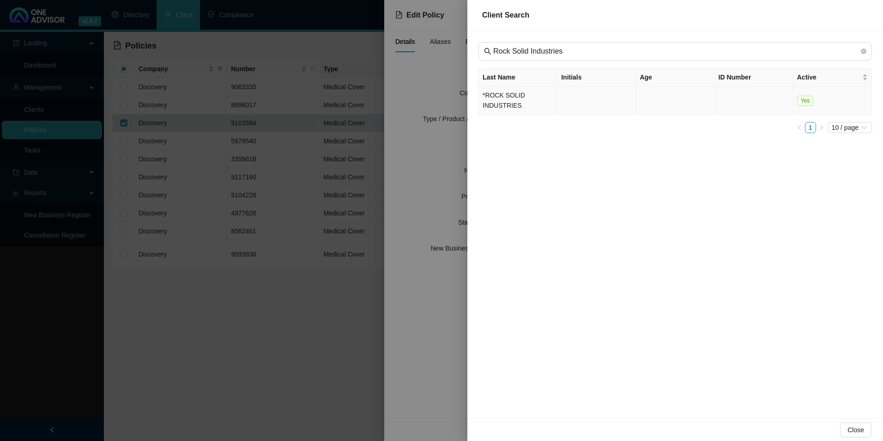
click at [517, 107] on td "*ROCK SOLID INDUSTRIES" at bounding box center [518, 100] width 79 height 28
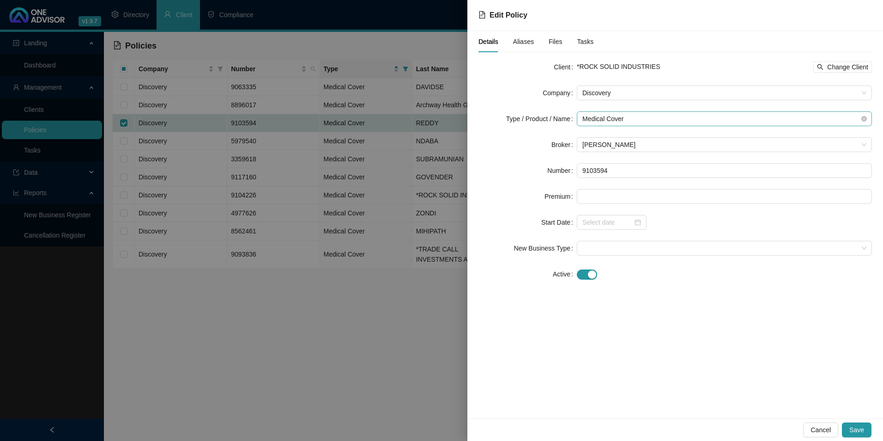
click at [671, 115] on span "Medical Cover" at bounding box center [724, 119] width 284 height 14
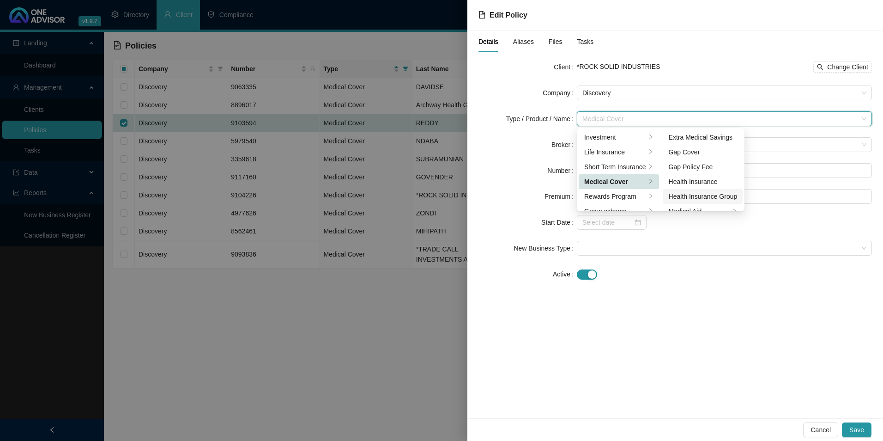
scroll to position [46, 0]
click at [714, 177] on div "Medical Aid Group" at bounding box center [703, 180] width 69 height 10
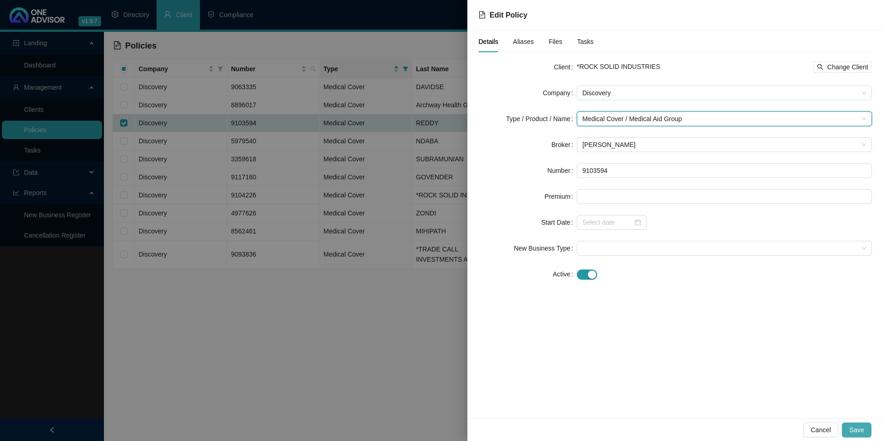
click at [866, 431] on button "Save" at bounding box center [857, 429] width 30 height 15
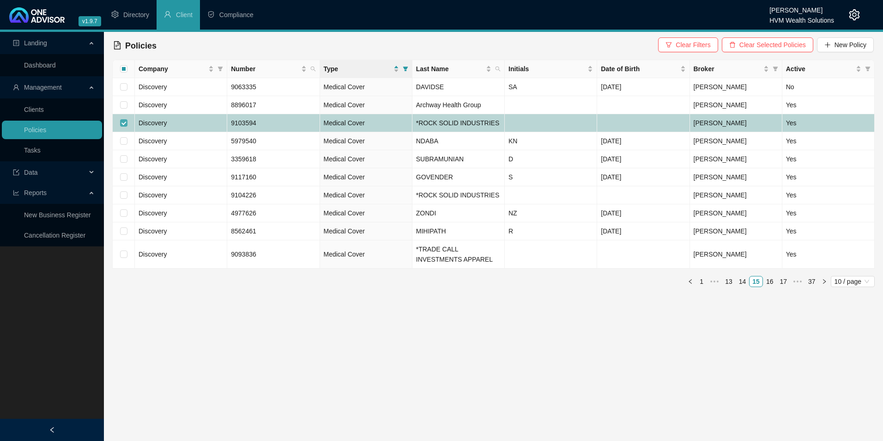
click at [123, 121] on input "checkbox" at bounding box center [123, 122] width 7 height 7
checkbox input "false"
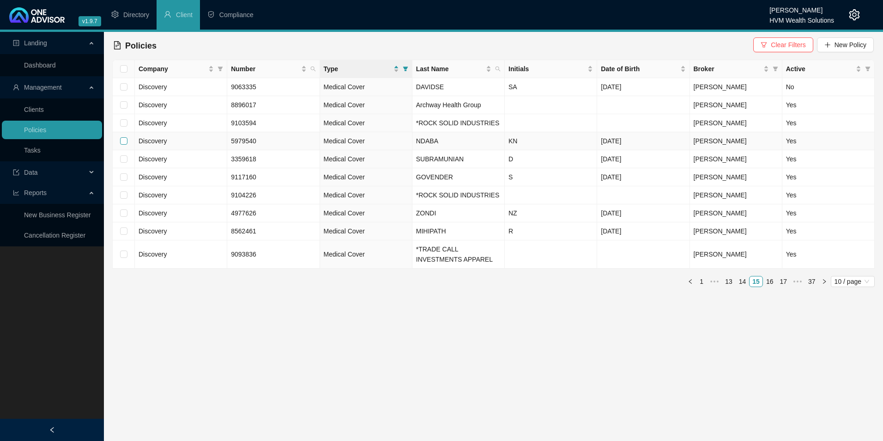
click at [122, 140] on input "checkbox" at bounding box center [123, 140] width 7 height 7
checkbox input "true"
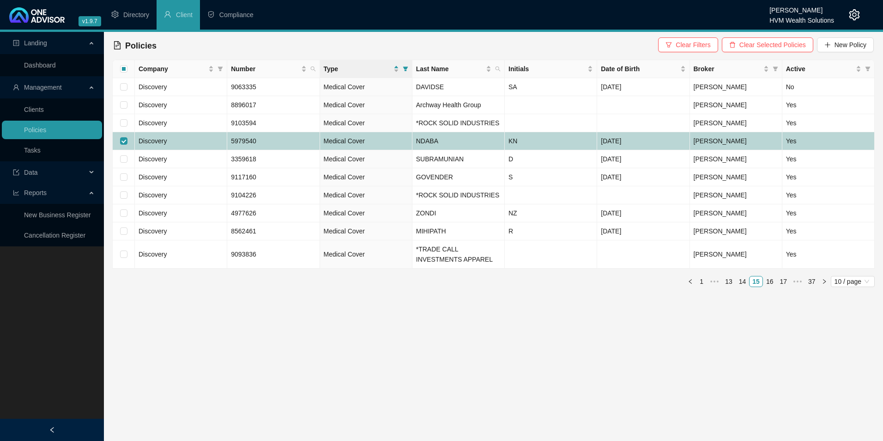
click at [485, 137] on td "NDABA" at bounding box center [458, 141] width 92 height 18
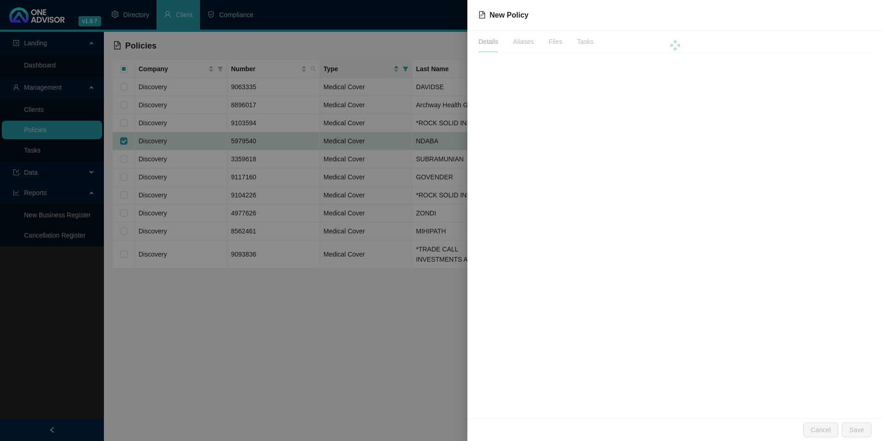
click at [485, 137] on div at bounding box center [441, 220] width 883 height 441
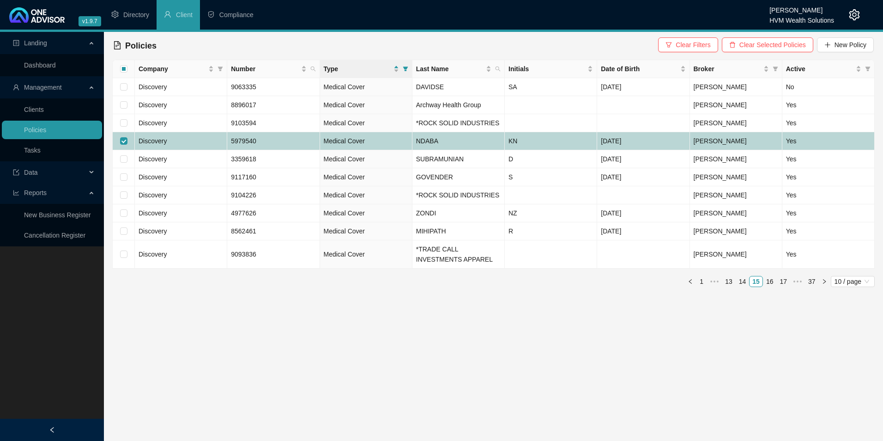
click at [461, 141] on td "NDABA" at bounding box center [458, 141] width 92 height 18
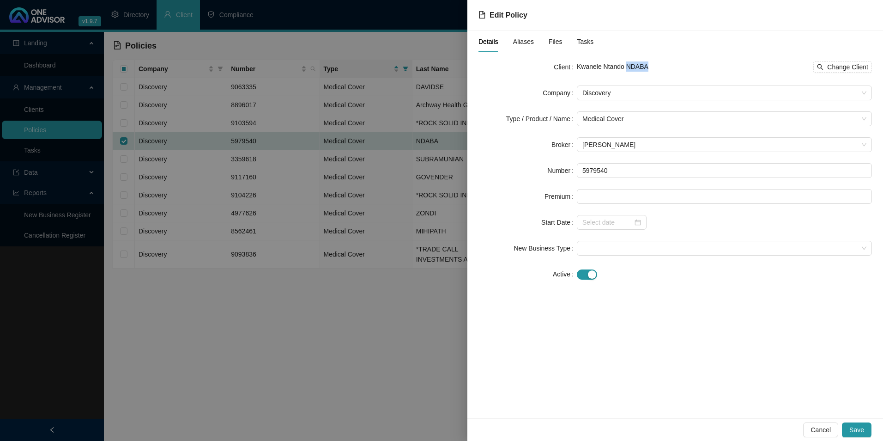
drag, startPoint x: 659, startPoint y: 66, endPoint x: 627, endPoint y: 65, distance: 31.9
click at [627, 65] on div "Kwanele Ntando NDABA Change Client" at bounding box center [724, 66] width 295 height 11
copy span "NDABA"
click at [606, 197] on input at bounding box center [724, 196] width 294 height 14
click at [847, 62] on span "Change Client" at bounding box center [847, 67] width 41 height 10
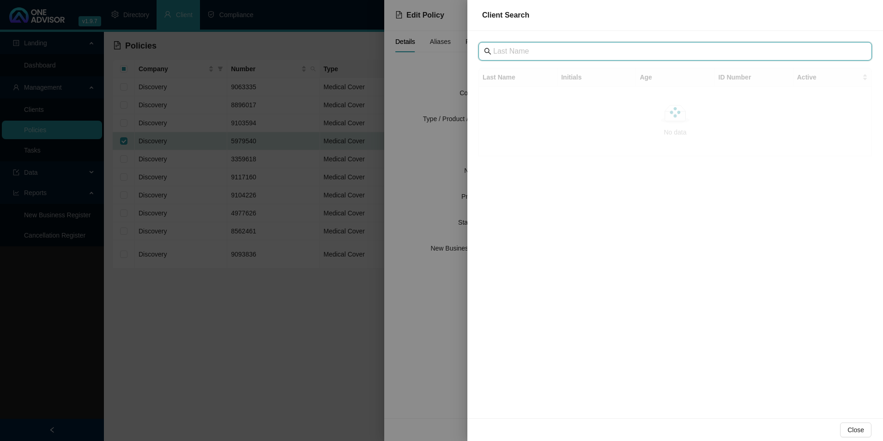
click at [499, 52] on input "text" at bounding box center [676, 51] width 366 height 11
paste input "Archway Health Group (PTY) LTD"
type input "Archway Health Group"
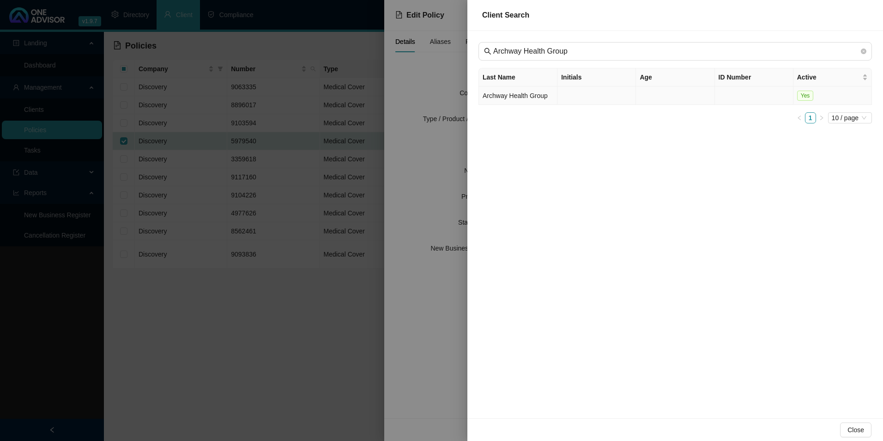
click at [507, 100] on td "Archway Health Group" at bounding box center [518, 95] width 79 height 18
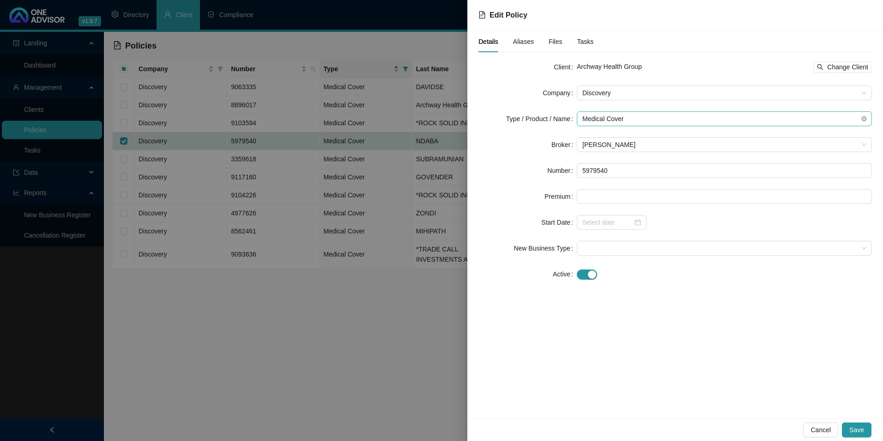
click at [646, 120] on span "Medical Cover" at bounding box center [724, 119] width 284 height 14
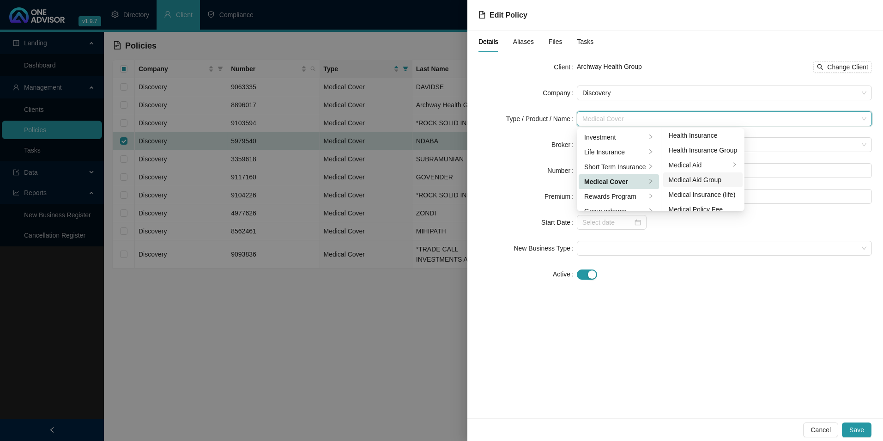
click at [709, 181] on div "Medical Aid Group" at bounding box center [703, 180] width 69 height 10
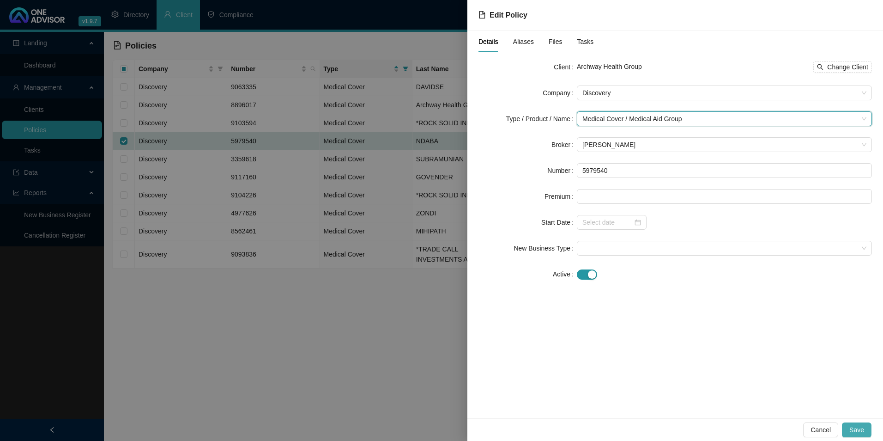
click at [860, 431] on span "Save" at bounding box center [856, 429] width 15 height 10
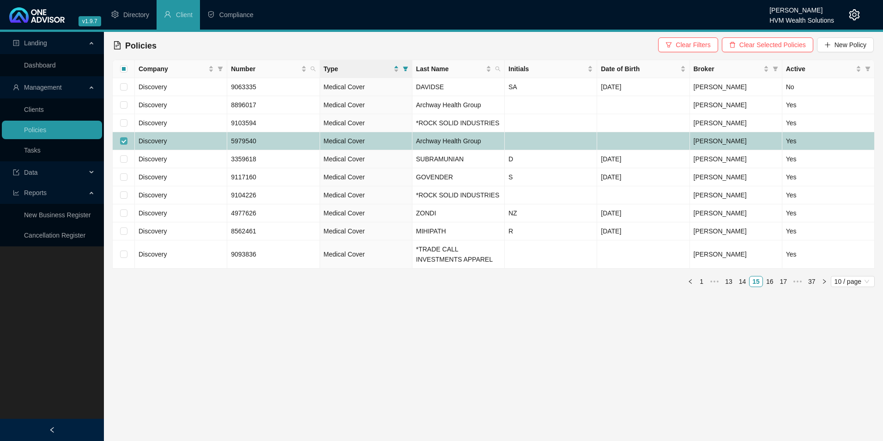
click at [125, 142] on input "checkbox" at bounding box center [123, 140] width 7 height 7
checkbox input "false"
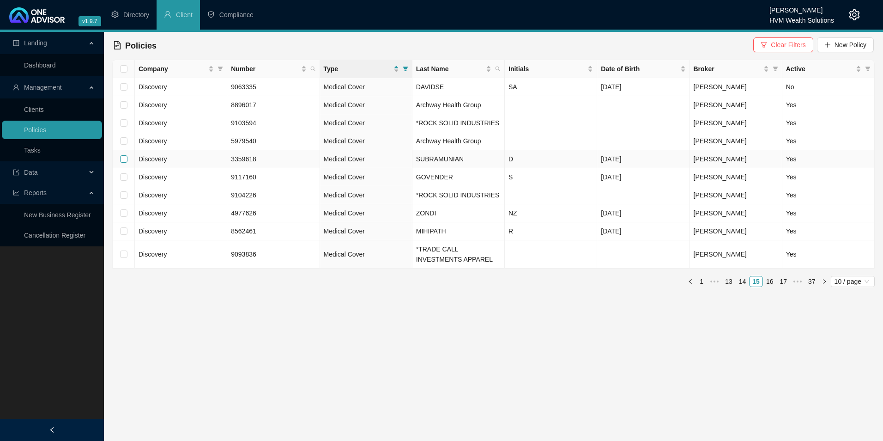
click at [121, 159] on input "checkbox" at bounding box center [123, 158] width 7 height 7
checkbox input "true"
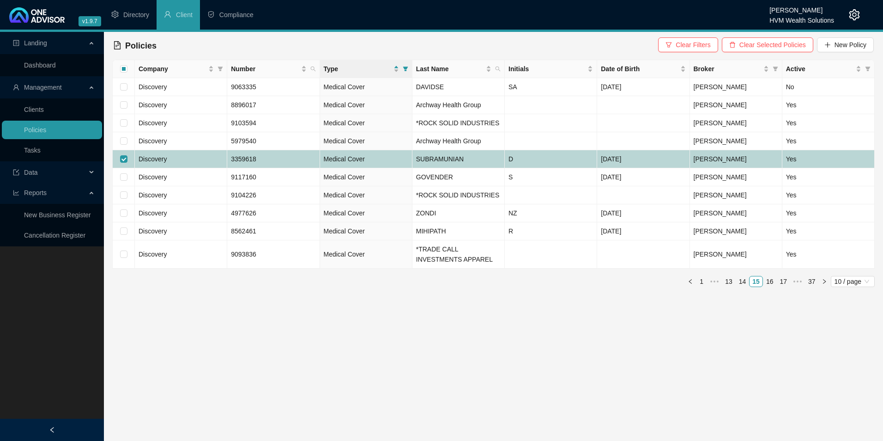
click at [206, 161] on td "Discovery" at bounding box center [181, 159] width 92 height 18
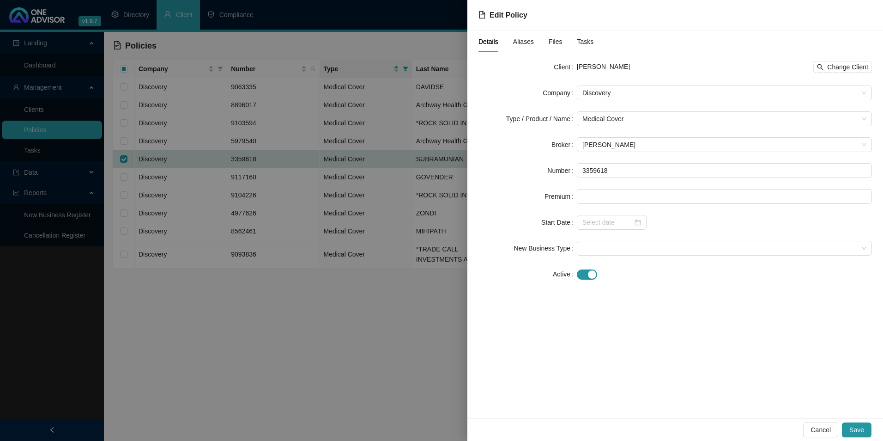
drag, startPoint x: 643, startPoint y: 61, endPoint x: 598, endPoint y: 65, distance: 45.8
click at [598, 65] on div "[PERSON_NAME] Change Client" at bounding box center [724, 66] width 295 height 11
copy span "SUBRAMUNIAN"
click at [845, 69] on span "Change Client" at bounding box center [847, 67] width 41 height 10
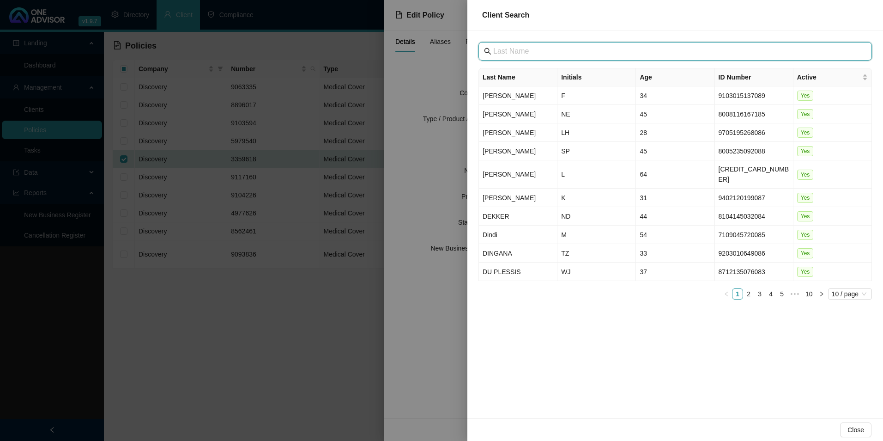
paste input "Archway Health Group (PTY) LTD"
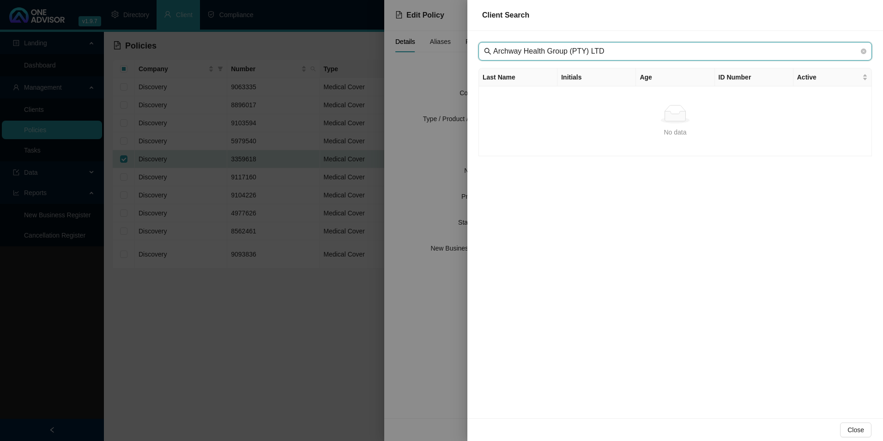
drag, startPoint x: 598, startPoint y: 51, endPoint x: 567, endPoint y: 48, distance: 31.5
click at [567, 48] on input "Archway Health Group (PTY) LTD" at bounding box center [676, 51] width 366 height 11
type input "Archway Health Group"
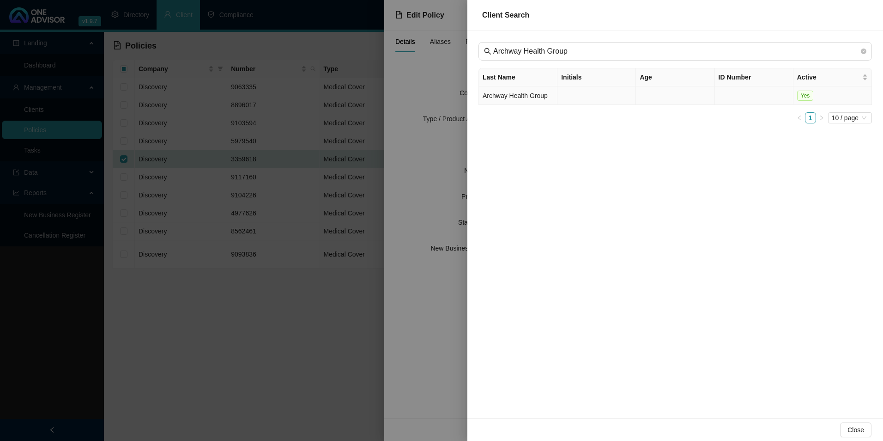
click at [504, 97] on td "Archway Health Group" at bounding box center [518, 95] width 79 height 18
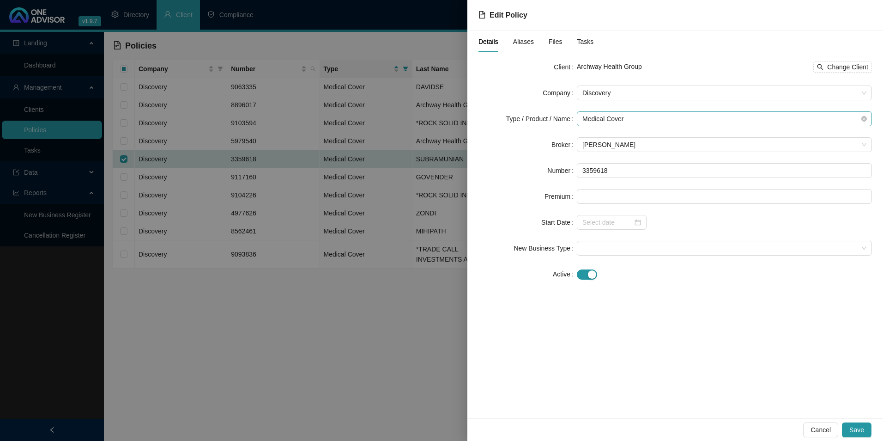
click at [617, 121] on span "Medical Cover" at bounding box center [724, 119] width 284 height 14
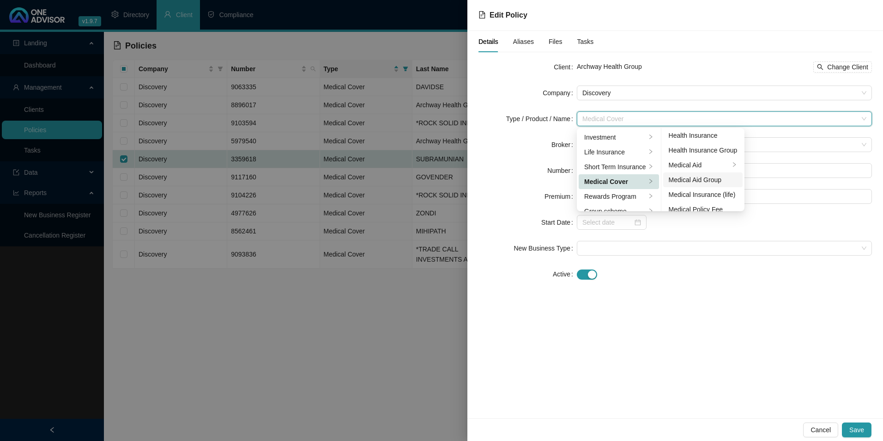
click at [707, 180] on div "Medical Aid Group" at bounding box center [703, 180] width 69 height 10
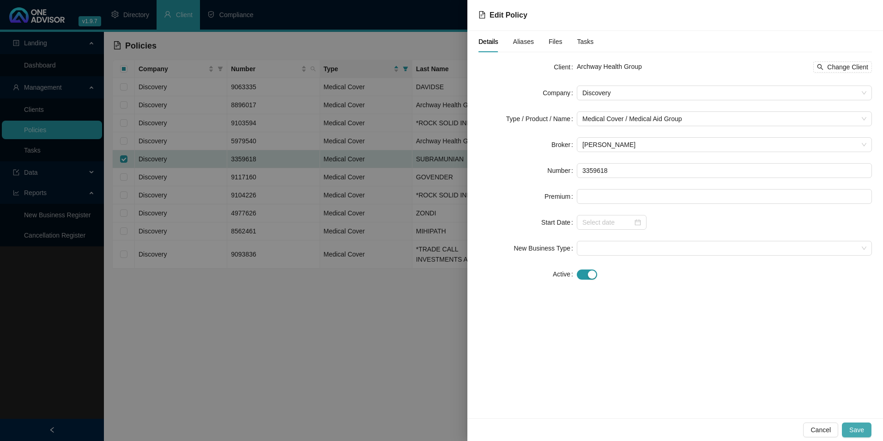
click at [858, 423] on button "Save" at bounding box center [857, 429] width 30 height 15
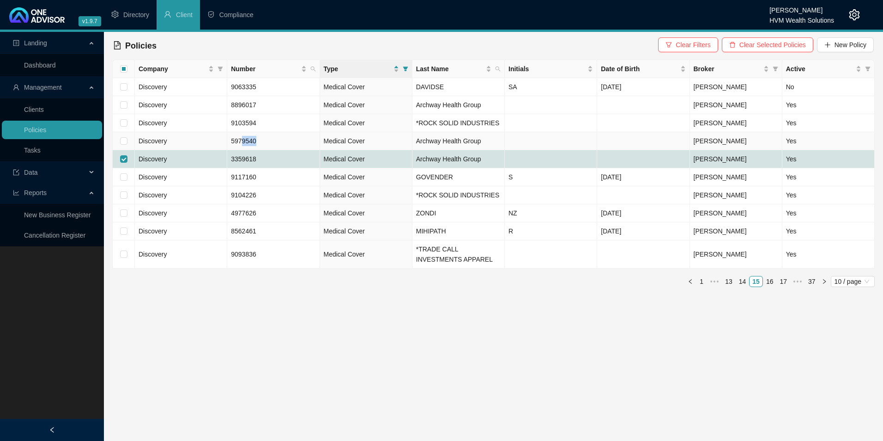
drag, startPoint x: 259, startPoint y: 139, endPoint x: 242, endPoint y: 143, distance: 18.1
click at [242, 143] on td "5979540" at bounding box center [273, 141] width 92 height 18
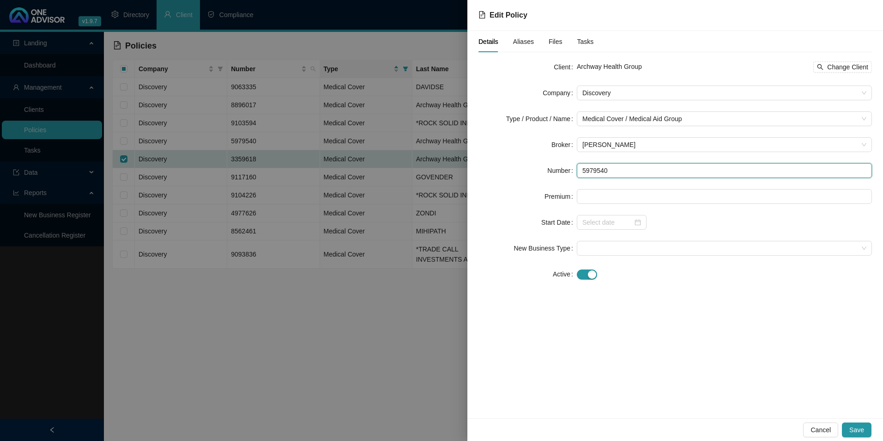
drag, startPoint x: 623, startPoint y: 168, endPoint x: 579, endPoint y: 170, distance: 44.4
click at [579, 170] on input "5979540" at bounding box center [724, 170] width 295 height 15
click at [592, 272] on div "button" at bounding box center [592, 274] width 8 height 8
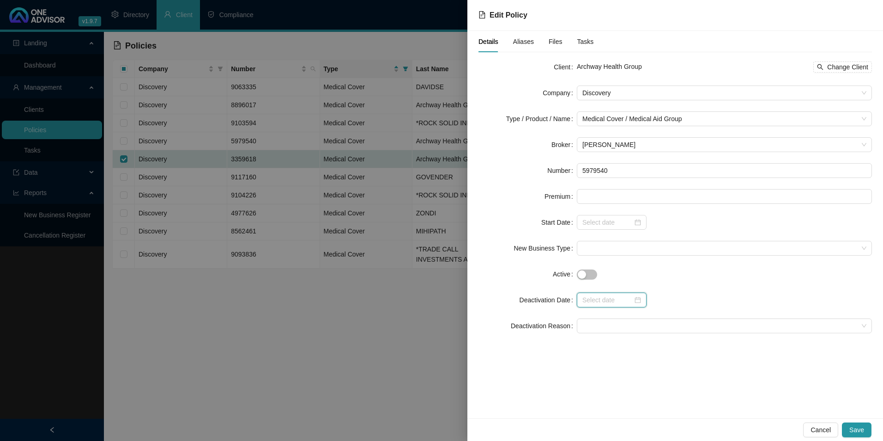
click at [597, 302] on input at bounding box center [607, 300] width 50 height 10
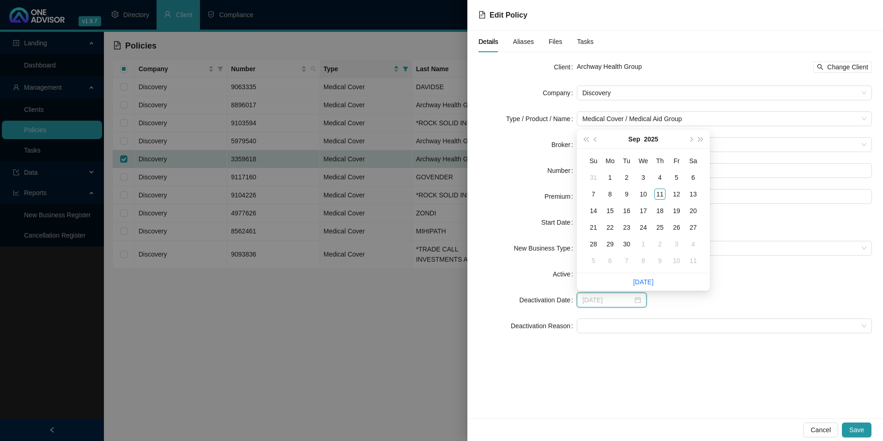
type input "[DATE]"
click at [596, 139] on span "prev-year" at bounding box center [596, 139] width 5 height 5
type input "[DATE]"
click at [625, 225] on div "19" at bounding box center [626, 227] width 11 height 11
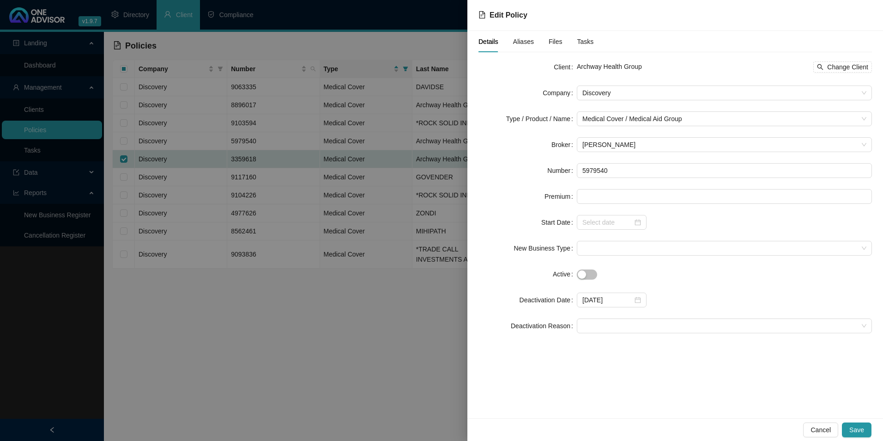
click at [659, 340] on div "Client Archway Health Group Change Client Company Discovery Type / Product / Na…" at bounding box center [674, 202] width 393 height 284
click at [648, 321] on span at bounding box center [724, 326] width 284 height 14
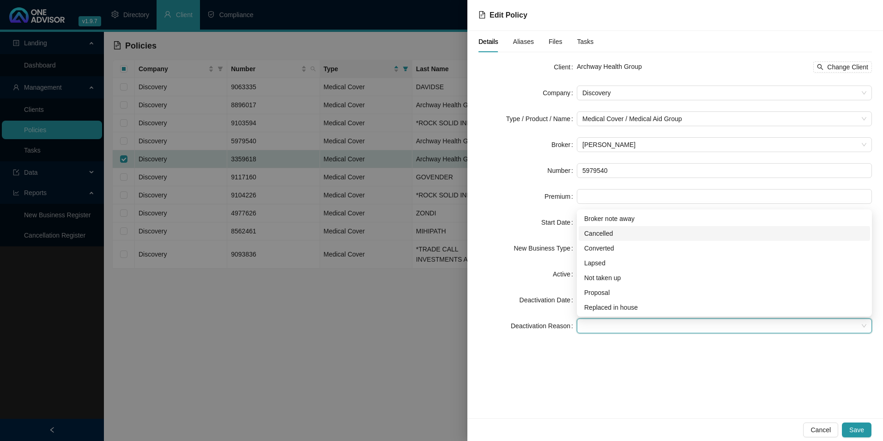
click at [606, 229] on div "Cancelled" at bounding box center [724, 233] width 280 height 10
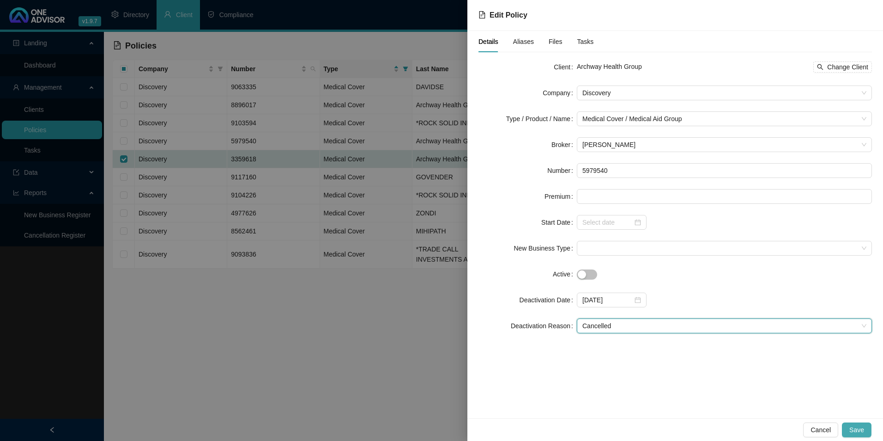
click at [849, 428] on button "Save" at bounding box center [857, 429] width 30 height 15
